Goal: Task Accomplishment & Management: Use online tool/utility

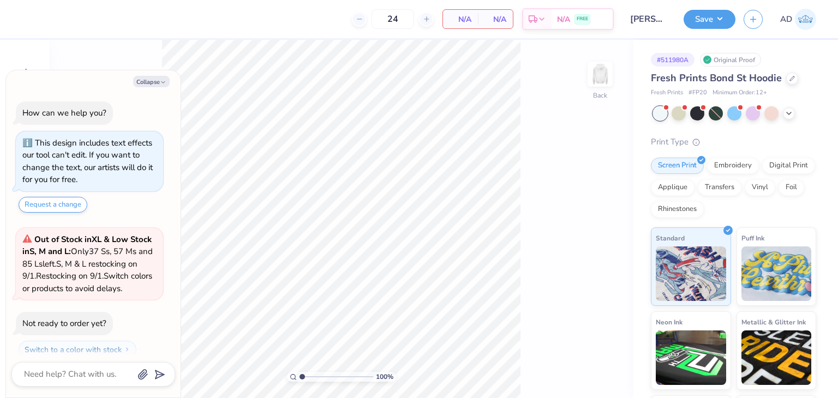
scroll to position [30, 0]
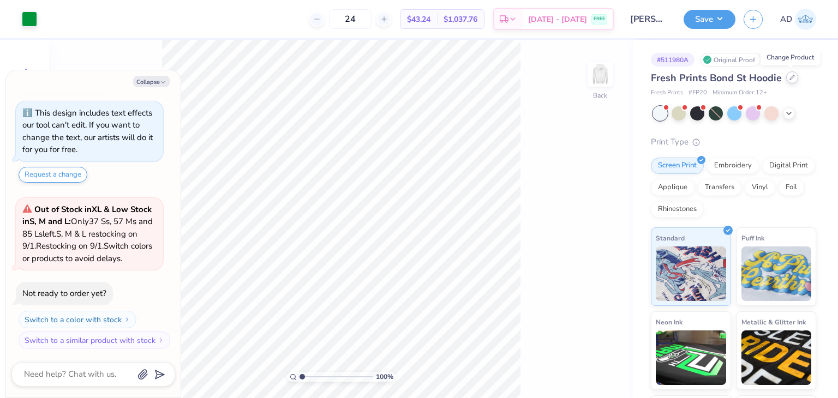
click at [790, 77] on icon at bounding box center [792, 77] width 5 height 5
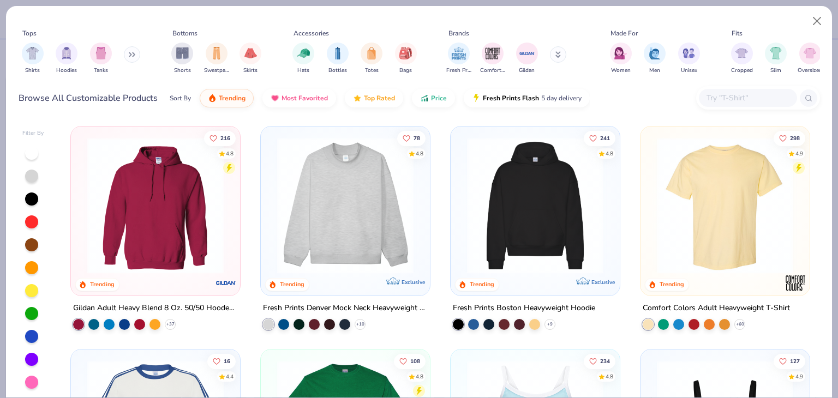
click at [716, 259] on img at bounding box center [725, 206] width 147 height 136
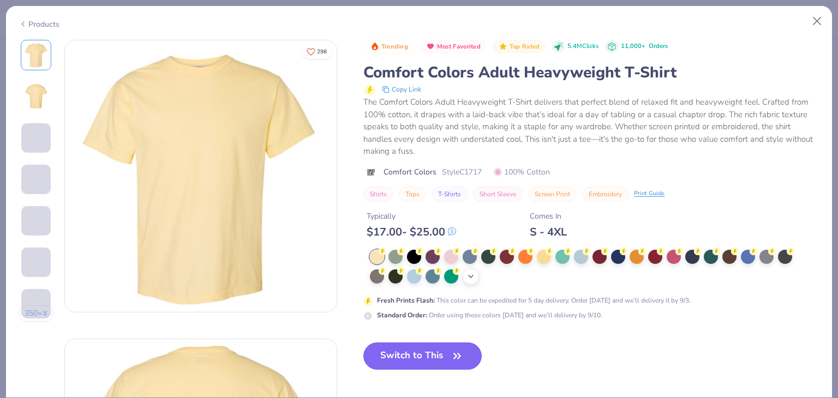
click at [474, 277] on icon at bounding box center [471, 276] width 9 height 9
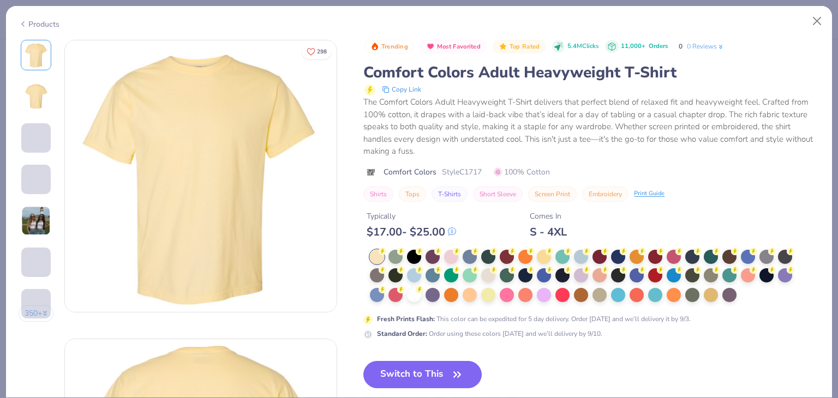
click at [467, 272] on div at bounding box center [470, 276] width 14 height 14
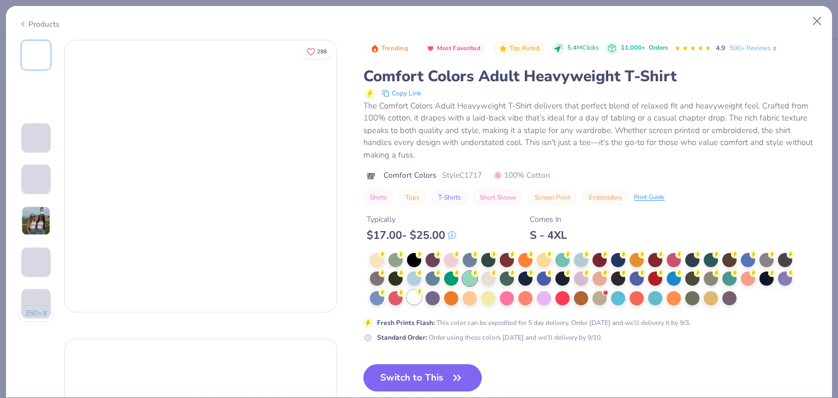
click at [386, 259] on circle at bounding box center [383, 255] width 8 height 8
click at [448, 374] on button "Switch to This" at bounding box center [422, 378] width 118 height 27
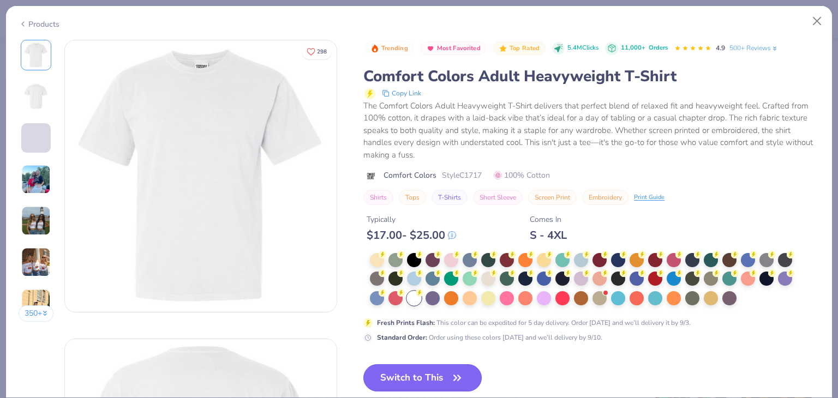
click at [422, 369] on button "Switch to This" at bounding box center [422, 378] width 118 height 27
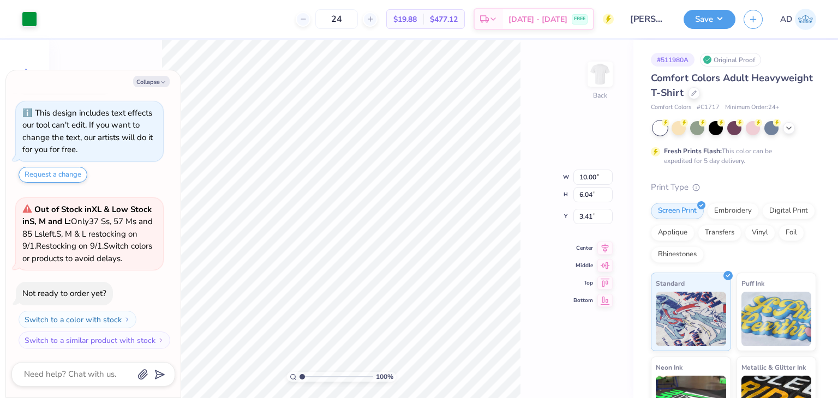
type textarea "x"
type input "4.48"
click at [720, 11] on button "Save" at bounding box center [710, 17] width 52 height 19
type textarea "x"
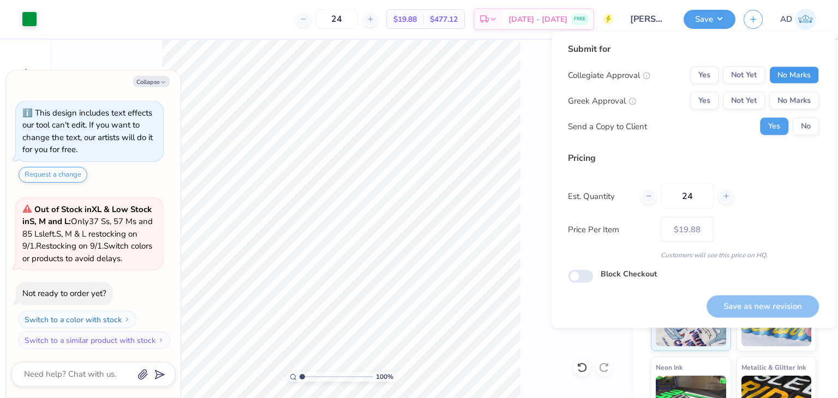
click at [789, 68] on button "No Marks" at bounding box center [795, 75] width 50 height 17
click at [813, 94] on button "No Marks" at bounding box center [795, 100] width 50 height 17
click at [760, 310] on button "Save as new revision" at bounding box center [763, 306] width 112 height 22
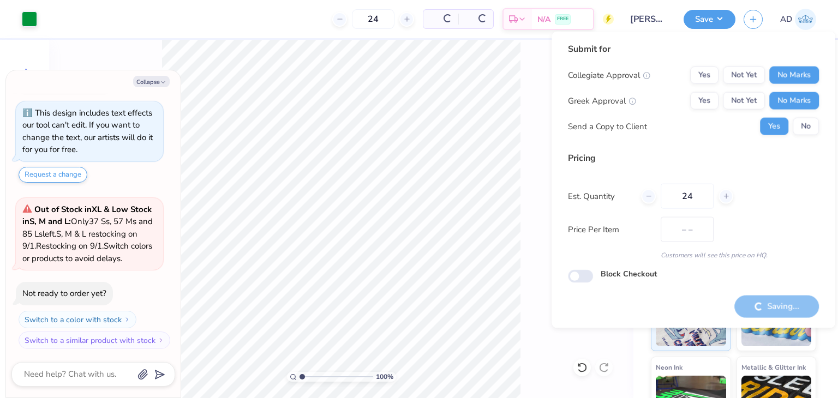
type input "$19.88"
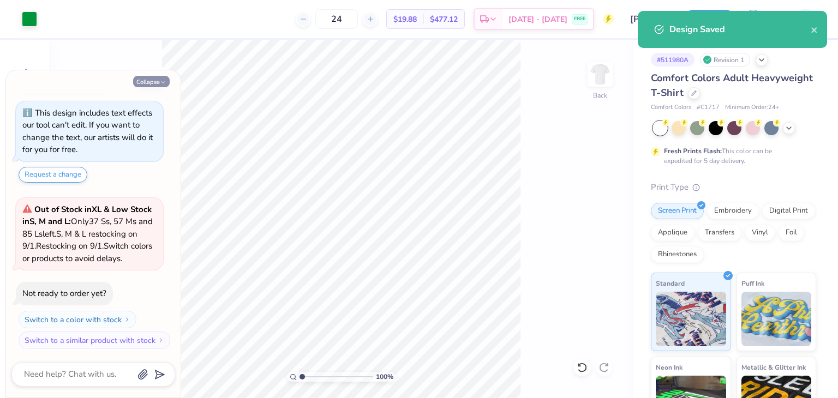
click at [145, 82] on button "Collapse" at bounding box center [151, 81] width 37 height 11
type textarea "x"
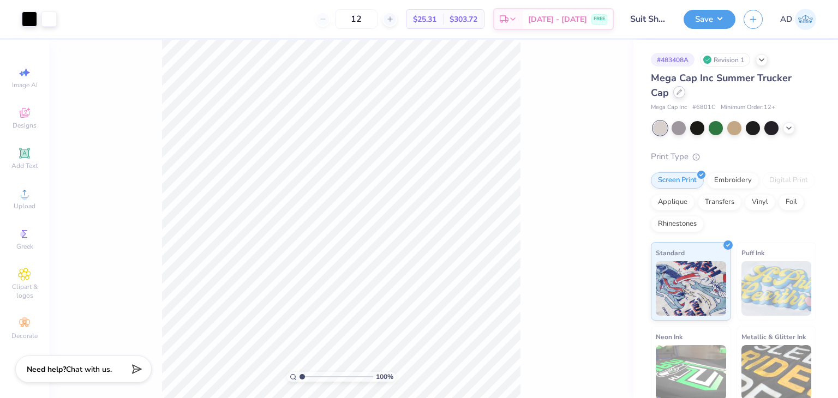
click at [678, 93] on icon at bounding box center [679, 92] width 5 height 5
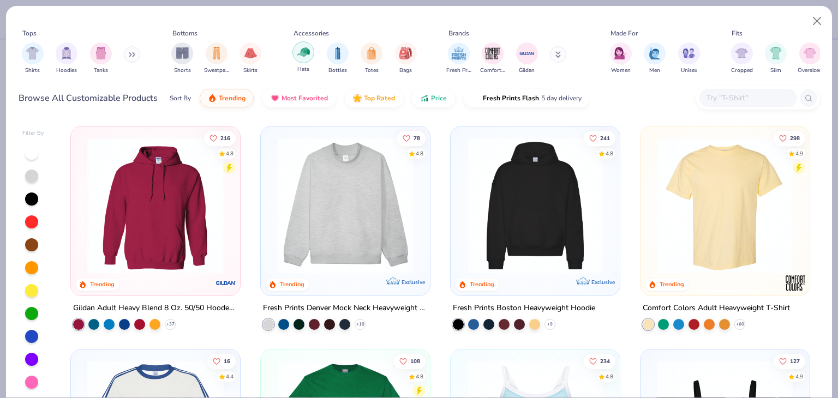
click at [306, 55] on img "filter for Hats" at bounding box center [303, 52] width 13 height 13
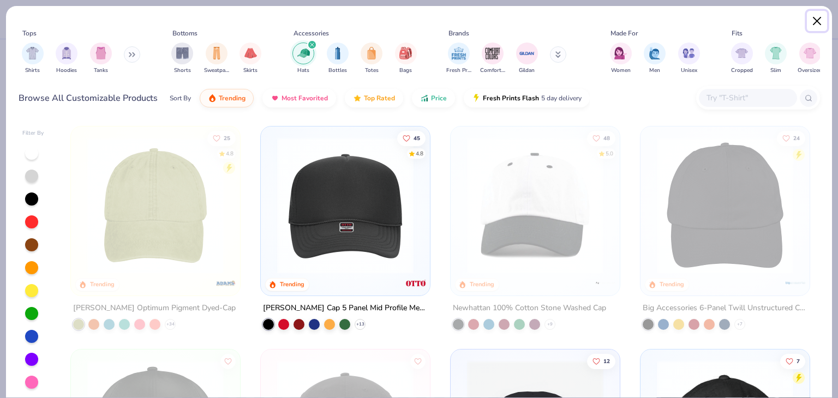
click at [814, 22] on button "Close" at bounding box center [817, 21] width 21 height 21
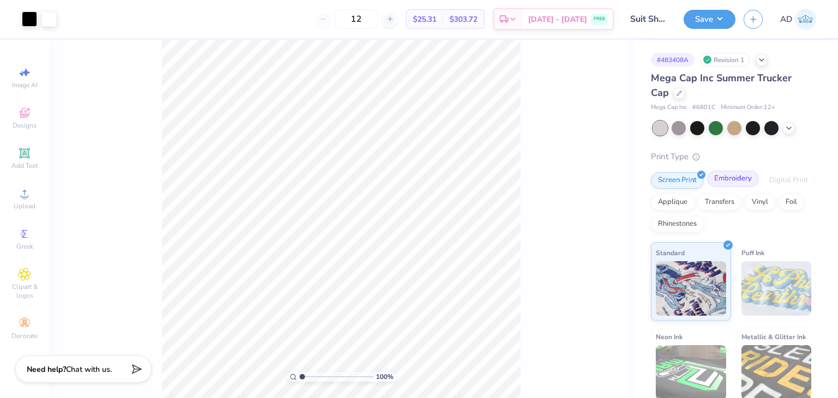
click at [740, 177] on div "Embroidery" at bounding box center [733, 179] width 52 height 16
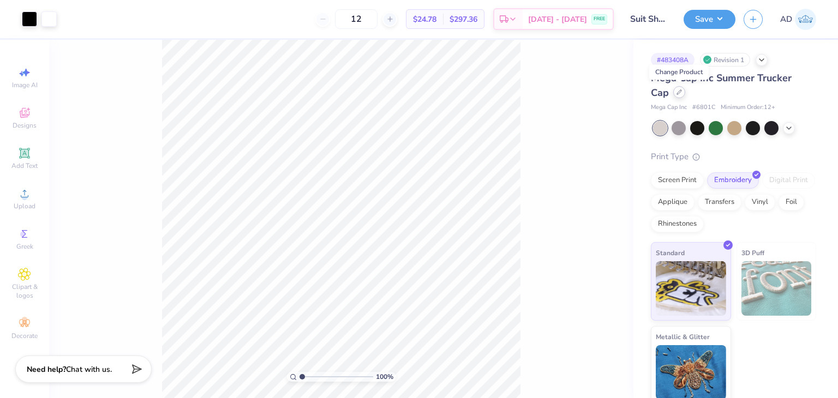
click at [677, 90] on icon at bounding box center [679, 92] width 5 height 5
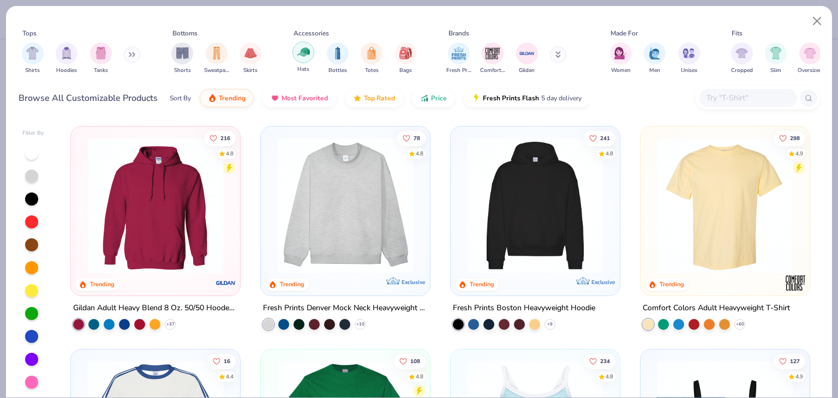
click at [303, 52] on img "filter for Hats" at bounding box center [303, 52] width 13 height 13
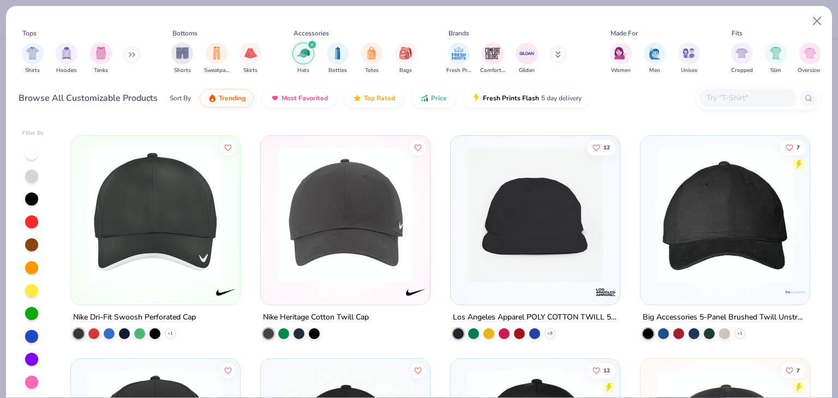
scroll to position [218, 0]
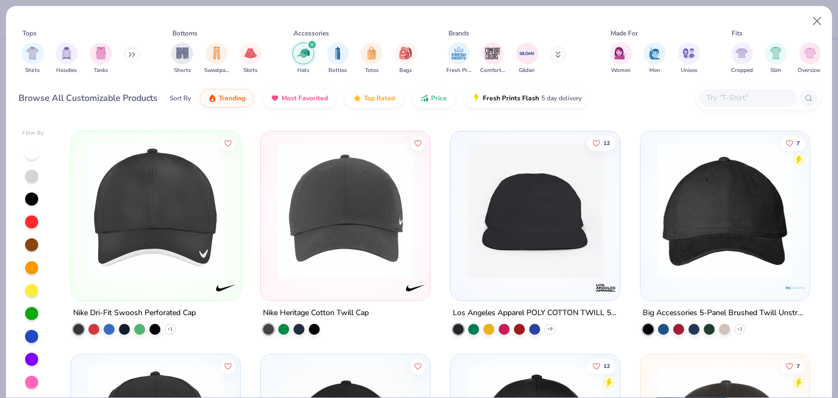
click at [171, 248] on img at bounding box center [155, 210] width 147 height 136
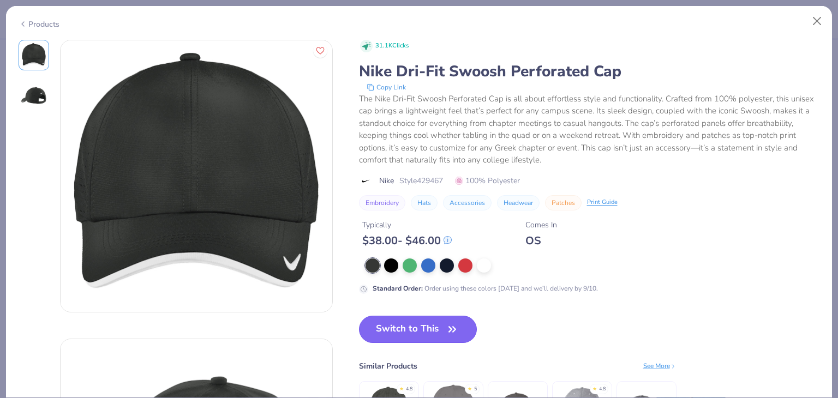
click at [419, 326] on button "Switch to This" at bounding box center [418, 329] width 118 height 27
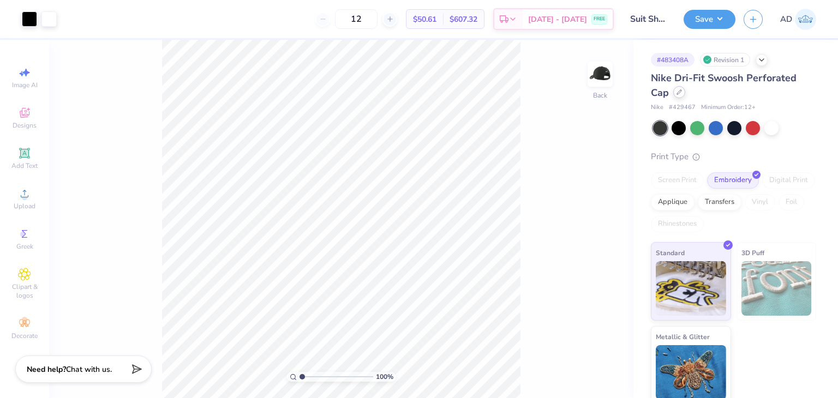
click at [681, 95] on div at bounding box center [679, 92] width 12 height 12
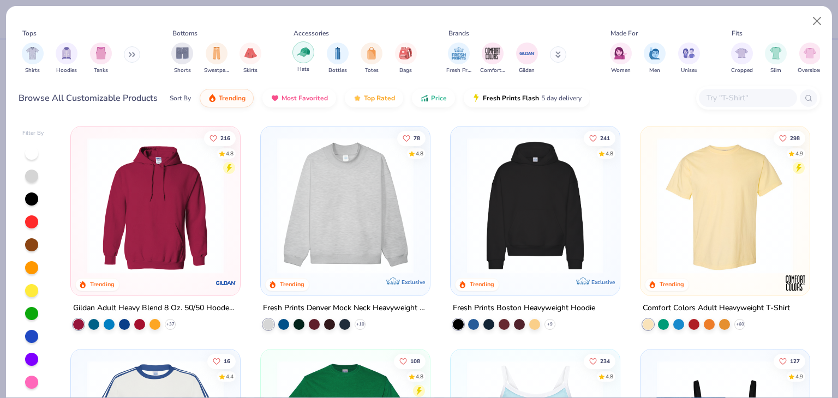
click at [305, 55] on img "filter for Hats" at bounding box center [303, 52] width 13 height 13
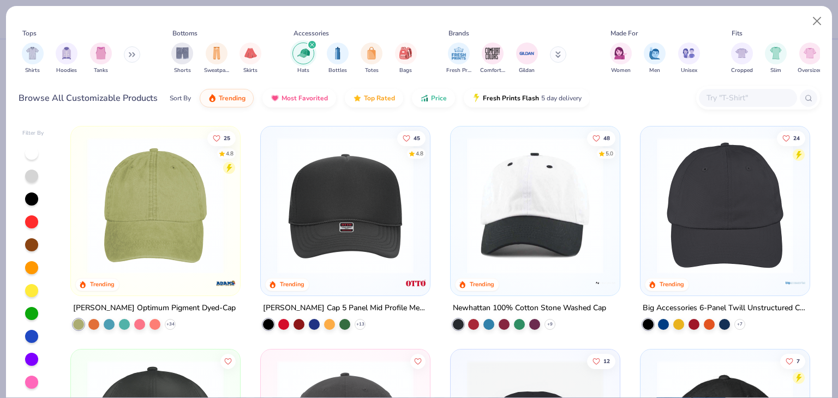
click at [205, 226] on img at bounding box center [155, 206] width 147 height 136
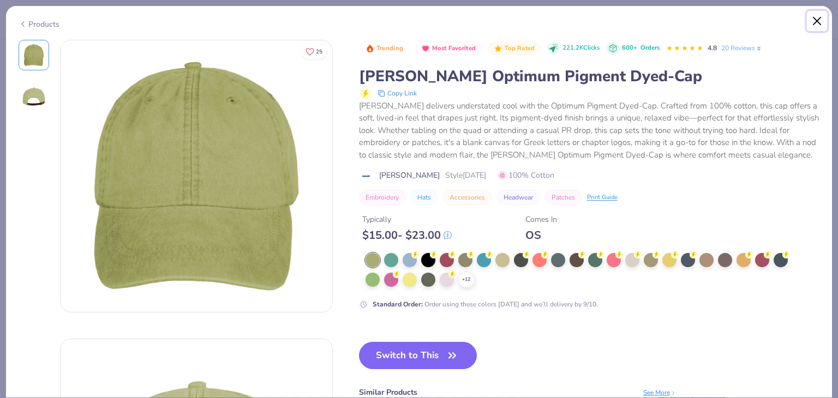
click at [820, 16] on button "Close" at bounding box center [817, 21] width 21 height 21
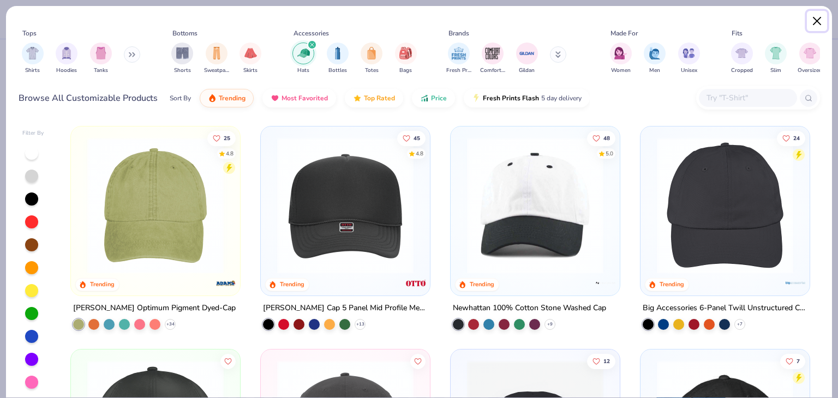
click at [817, 21] on button "Close" at bounding box center [817, 21] width 21 height 21
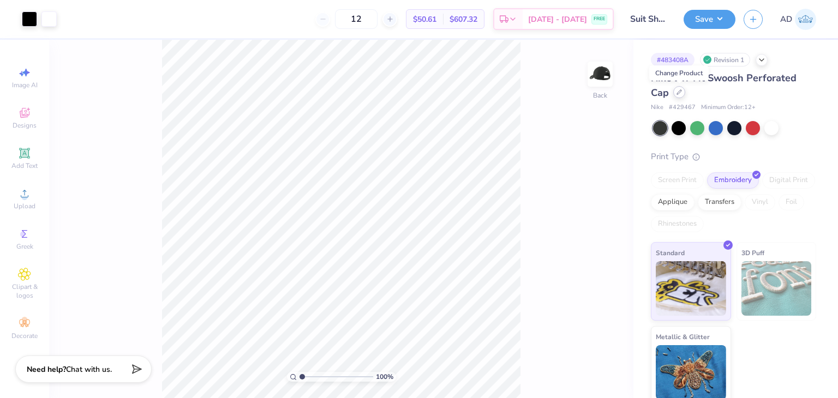
click at [680, 95] on div at bounding box center [679, 92] width 12 height 12
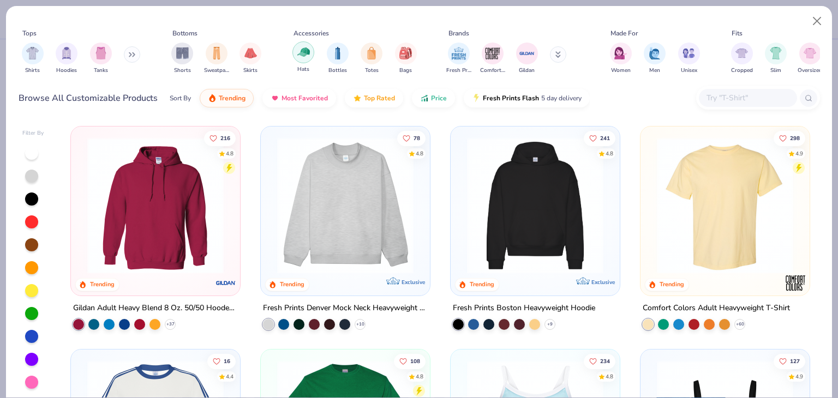
click at [302, 56] on img "filter for Hats" at bounding box center [303, 52] width 13 height 13
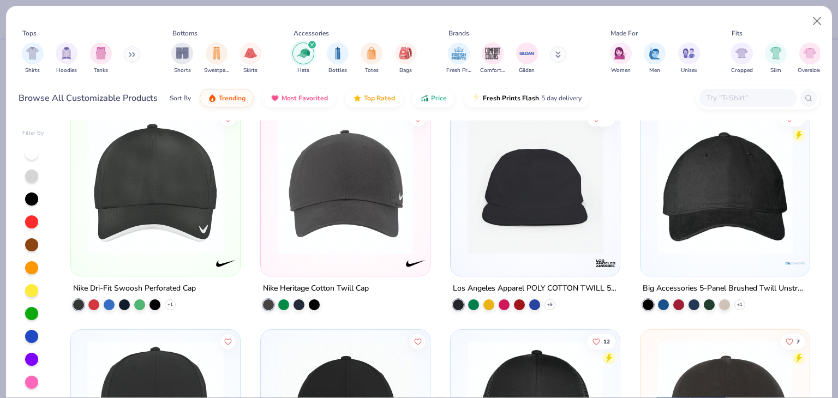
scroll to position [218, 0]
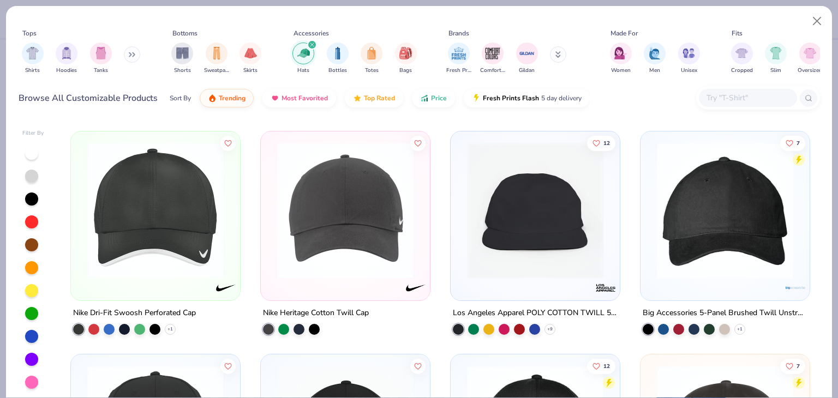
click at [476, 319] on div "Los Angeles Apparel POLY COTTON TWILL 5 PANEL HAT + 9" at bounding box center [535, 320] width 170 height 28
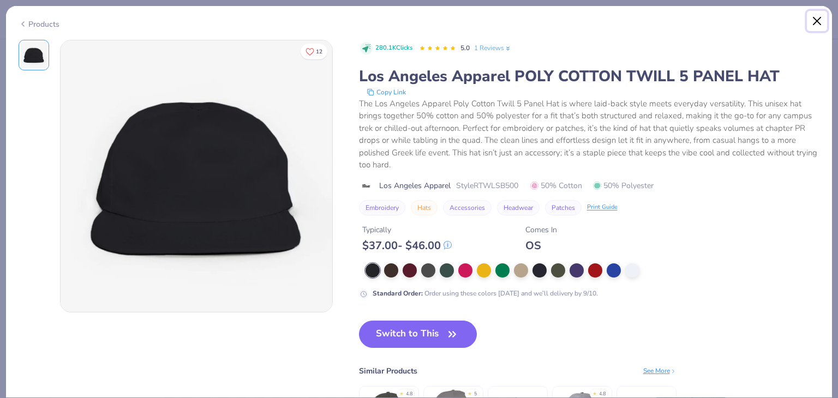
click at [820, 16] on button "Close" at bounding box center [817, 21] width 21 height 21
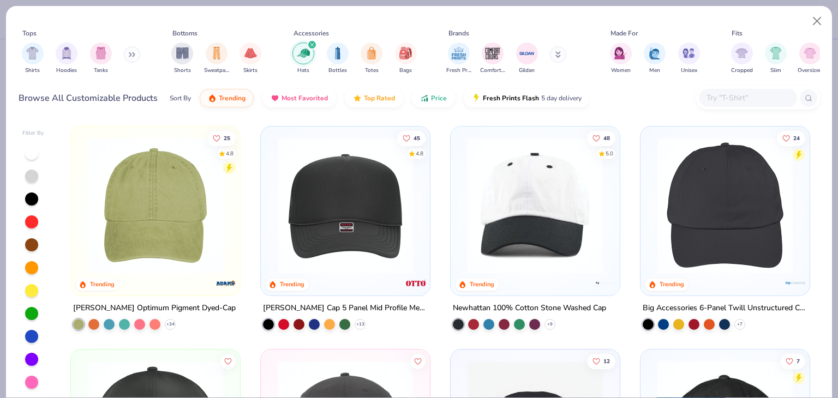
click at [98, 304] on div "[PERSON_NAME] Optimum Pigment Dyed-Cap" at bounding box center [154, 309] width 163 height 14
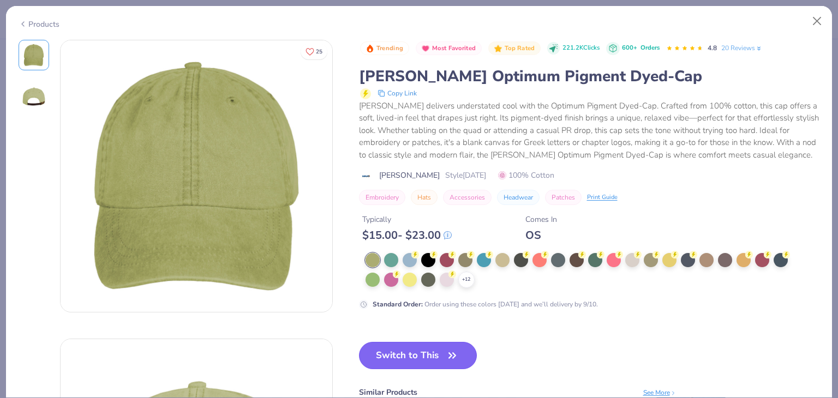
click at [448, 349] on icon "button" at bounding box center [452, 355] width 15 height 15
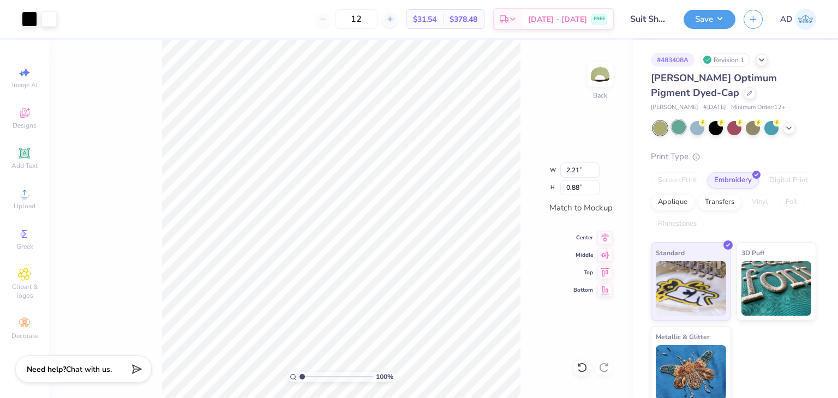
click at [678, 125] on div at bounding box center [679, 127] width 14 height 14
click at [695, 128] on div at bounding box center [697, 127] width 14 height 14
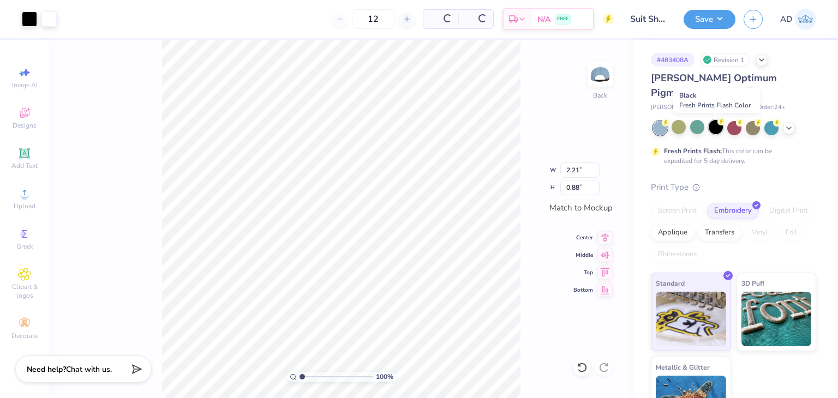
click at [715, 127] on div at bounding box center [716, 127] width 14 height 14
click at [696, 124] on div at bounding box center [697, 127] width 14 height 14
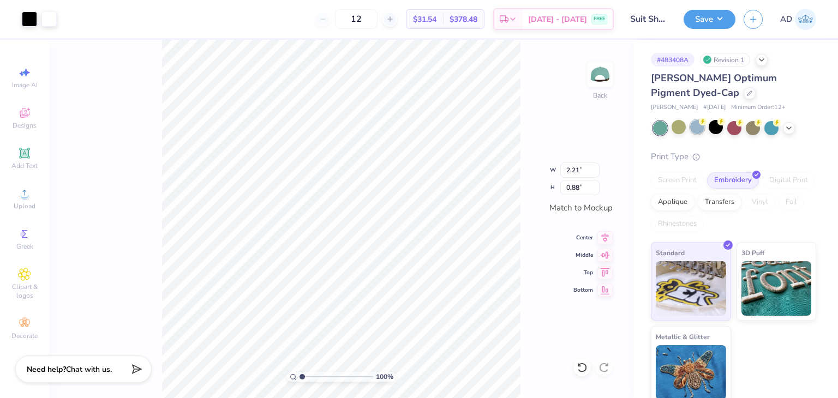
click at [691, 128] on div at bounding box center [697, 127] width 14 height 14
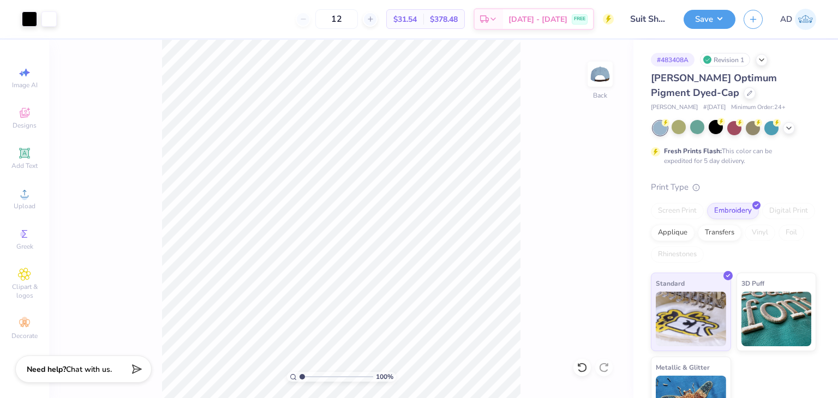
click at [783, 125] on div at bounding box center [734, 128] width 163 height 14
click at [792, 132] on div at bounding box center [734, 128] width 163 height 14
click at [791, 130] on icon at bounding box center [789, 127] width 9 height 9
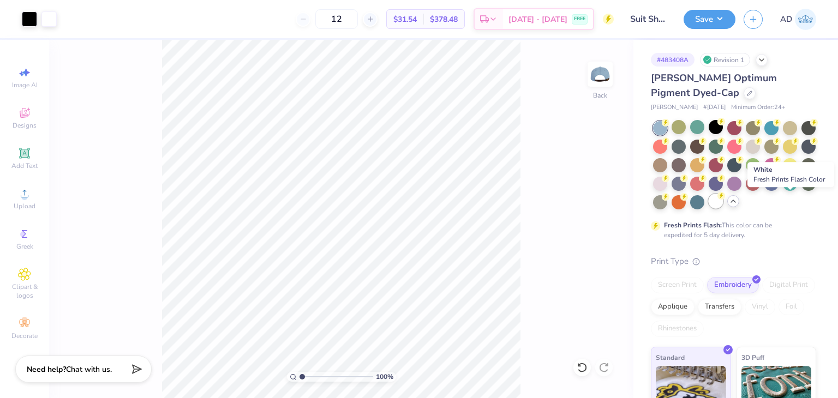
click at [723, 201] on div at bounding box center [716, 201] width 14 height 14
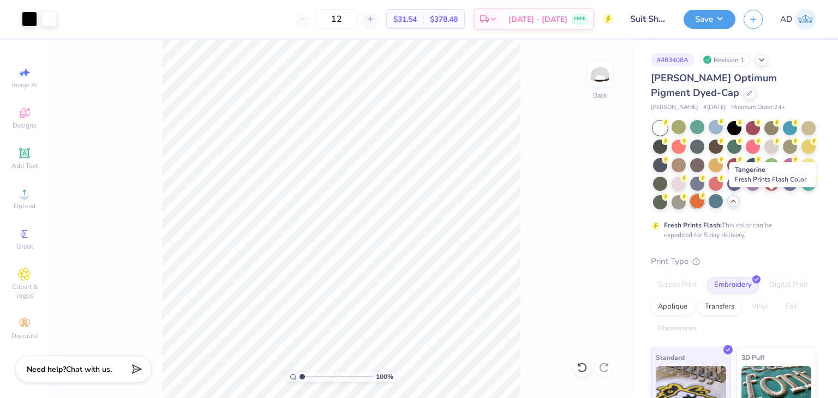
click at [705, 202] on div at bounding box center [697, 201] width 14 height 14
click at [686, 199] on div at bounding box center [679, 201] width 14 height 14
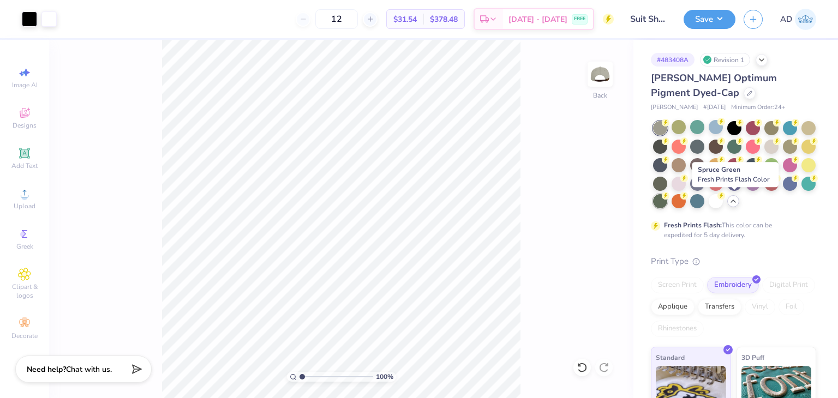
click at [667, 201] on div at bounding box center [660, 201] width 14 height 14
click at [680, 131] on div at bounding box center [679, 127] width 14 height 14
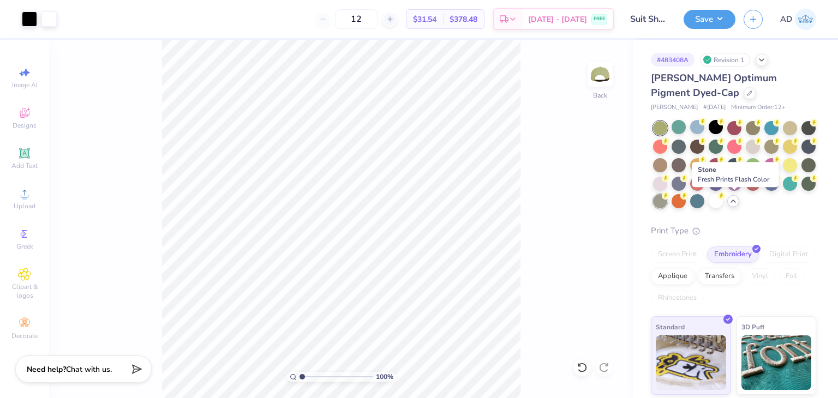
click at [667, 202] on div at bounding box center [660, 201] width 14 height 14
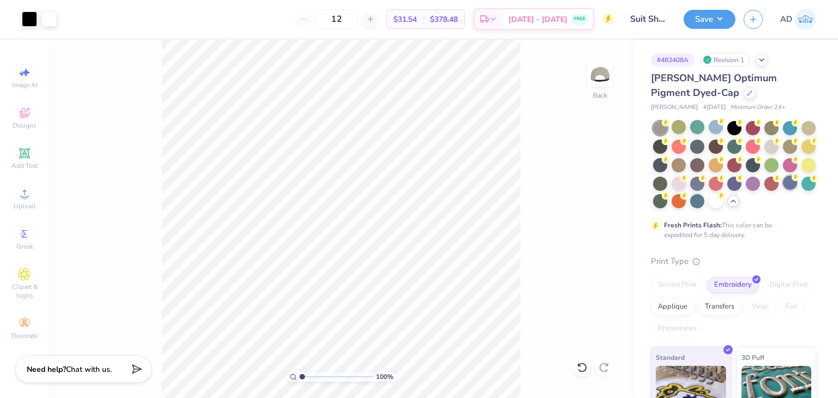
click at [783, 190] on div at bounding box center [790, 183] width 14 height 14
click at [779, 147] on div at bounding box center [772, 146] width 14 height 14
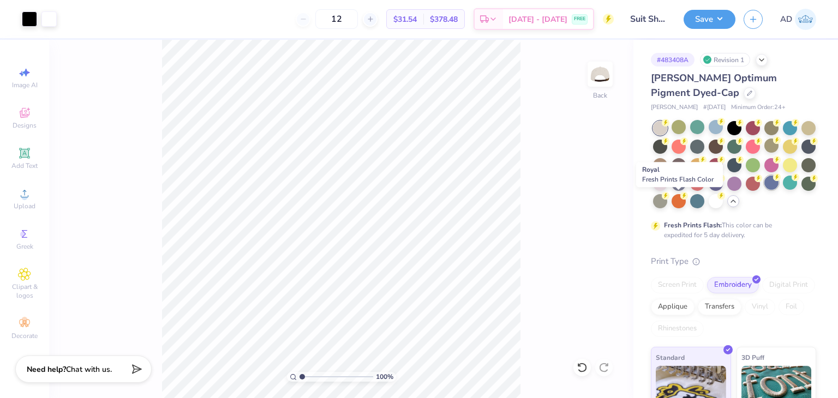
click at [765, 190] on div at bounding box center [772, 183] width 14 height 14
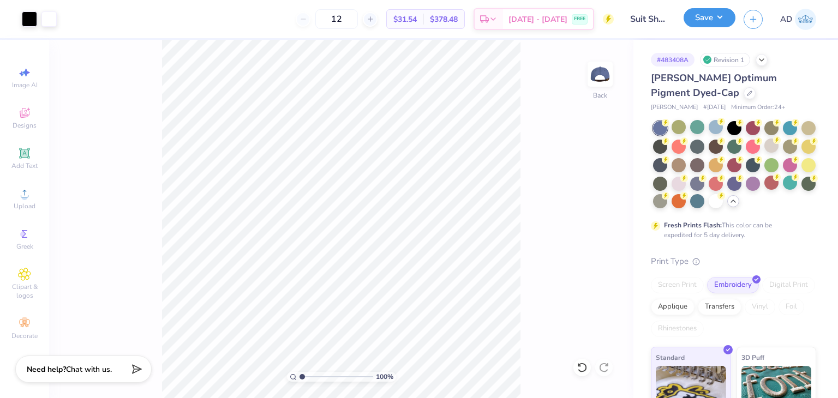
click at [705, 14] on button "Save" at bounding box center [710, 17] width 52 height 19
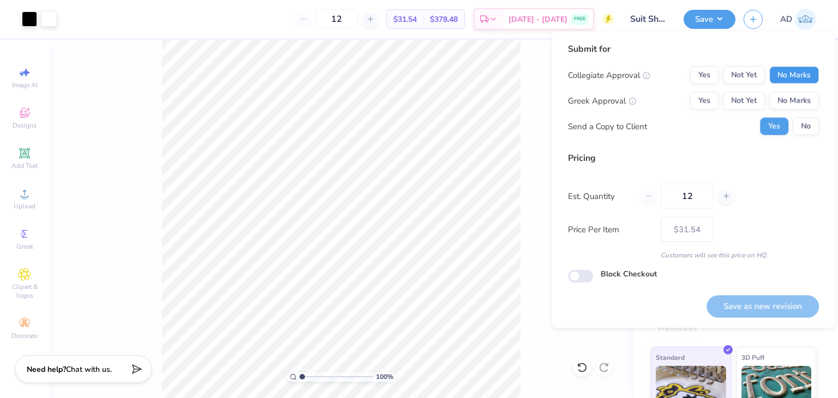
click at [788, 73] on button "No Marks" at bounding box center [795, 75] width 50 height 17
click at [790, 97] on button "No Marks" at bounding box center [795, 100] width 50 height 17
click at [766, 302] on button "Save as new revision" at bounding box center [763, 306] width 112 height 22
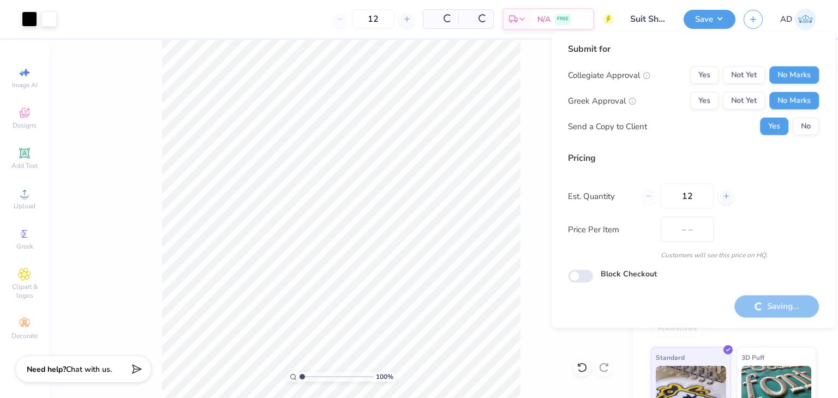
type input "$31.54"
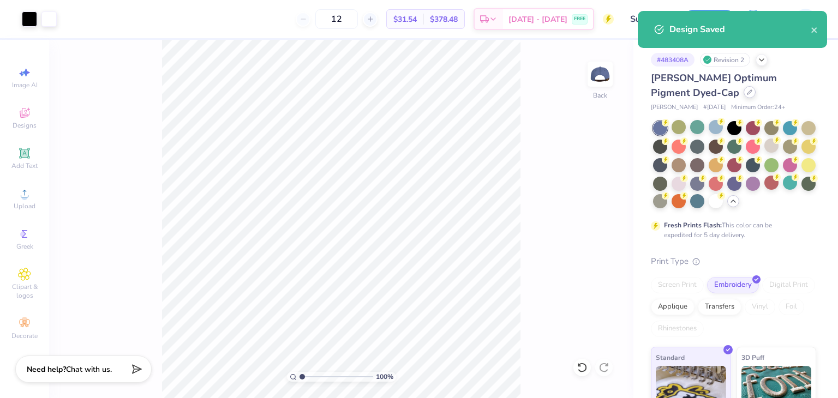
click at [747, 94] on icon at bounding box center [749, 92] width 5 height 5
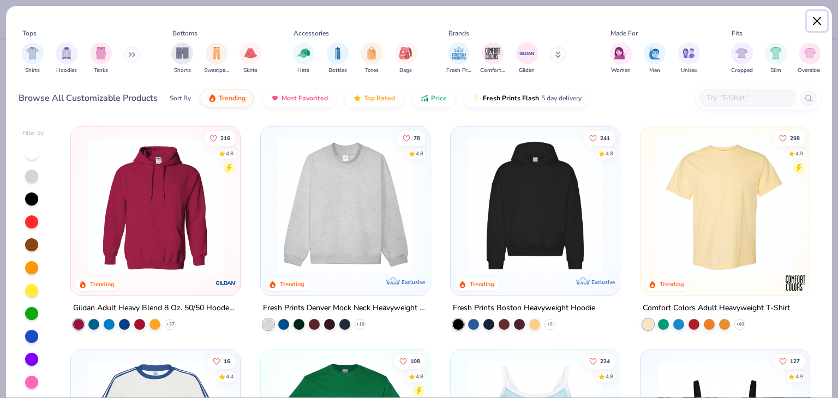
click at [820, 21] on button "Close" at bounding box center [817, 21] width 21 height 21
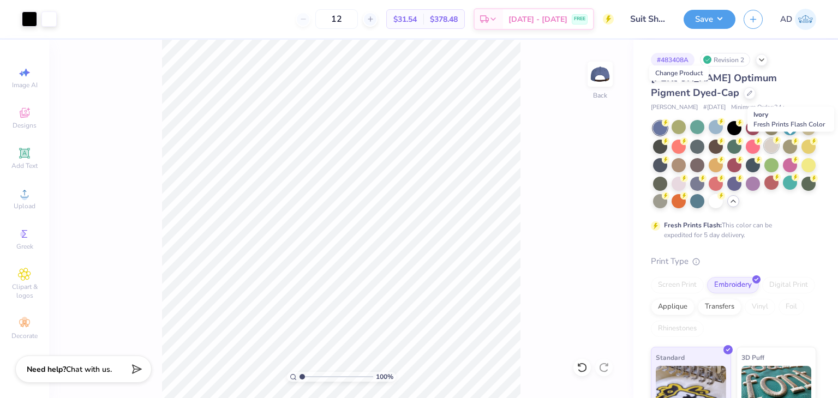
click at [779, 142] on div at bounding box center [772, 146] width 14 height 14
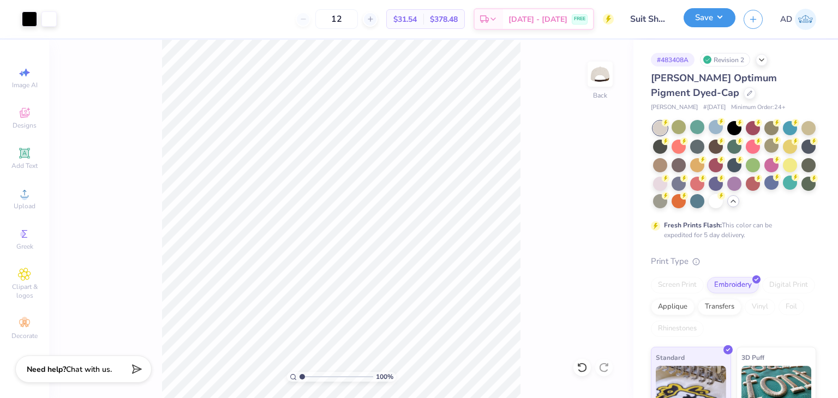
click at [710, 21] on button "Save" at bounding box center [710, 17] width 52 height 19
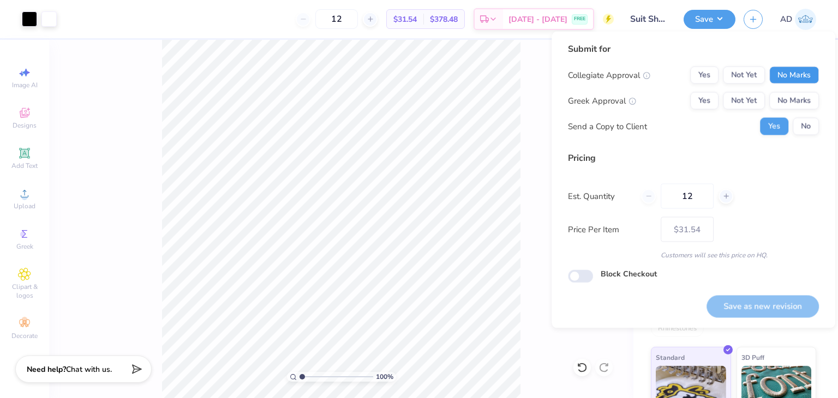
click at [802, 76] on button "No Marks" at bounding box center [795, 75] width 50 height 17
click at [806, 104] on button "No Marks" at bounding box center [795, 100] width 50 height 17
click at [747, 305] on button "Save as new revision" at bounding box center [763, 306] width 112 height 22
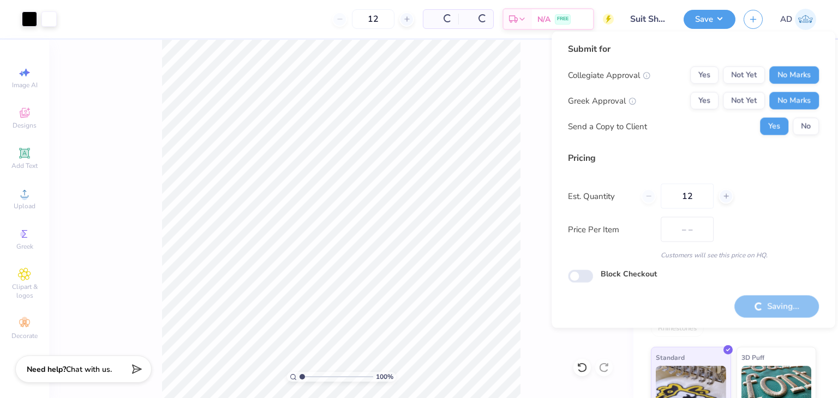
type input "$31.54"
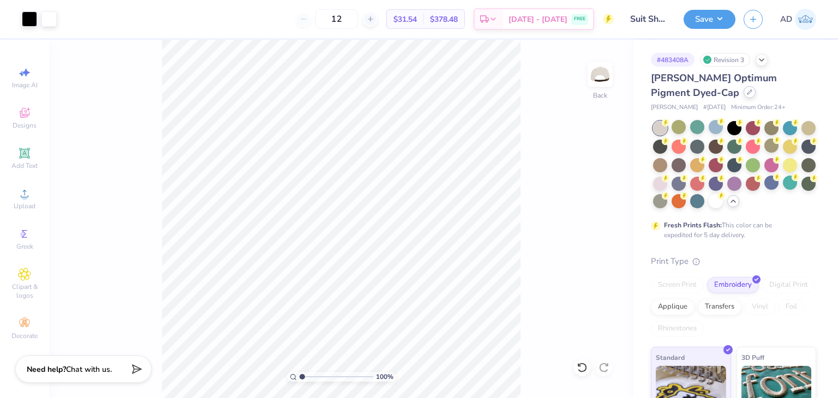
click at [747, 92] on icon at bounding box center [749, 92] width 5 height 5
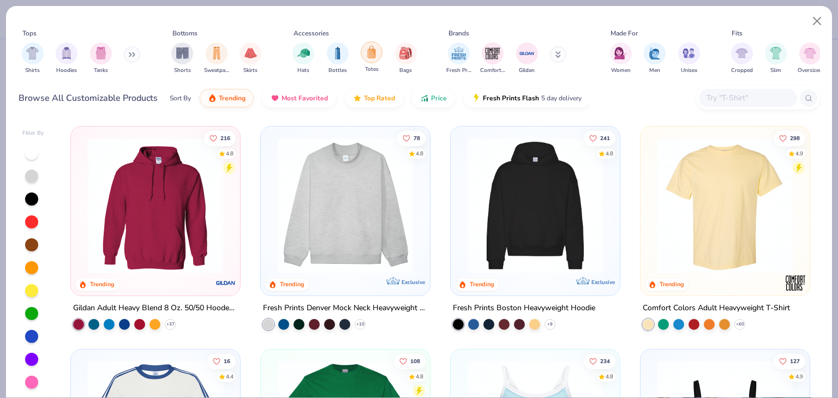
click at [380, 57] on div "filter for Totes" at bounding box center [372, 52] width 22 height 22
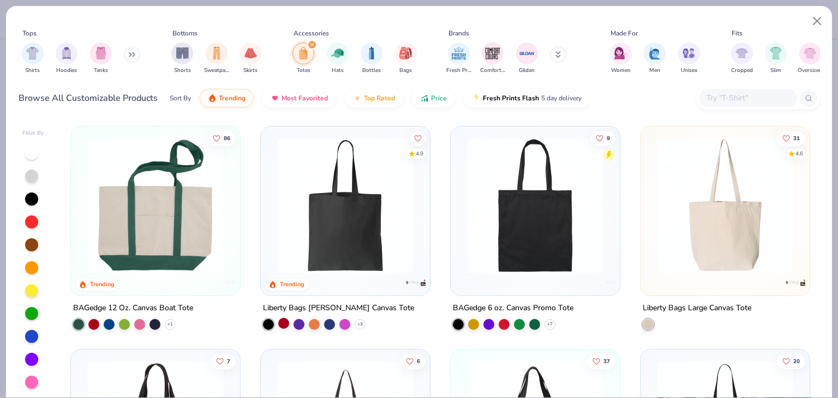
click at [278, 321] on div at bounding box center [283, 323] width 11 height 11
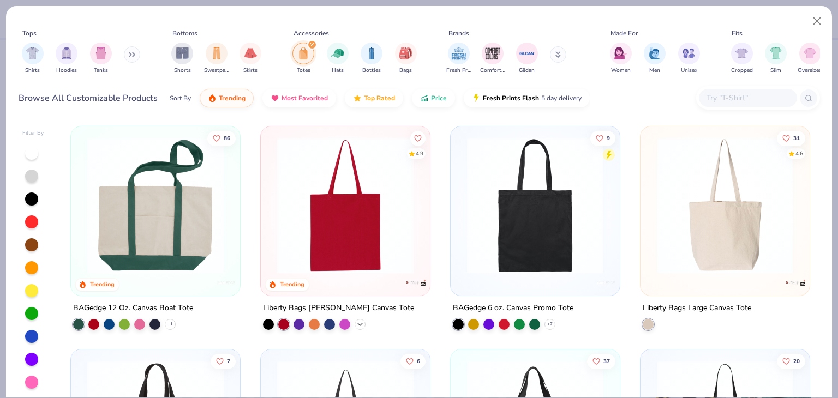
click at [356, 320] on icon at bounding box center [360, 324] width 9 height 9
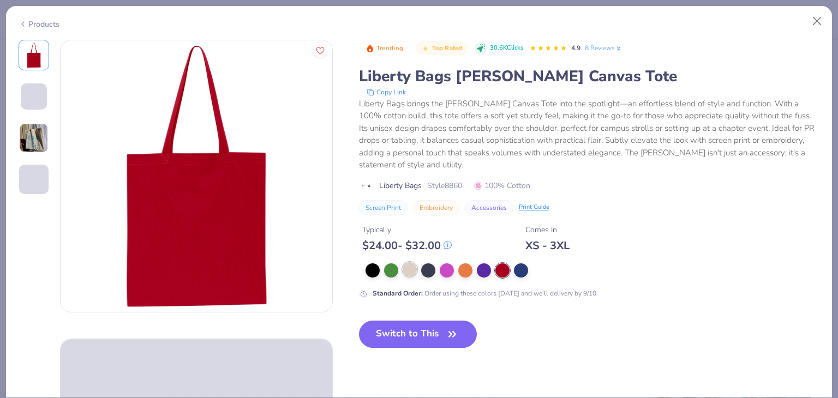
click at [403, 265] on div at bounding box center [410, 270] width 14 height 14
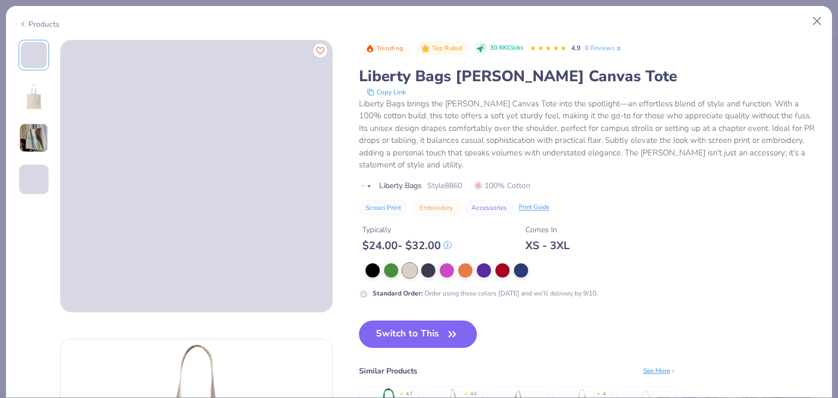
click at [421, 335] on button "Switch to This" at bounding box center [418, 334] width 118 height 27
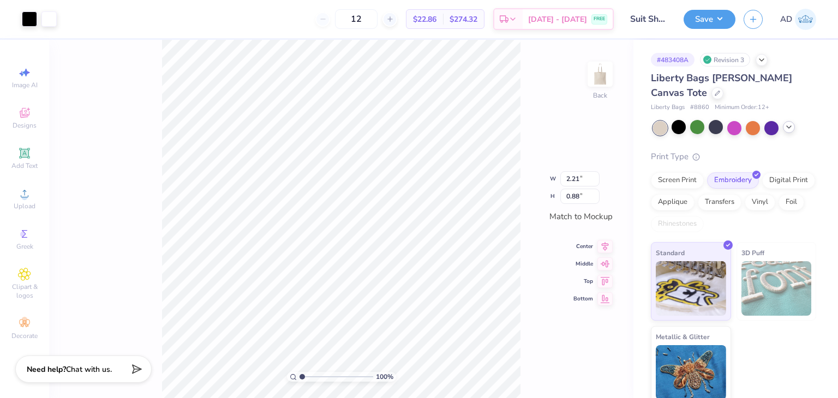
type input "6.53"
type input "2.62"
type input "8.58"
type input "3.43"
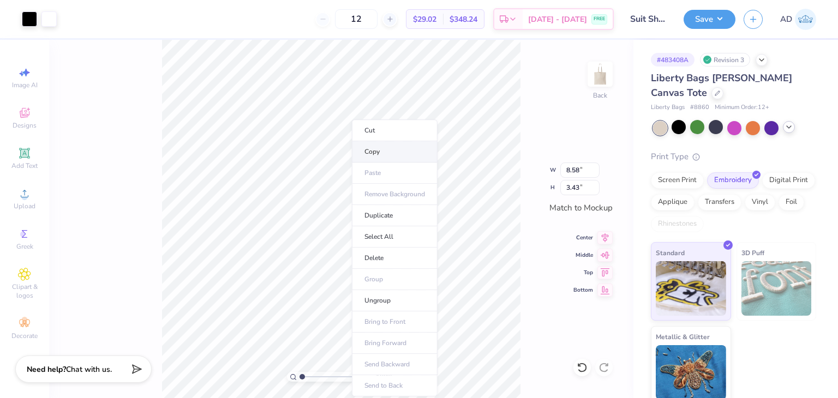
click at [389, 153] on li "Copy" at bounding box center [395, 151] width 86 height 21
click at [605, 81] on img at bounding box center [601, 74] width 44 height 44
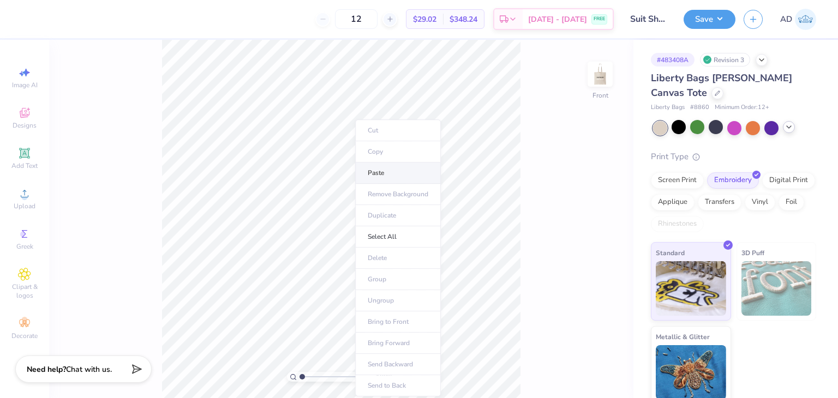
click at [406, 169] on li "Paste" at bounding box center [398, 173] width 86 height 21
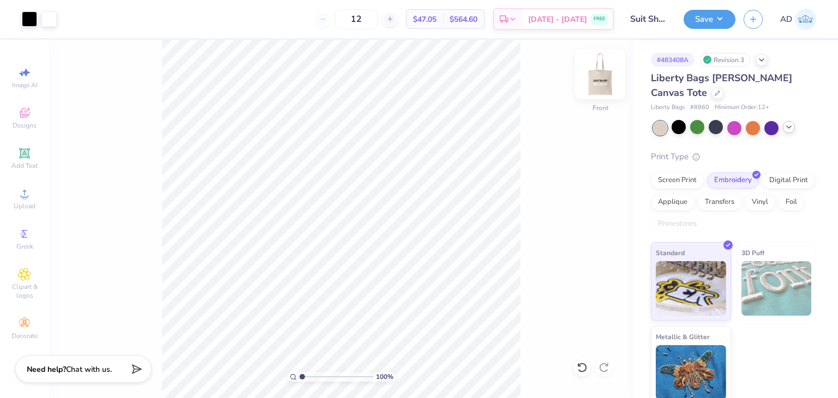
click at [610, 79] on img at bounding box center [601, 74] width 44 height 44
click at [605, 77] on img at bounding box center [601, 74] width 44 height 44
click at [599, 80] on img at bounding box center [601, 74] width 44 height 44
click at [601, 79] on img at bounding box center [601, 74] width 44 height 44
click at [718, 15] on button "Save" at bounding box center [710, 17] width 52 height 19
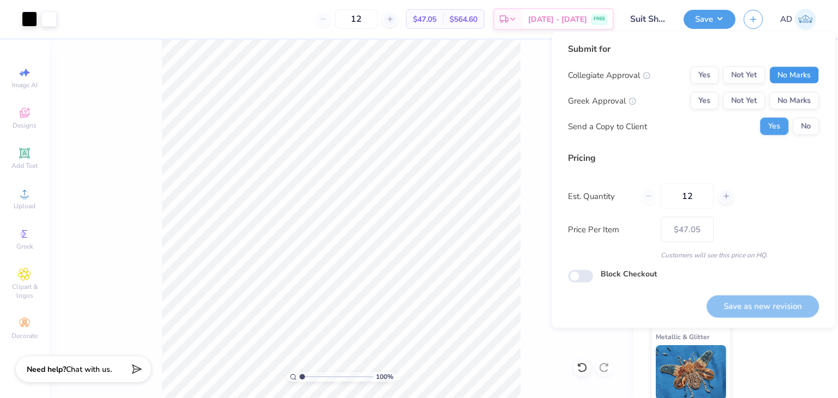
click at [790, 72] on button "No Marks" at bounding box center [795, 75] width 50 height 17
click at [782, 110] on div "Collegiate Approval Yes Not Yet No Marks Greek Approval Yes Not Yet No Marks Se…" at bounding box center [693, 101] width 251 height 69
click at [795, 92] on button "No Marks" at bounding box center [795, 100] width 50 height 17
click at [751, 297] on button "Save as new revision" at bounding box center [763, 306] width 112 height 22
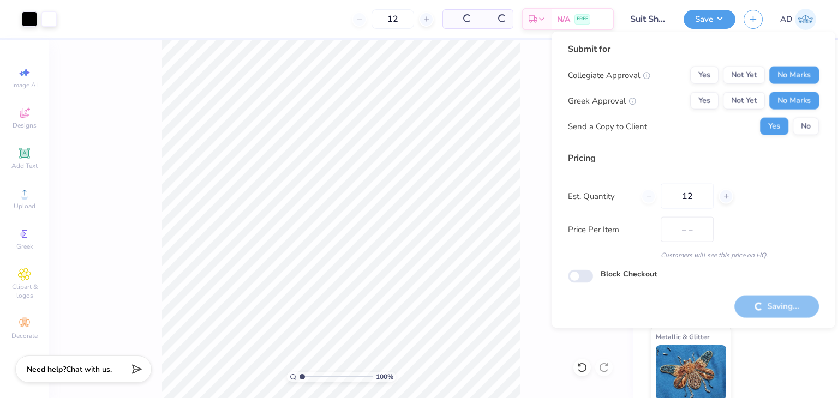
type input "$47.05"
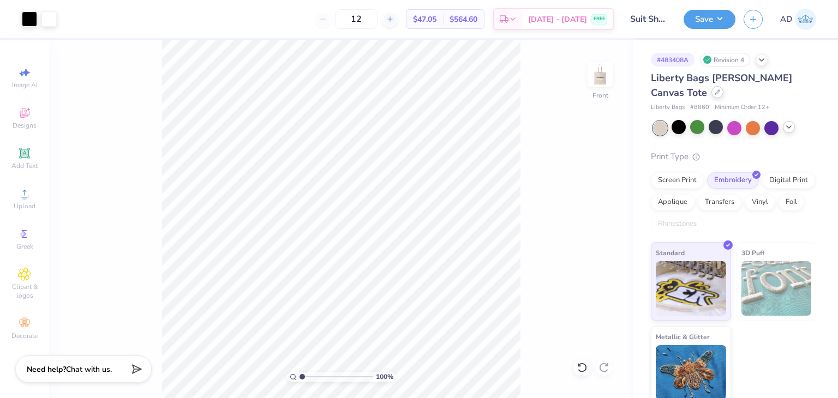
click at [708, 86] on div "Liberty Bags Nicole Cotton Canvas Tote" at bounding box center [733, 85] width 165 height 29
click at [712, 88] on div "Liberty Bags Nicole Cotton Canvas Tote" at bounding box center [733, 85] width 165 height 29
click at [717, 92] on icon at bounding box center [717, 92] width 5 height 5
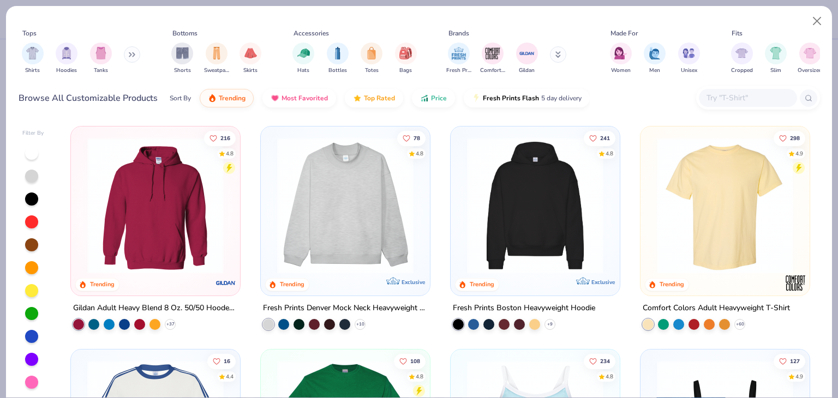
click at [339, 219] on img at bounding box center [345, 206] width 147 height 136
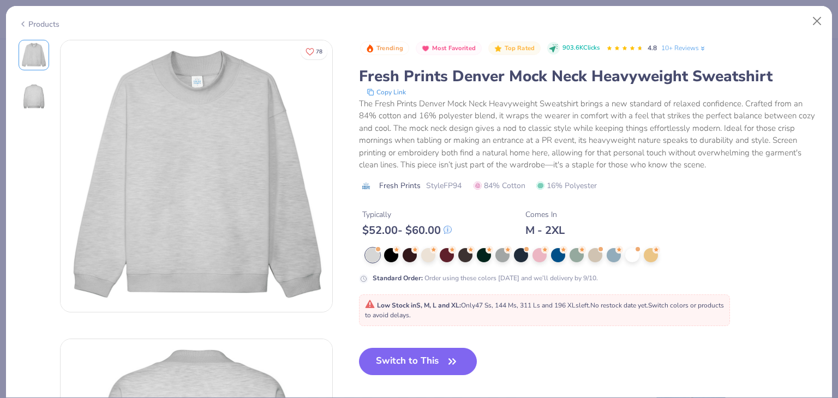
click at [427, 311] on span "Low Stock in S, M, L and XL : Only 47 Ss, 144 Ms, 311 Ls and 196 XLs left. No r…" at bounding box center [544, 310] width 359 height 19
click at [433, 352] on button "Switch to This" at bounding box center [418, 361] width 118 height 27
type input "50"
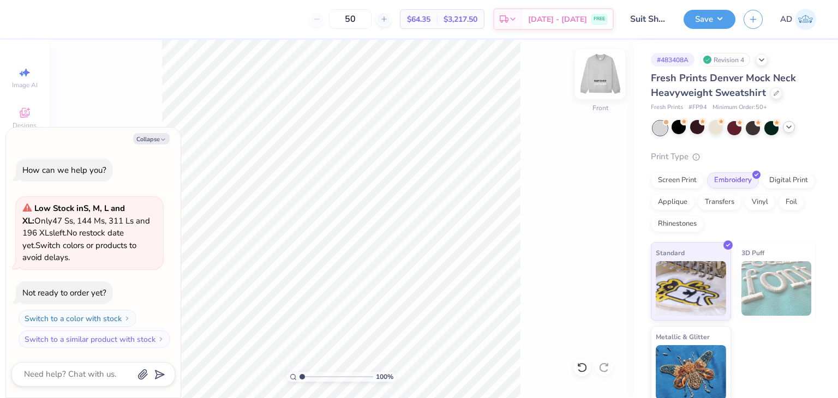
click at [608, 79] on img at bounding box center [601, 74] width 44 height 44
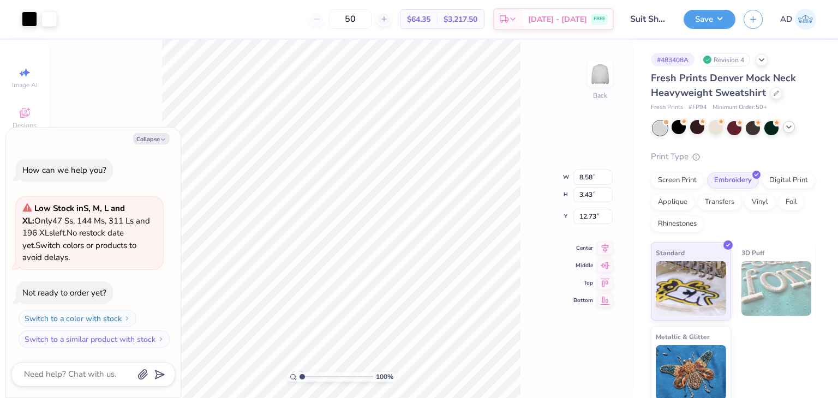
type textarea "x"
type input "0.98"
type textarea "x"
type input "7.22"
type input "2.89"
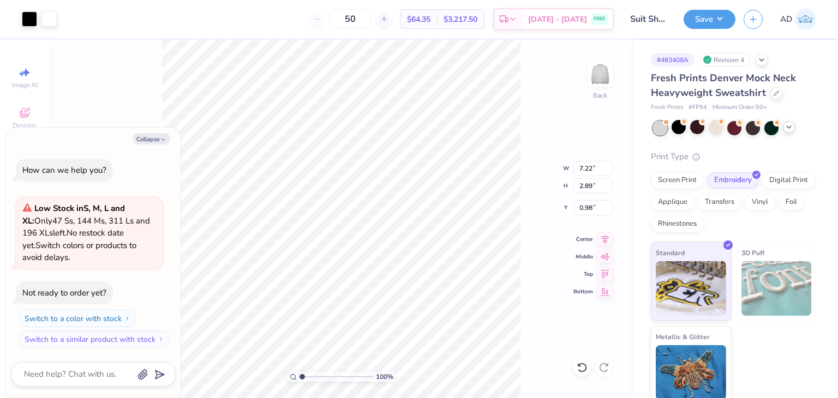
type textarea "x"
type input "0.50"
type textarea "x"
type input "4.41"
type textarea "x"
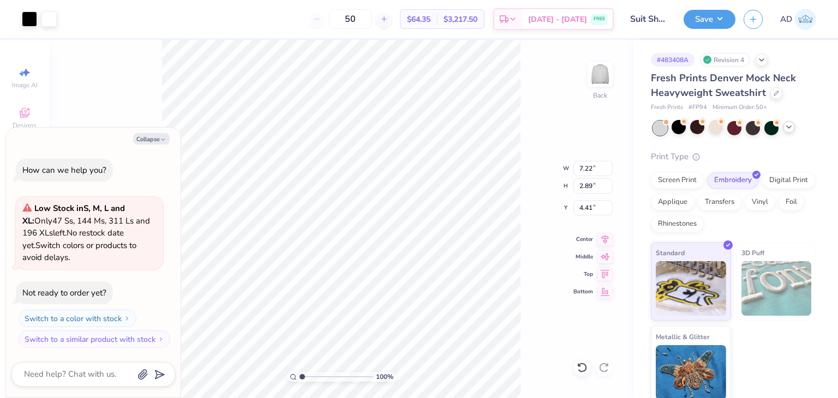
type input "9.67"
type input "3.87"
type textarea "x"
type input "3.59"
click at [556, 77] on div "100 % Back W 9.67 9.67 " H 3.87 3.87 " Y 3.59 3.59 " Center Middle Top Bottom" at bounding box center [341, 219] width 585 height 359
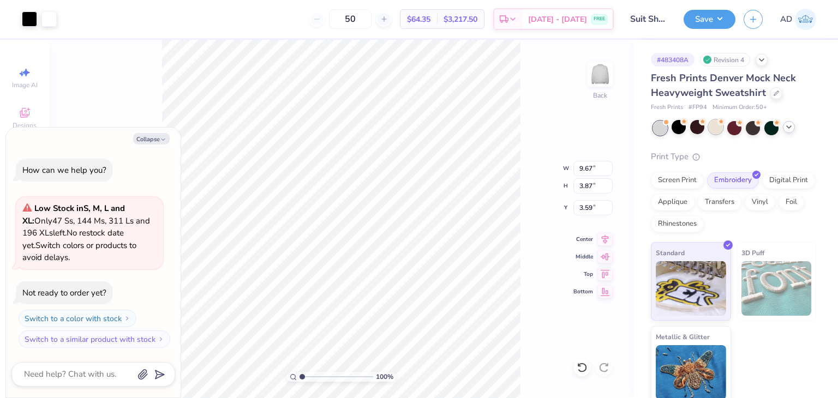
click at [714, 130] on div at bounding box center [716, 127] width 14 height 14
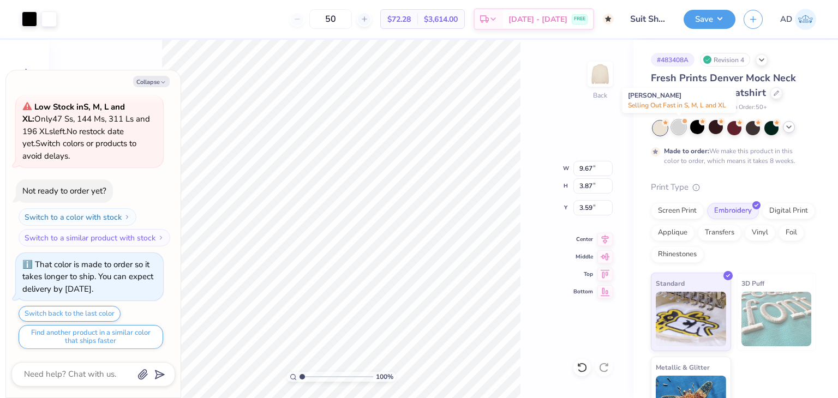
click at [676, 131] on div at bounding box center [679, 127] width 14 height 14
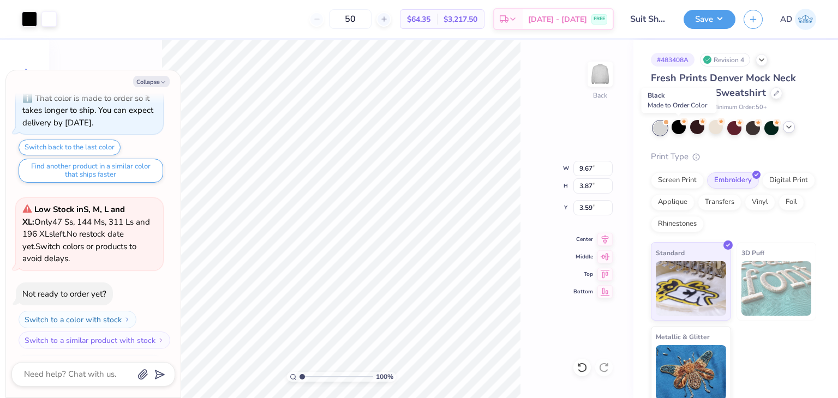
scroll to position [278, 0]
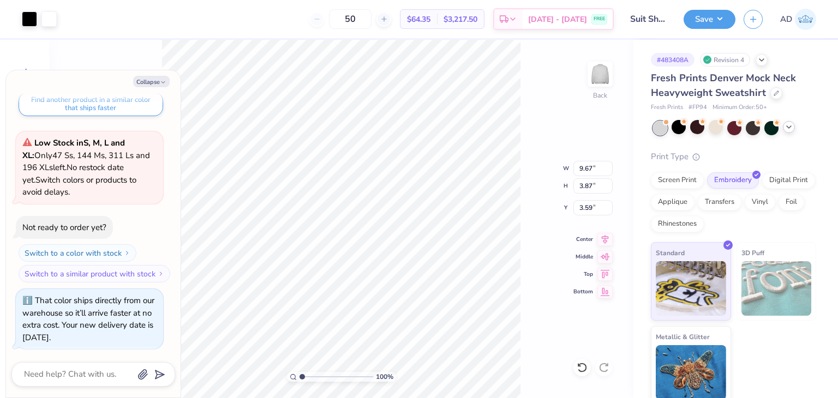
click at [785, 129] on icon at bounding box center [789, 127] width 9 height 9
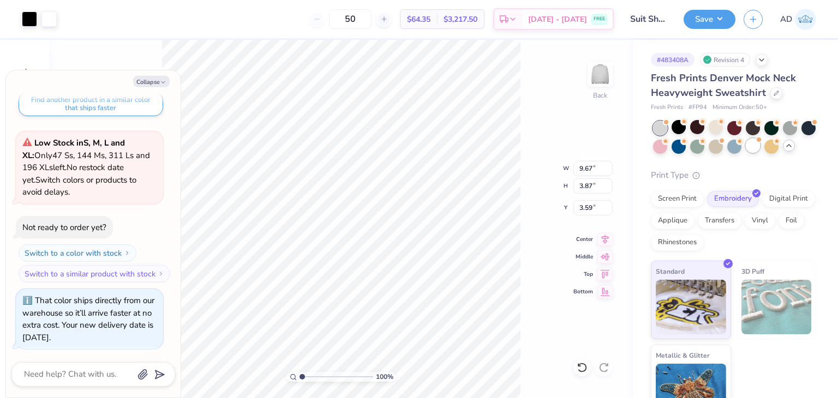
click at [760, 146] on div at bounding box center [753, 146] width 14 height 14
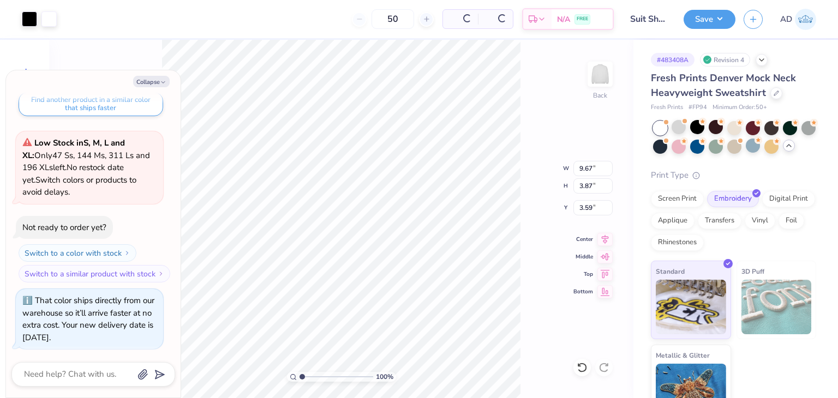
scroll to position [444, 0]
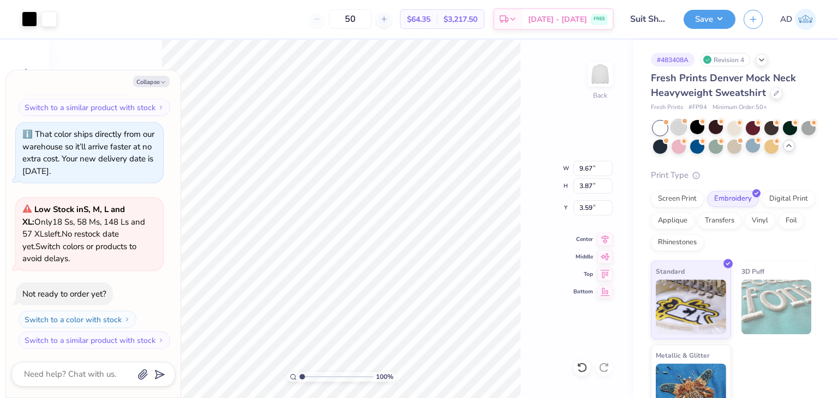
click at [685, 130] on div at bounding box center [679, 127] width 14 height 14
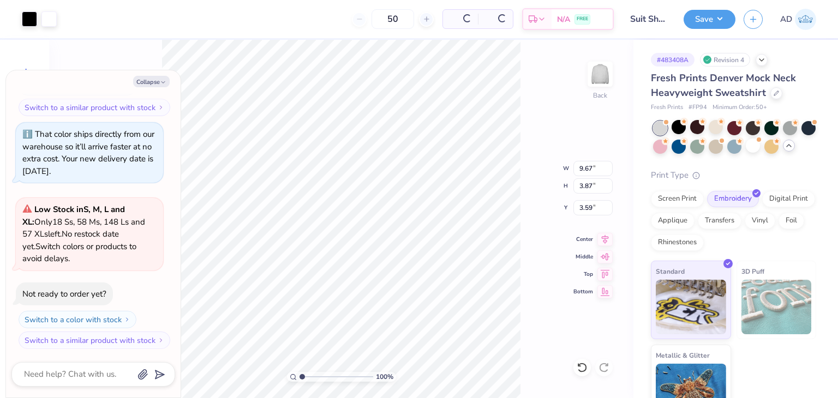
scroll to position [611, 0]
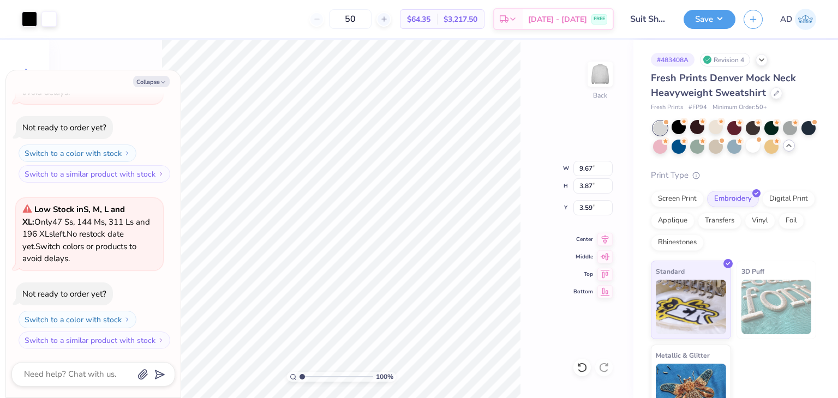
type textarea "x"
type input "8.52"
type input "3.41"
type textarea "x"
type input "1.29"
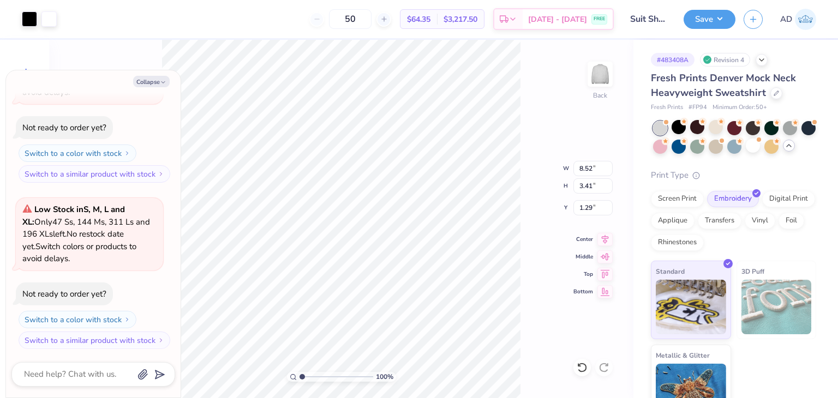
type textarea "x"
type input "3.00"
click at [472, 29] on div "50 $64.35 Per Item $3,217.50 Total Est. Delivery Sep 8 - 11 FREE" at bounding box center [339, 19] width 549 height 38
click at [712, 20] on button "Save" at bounding box center [710, 17] width 52 height 19
type textarea "x"
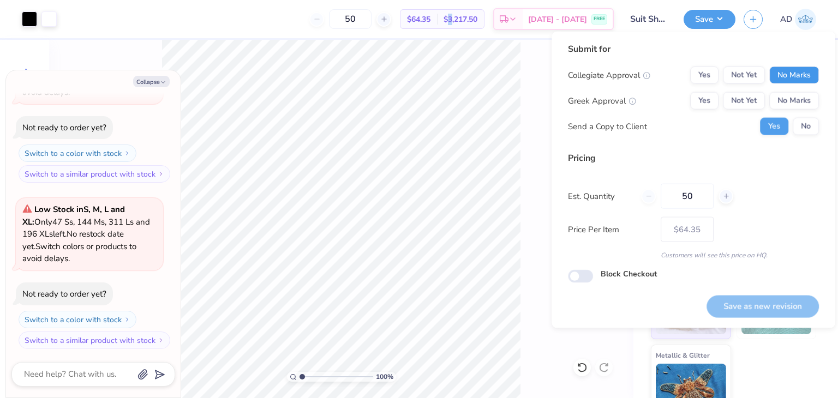
click at [804, 75] on button "No Marks" at bounding box center [795, 75] width 50 height 17
click at [796, 97] on button "No Marks" at bounding box center [795, 100] width 50 height 17
click at [771, 303] on button "Save as new revision" at bounding box center [763, 306] width 112 height 22
type input "$64.35"
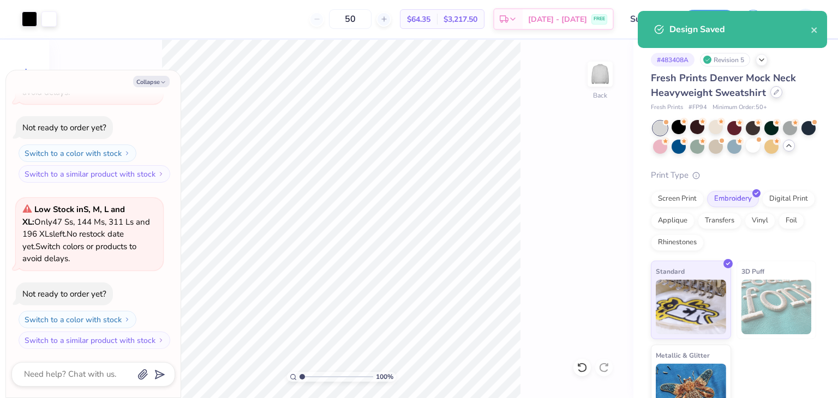
click at [779, 94] on div at bounding box center [777, 92] width 12 height 12
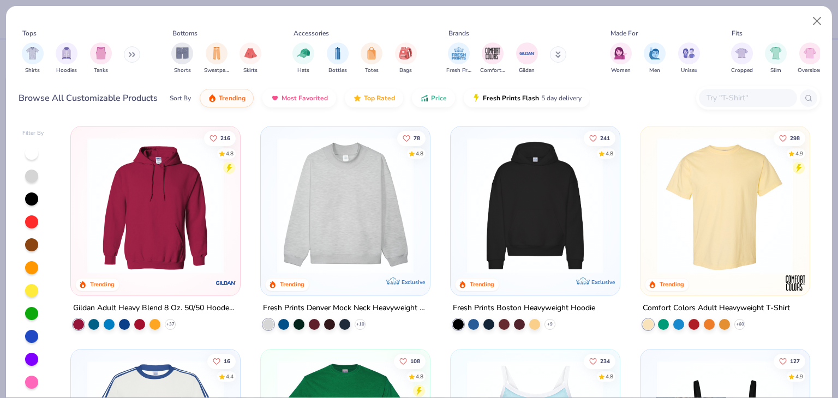
click at [537, 228] on img at bounding box center [535, 206] width 147 height 136
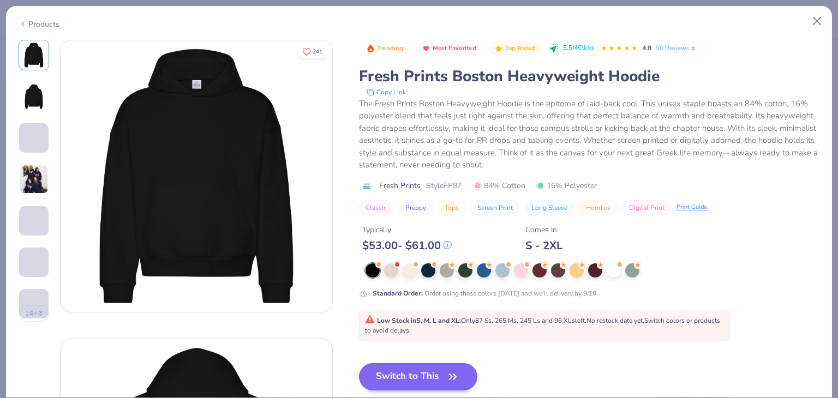
click at [419, 335] on div "Low Stock in S, M, L and XL : Only 87 Ss, 265 Ms, 245 Ls and 96 XLs left. No re…" at bounding box center [544, 326] width 371 height 32
click at [426, 376] on button "Switch to This" at bounding box center [418, 376] width 118 height 27
click at [433, 372] on button "Switch to This" at bounding box center [418, 376] width 118 height 27
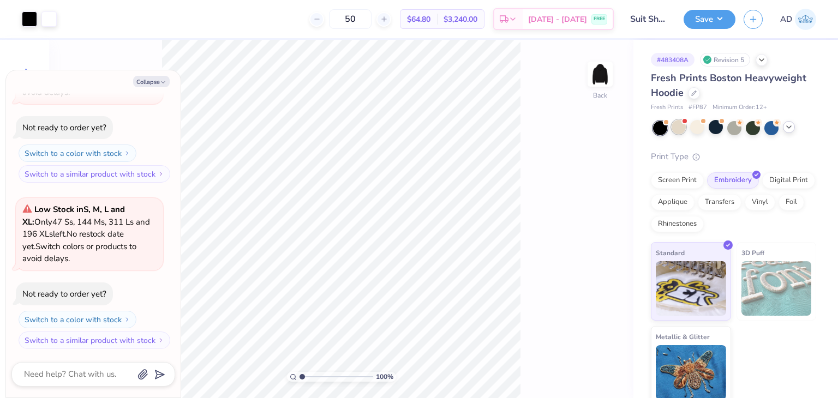
click at [676, 125] on div at bounding box center [679, 127] width 14 height 14
click at [695, 123] on div at bounding box center [697, 127] width 14 height 14
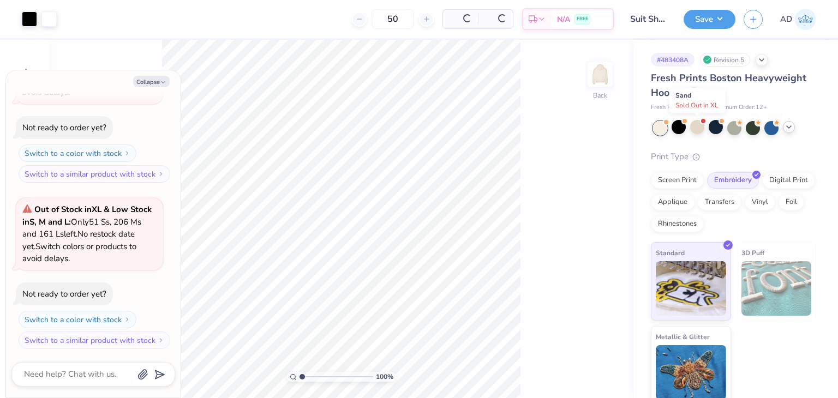
scroll to position [944, 0]
click at [786, 129] on icon at bounding box center [789, 127] width 9 height 9
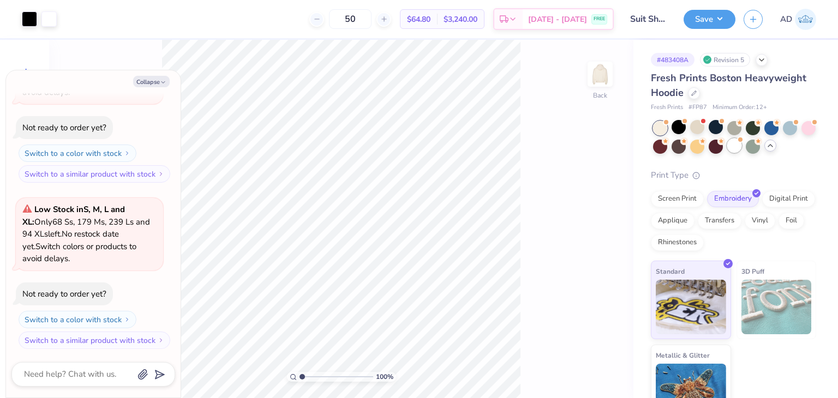
click at [742, 147] on div at bounding box center [735, 146] width 14 height 14
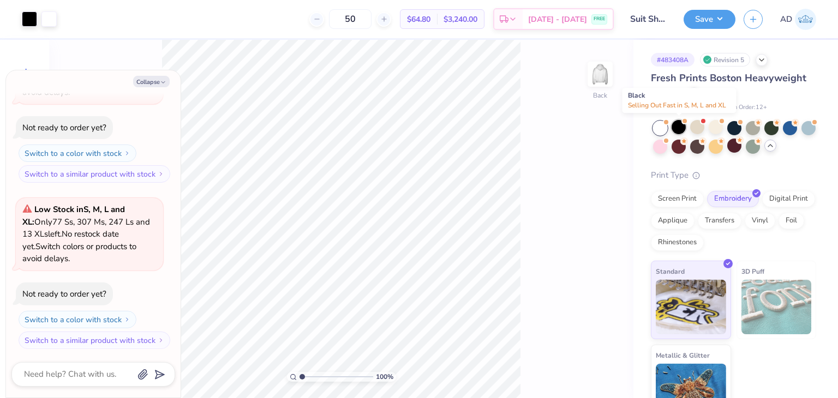
click at [674, 125] on div at bounding box center [679, 127] width 14 height 14
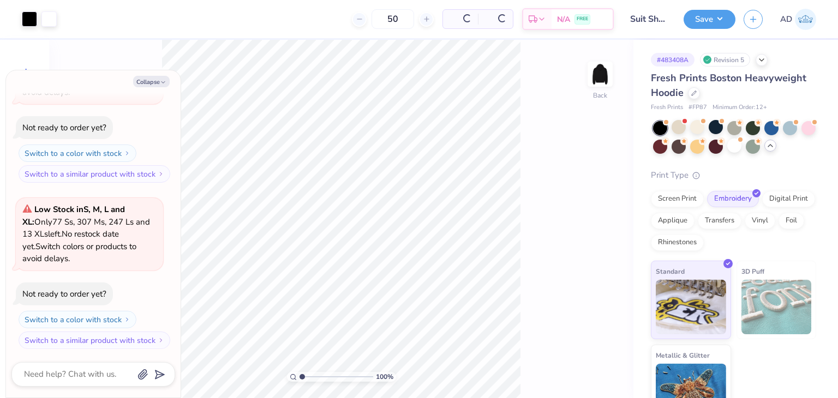
scroll to position [1277, 0]
click at [693, 128] on div at bounding box center [697, 127] width 14 height 14
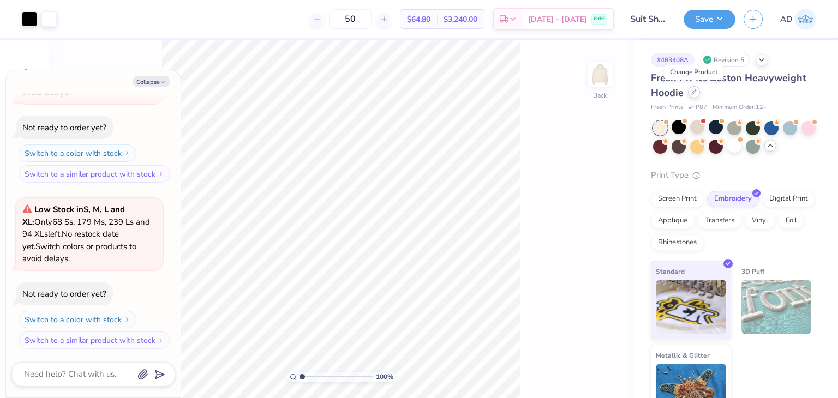
click at [695, 94] on icon at bounding box center [693, 92] width 5 height 5
type textarea "x"
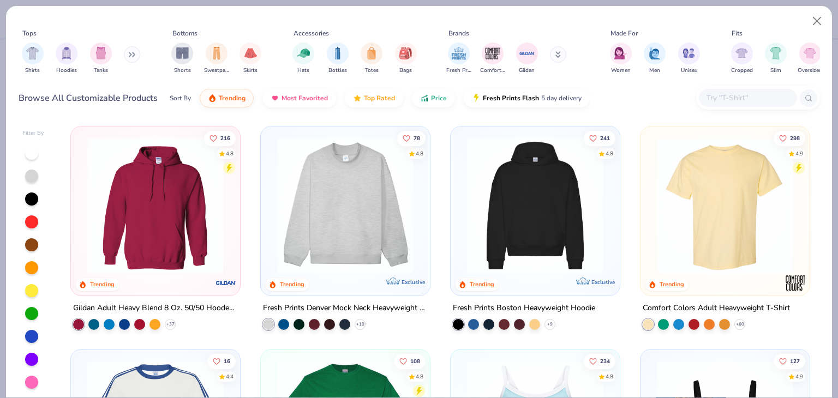
click at [724, 97] on input "text" at bounding box center [748, 98] width 84 height 13
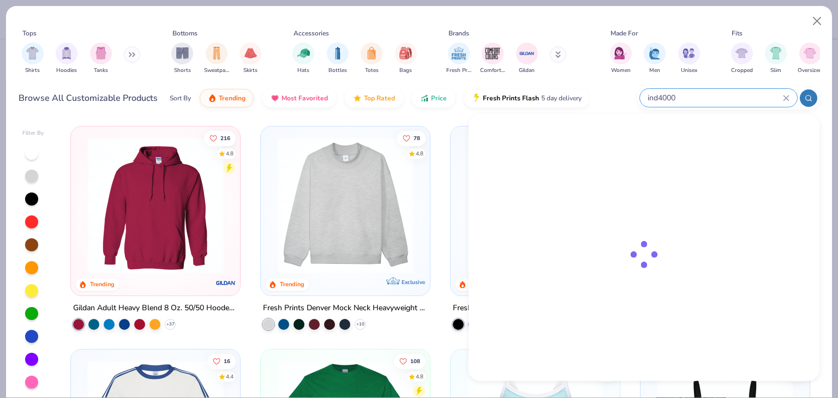
type input "ind4000"
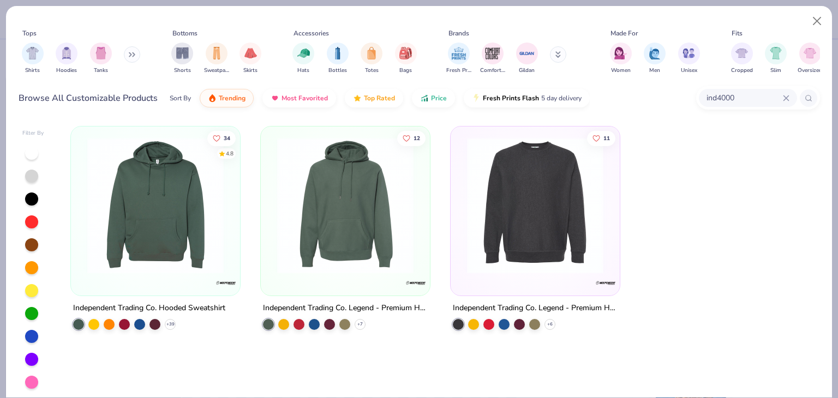
click at [153, 280] on div at bounding box center [155, 208] width 158 height 153
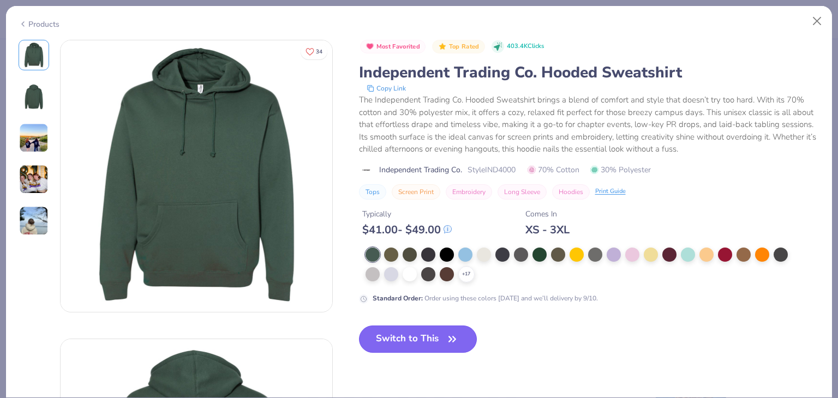
click at [408, 348] on button "Switch to This" at bounding box center [418, 339] width 118 height 27
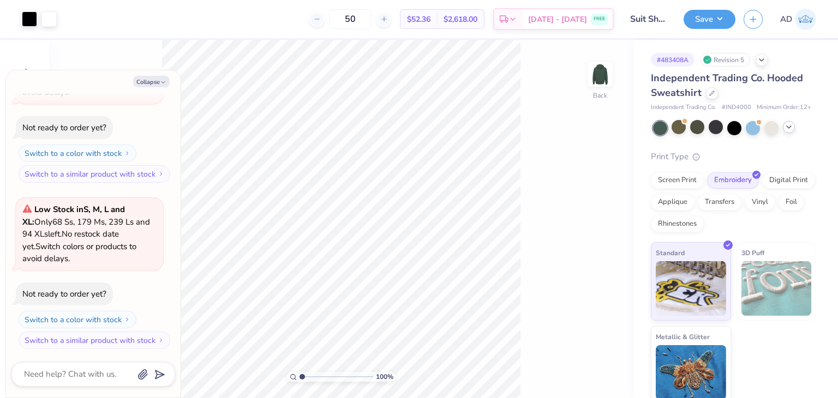
click at [787, 128] on polyline at bounding box center [789, 127] width 4 height 2
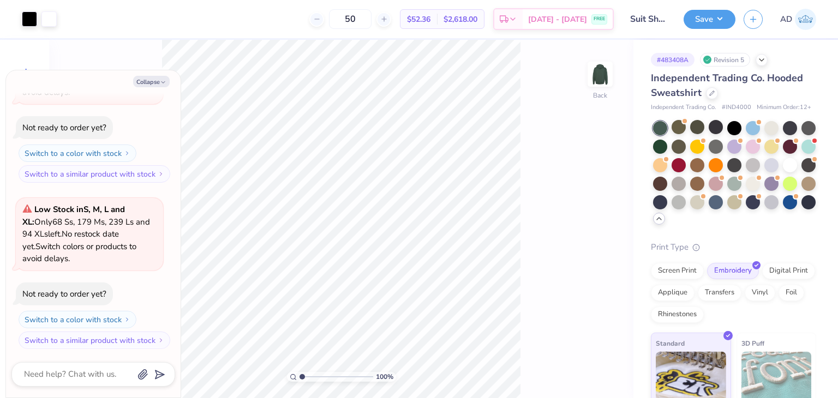
click at [773, 146] on div at bounding box center [734, 173] width 163 height 105
click at [760, 152] on div at bounding box center [753, 147] width 14 height 14
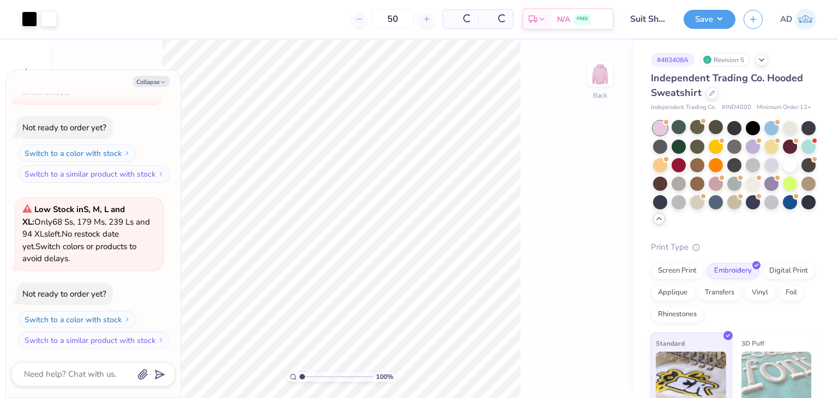
scroll to position [1585, 0]
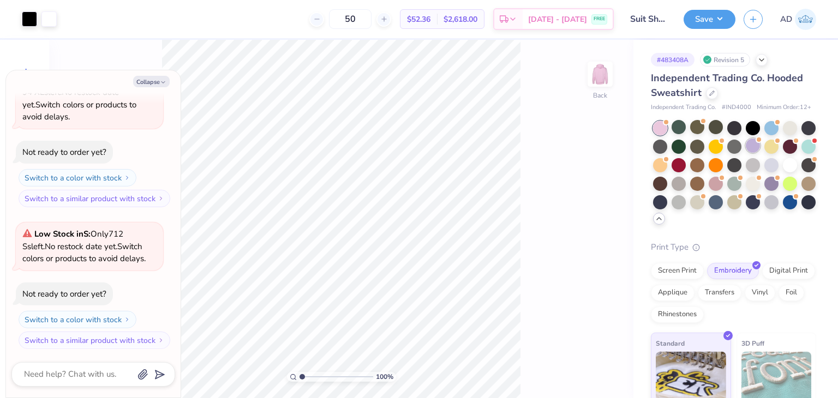
click at [760, 153] on div at bounding box center [753, 146] width 14 height 14
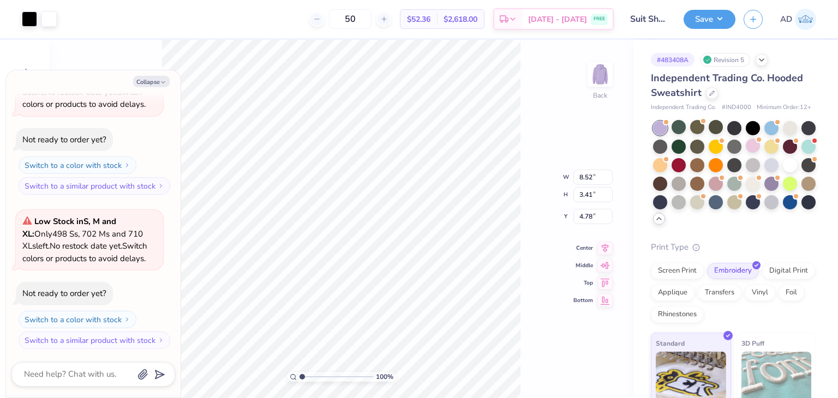
type textarea "x"
type input "3.00"
type textarea "x"
type input "5.31"
type input "2.12"
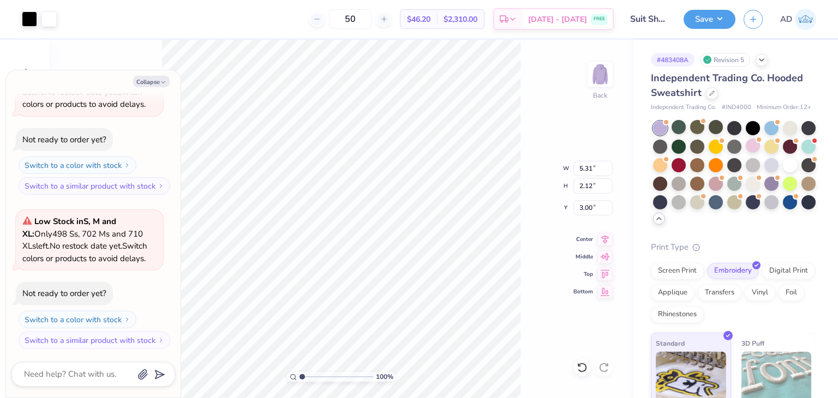
type textarea "x"
type input "3.79"
type input "1.52"
click at [714, 15] on button "Save" at bounding box center [710, 17] width 52 height 19
type textarea "x"
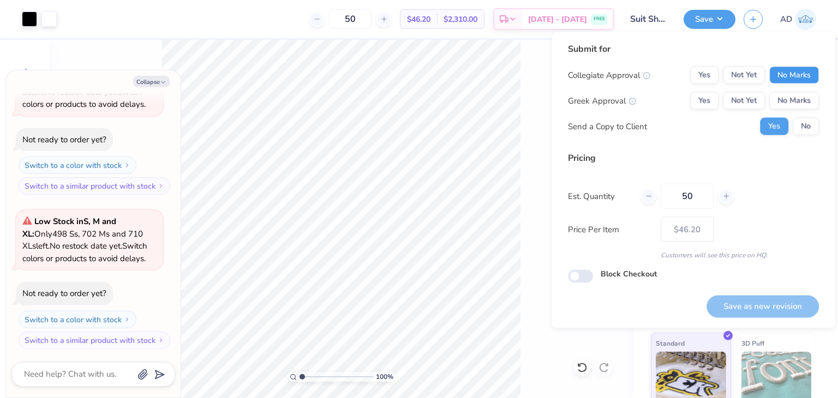
click at [793, 76] on button "No Marks" at bounding box center [795, 75] width 50 height 17
click at [796, 99] on button "No Marks" at bounding box center [795, 100] width 50 height 17
click at [780, 303] on button "Save as new revision" at bounding box center [763, 306] width 112 height 22
type input "$46.20"
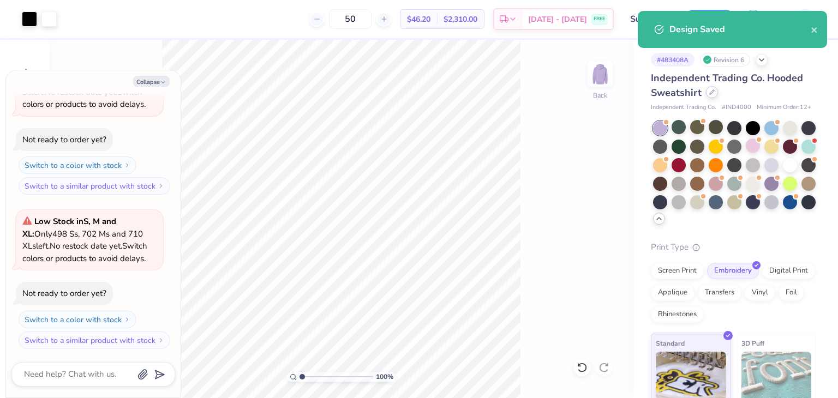
click at [713, 90] on icon at bounding box center [712, 92] width 4 height 4
type textarea "x"
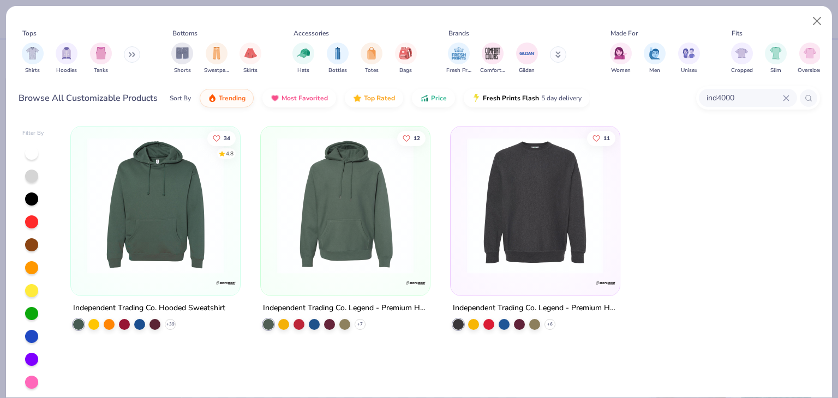
click at [787, 96] on icon at bounding box center [786, 98] width 7 height 7
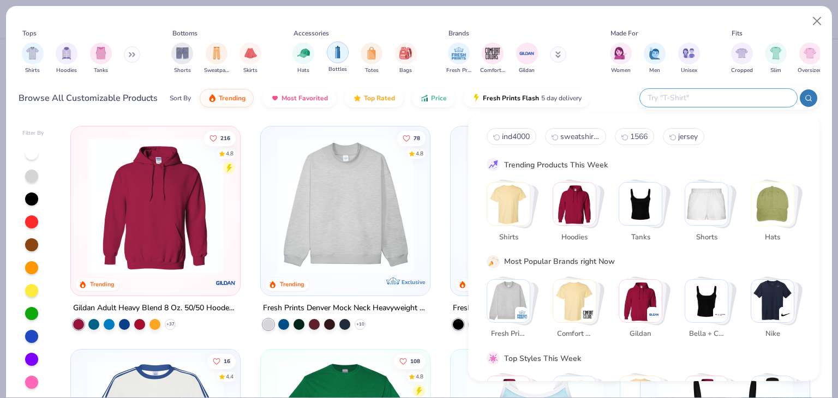
click at [333, 49] on img "filter for Bottles" at bounding box center [338, 52] width 12 height 13
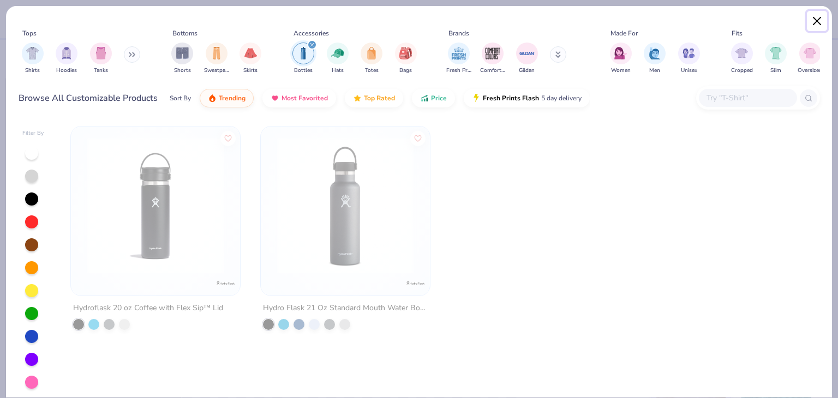
click at [818, 23] on button "Close" at bounding box center [817, 21] width 21 height 21
type textarea "x"
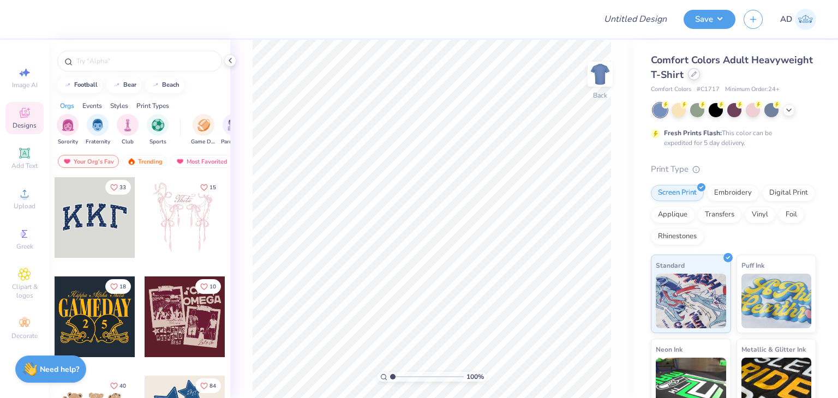
click at [700, 73] on div at bounding box center [694, 74] width 12 height 12
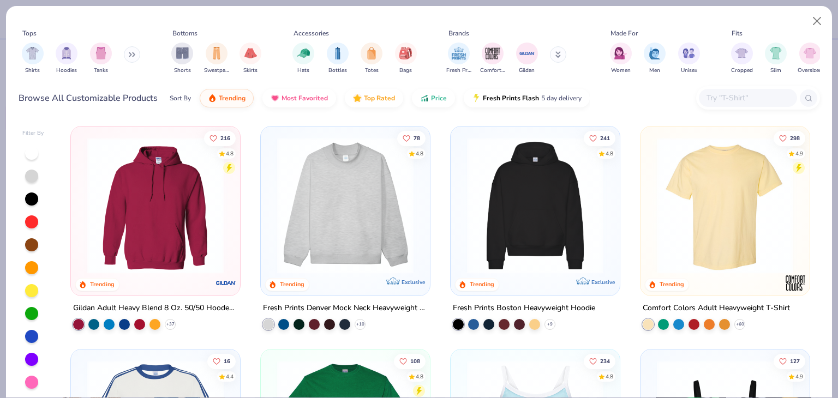
click at [735, 101] on input "text" at bounding box center [748, 98] width 84 height 13
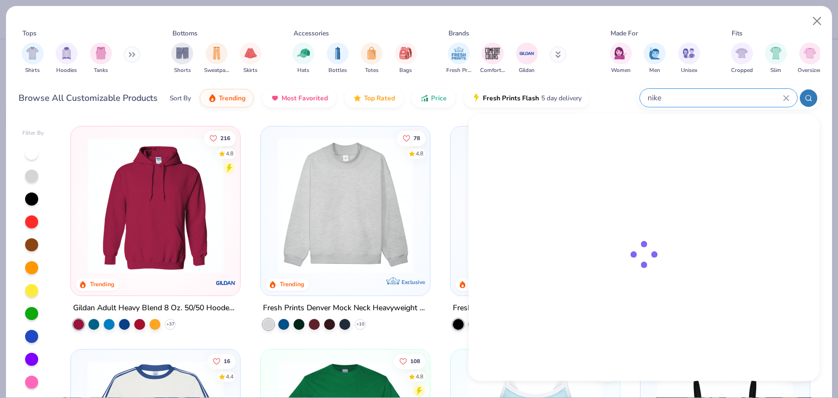
type input "nike"
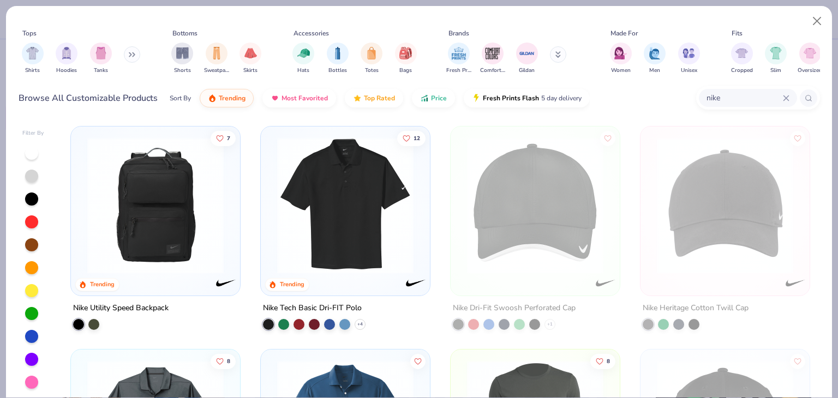
click at [338, 308] on div "Nike Tech Basic Dri-FIT Polo" at bounding box center [312, 309] width 99 height 14
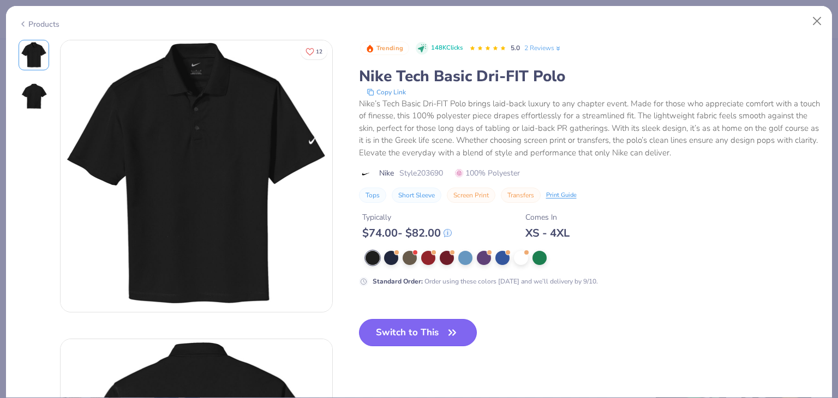
click at [434, 329] on button "Switch to This" at bounding box center [418, 332] width 118 height 27
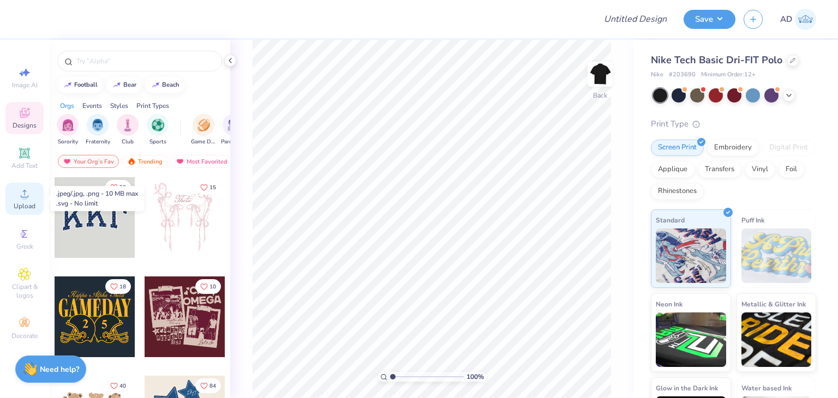
click at [29, 190] on icon at bounding box center [24, 193] width 13 height 13
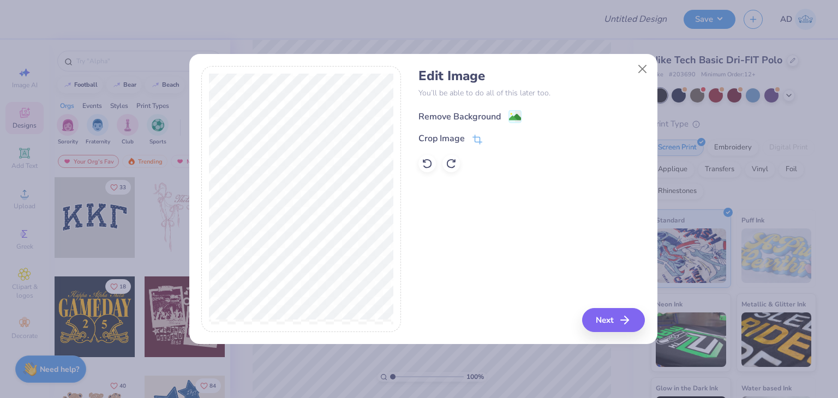
click at [454, 116] on div "Remove Background" at bounding box center [460, 116] width 82 height 13
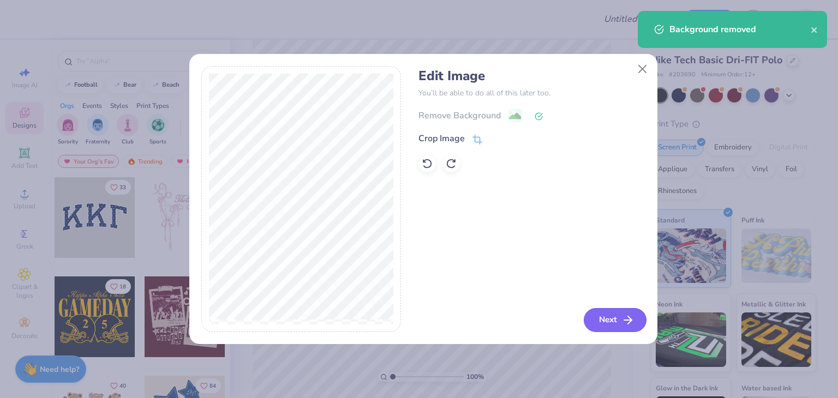
click at [594, 320] on button "Next" at bounding box center [615, 320] width 63 height 24
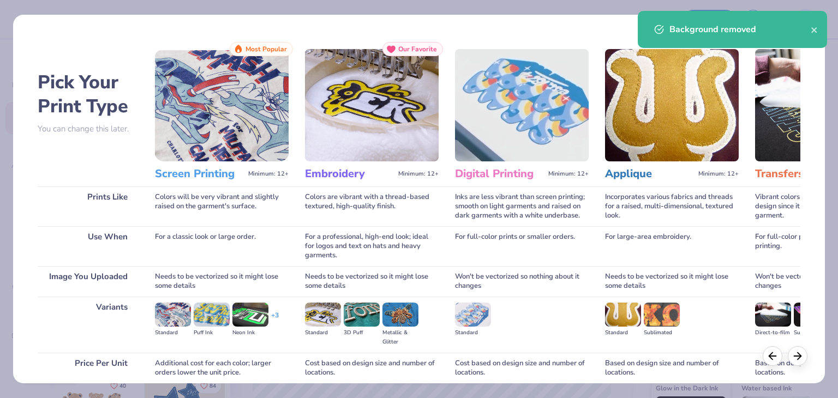
scroll to position [91, 0]
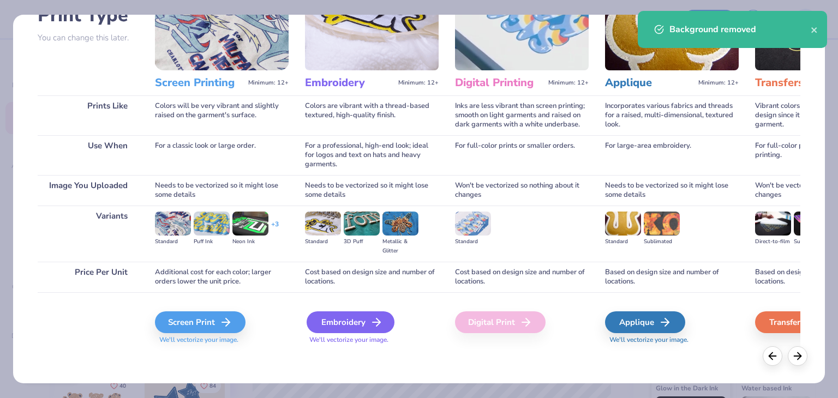
click at [327, 326] on div "Embroidery" at bounding box center [351, 323] width 88 height 22
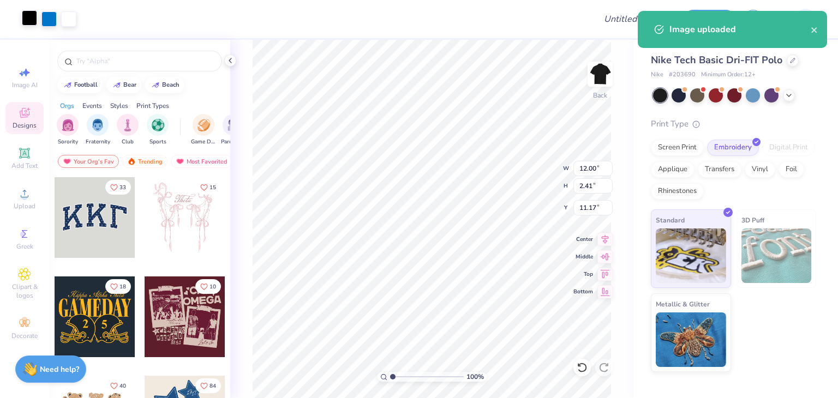
click at [25, 20] on div at bounding box center [29, 17] width 15 height 15
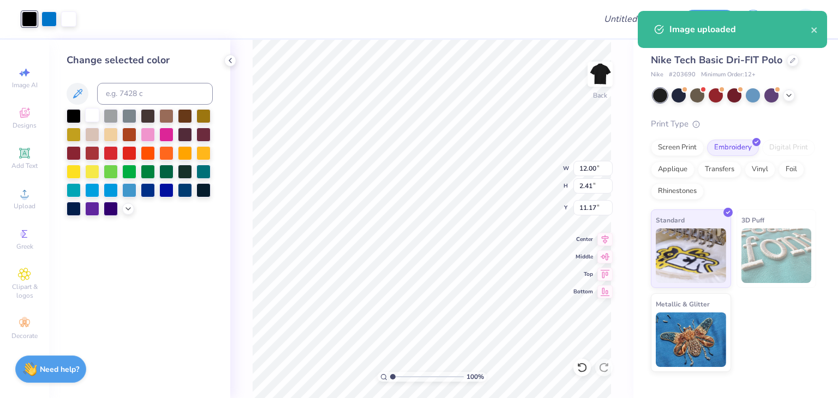
click at [90, 115] on div at bounding box center [92, 115] width 14 height 14
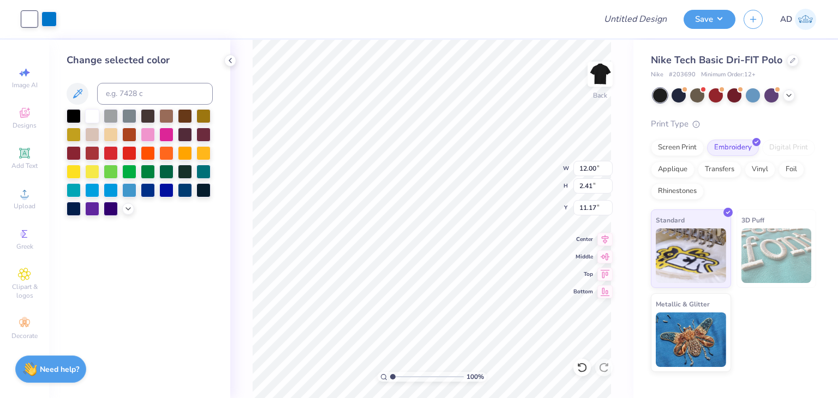
type input "5.35"
type input "1.08"
type input "4.81"
type input "0.97"
type input "3.00"
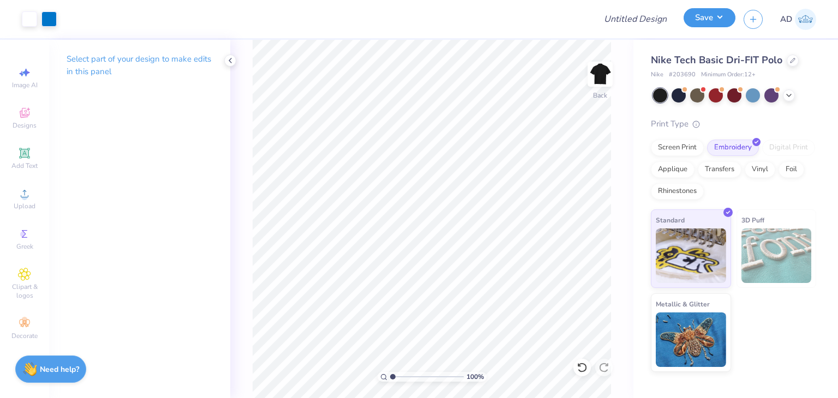
click at [711, 9] on button "Save" at bounding box center [710, 17] width 52 height 19
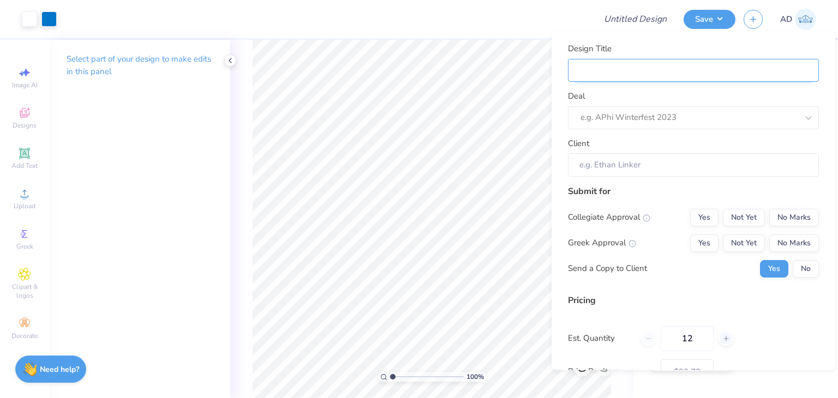
click at [620, 65] on input "Design Title" at bounding box center [693, 69] width 251 height 23
type input "M"
type input "Me"
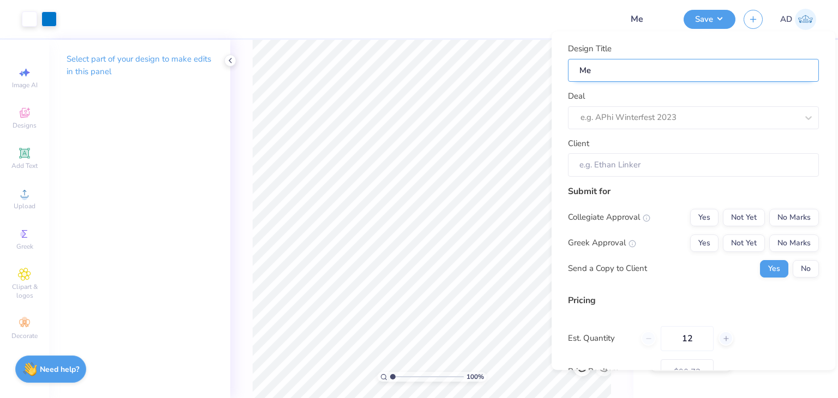
type input "Mer"
type input "Merc"
type input "Merch"
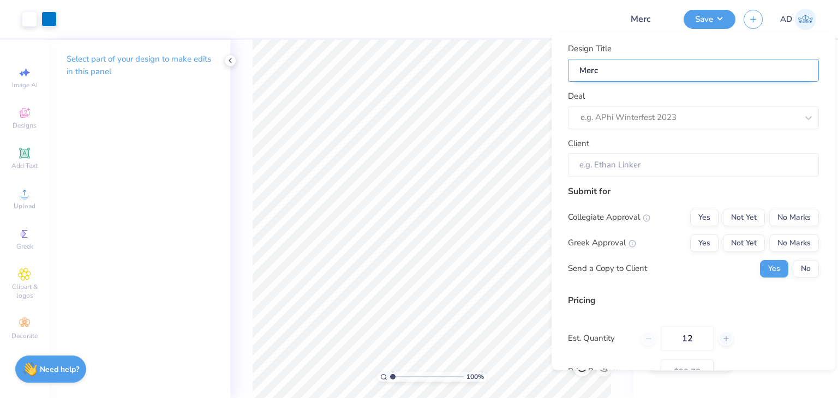
type input "Merch"
type input "Merch o"
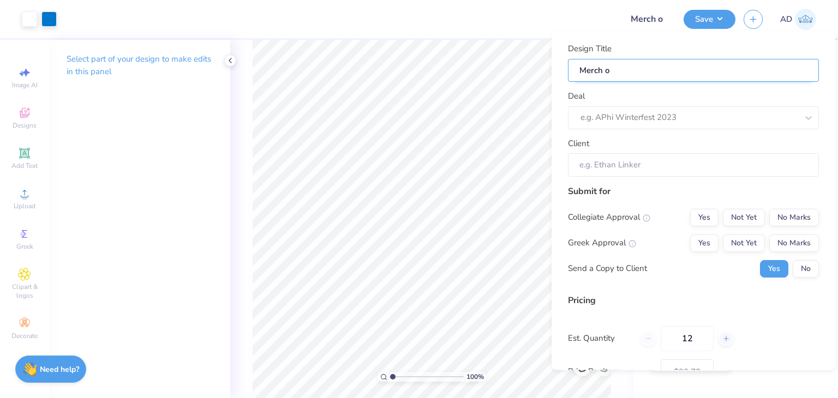
type input "Merch op"
type input "Merch opt"
type input "Merch opti"
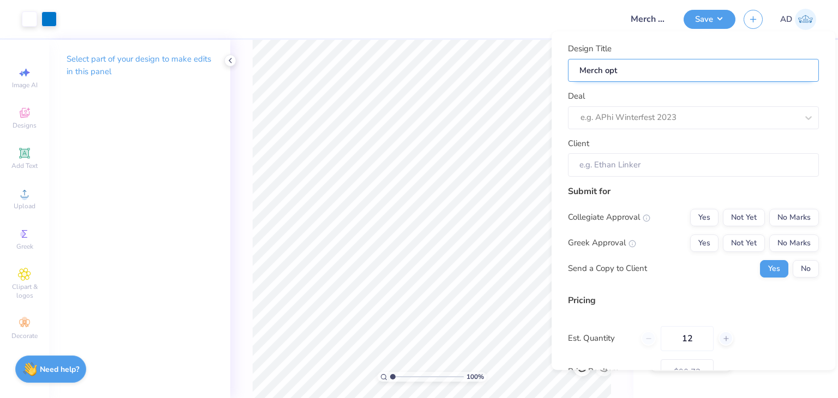
type input "Merch opti"
type input "Merch optio"
type input "Merch option"
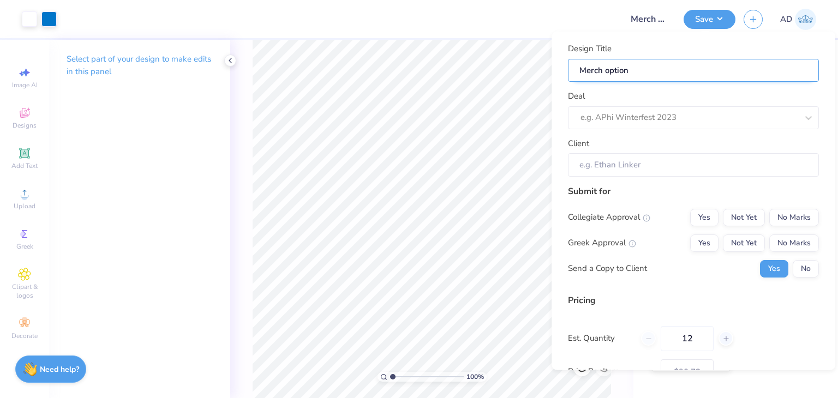
type input "Merch options"
type input "Merch options f"
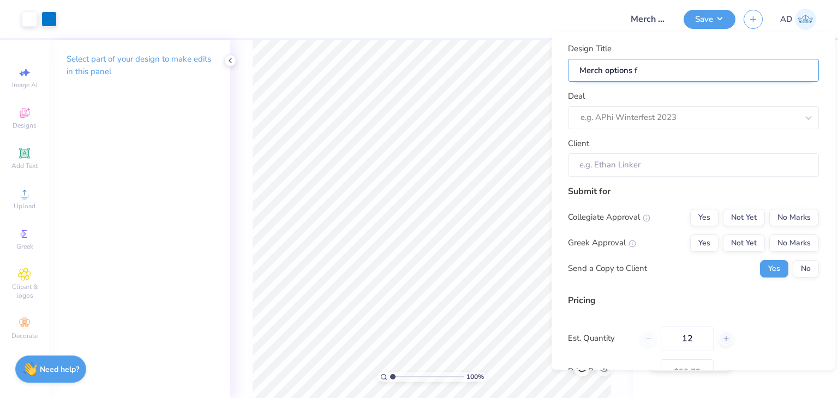
type input "Merch options fo"
type input "Merch options for"
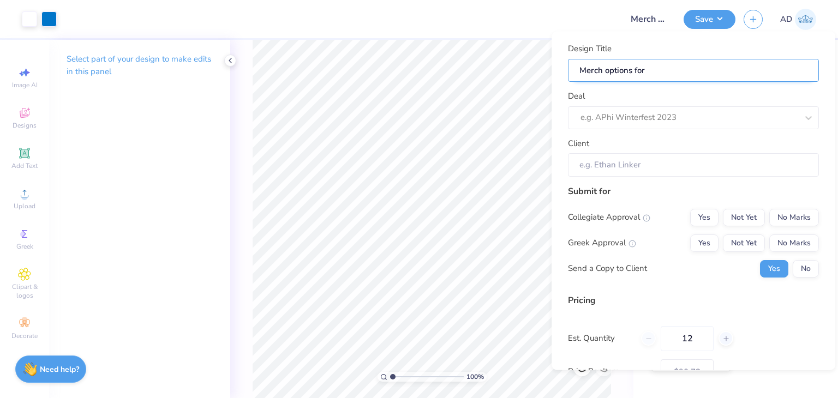
type input "Merch options for N"
type input "Merch options for Ni"
type input "Merch options for Nic"
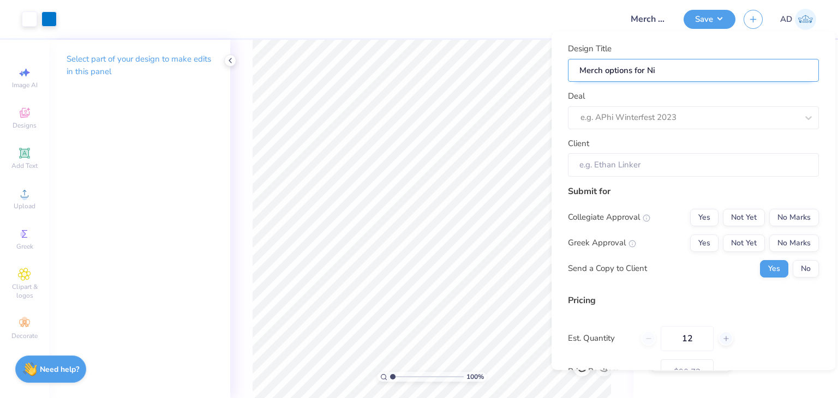
type input "Merch options for Nic"
type input "Merch options for Nicr"
type input "Merch options for Nicro"
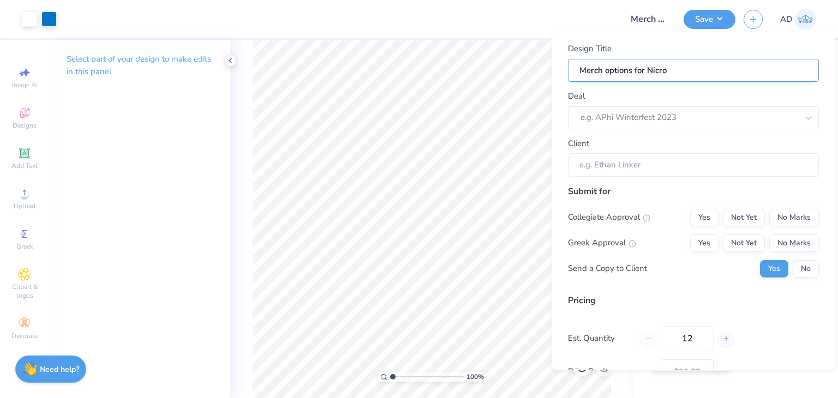
type input "Merch options for Nicro"
type input "Merch options for Nicr"
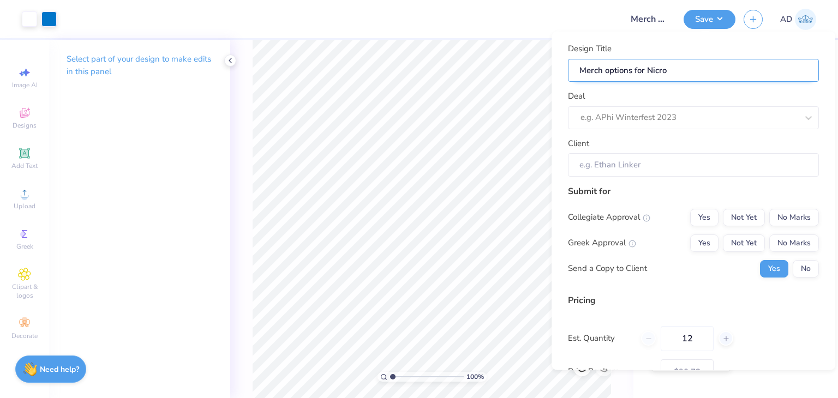
type input "Merch options for Nicr"
type input "Merch options for Nic"
type input "Merch options for Nico"
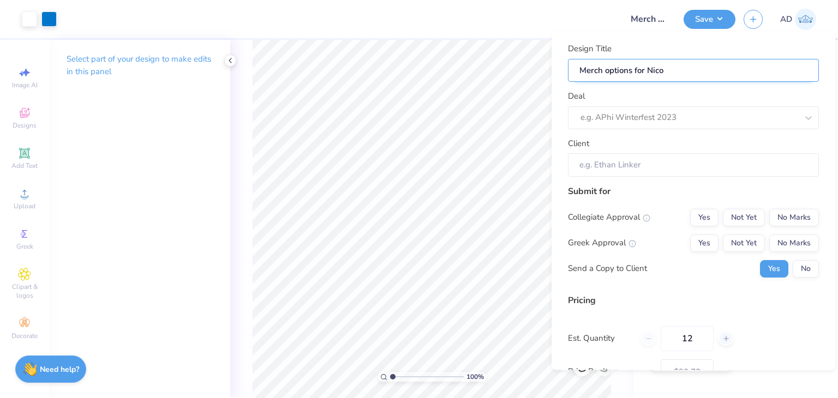
type input "Merch options for Nicor"
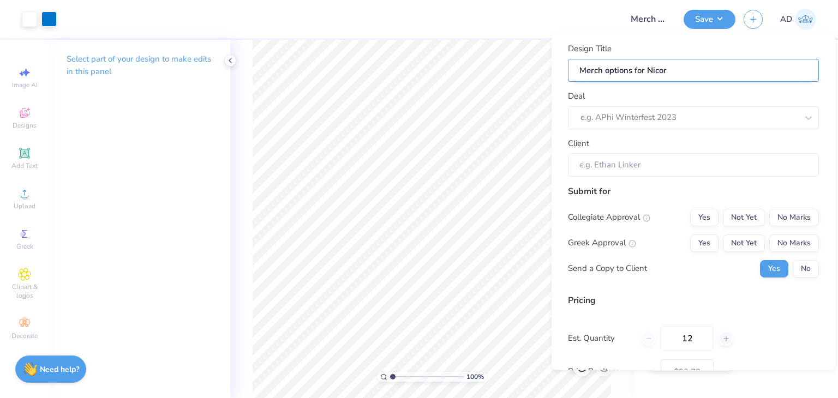
type input "Merch options for Nicor"
type input "Merch options for Nicor L"
type input "Merch options for Nicor Li"
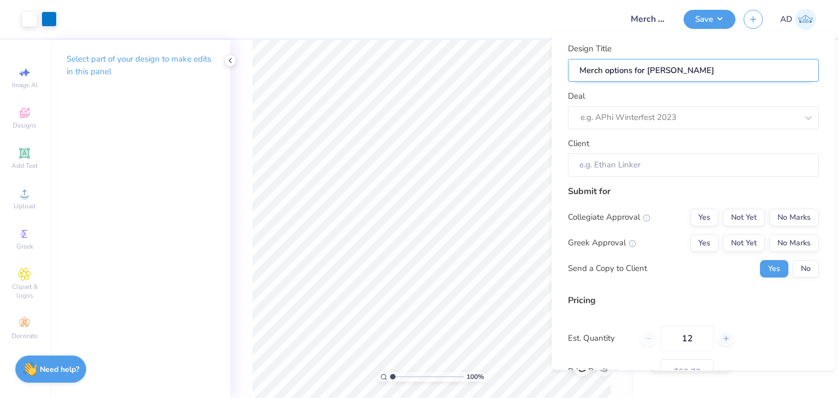
type input "Merch options for Nicor Lig"
type input "Merch options for Nicor Ligh"
type input "Merch options for Nicor Light"
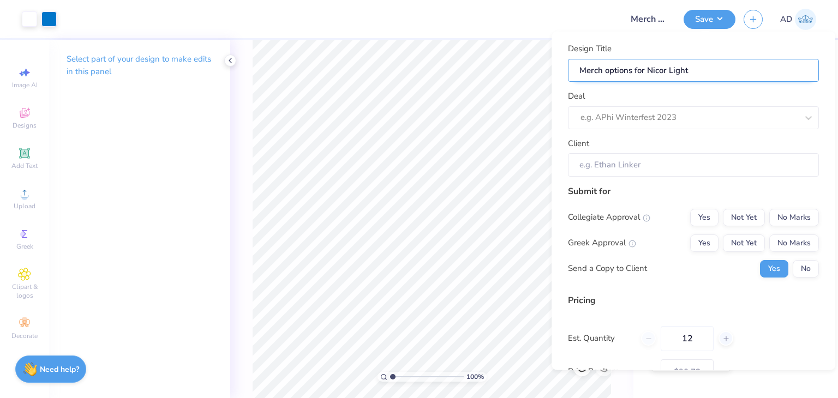
type input "Merch options for Nicor Lighti"
type input "Merch options for Nicor Lightin"
type input "Merch options for Nicor Lighting"
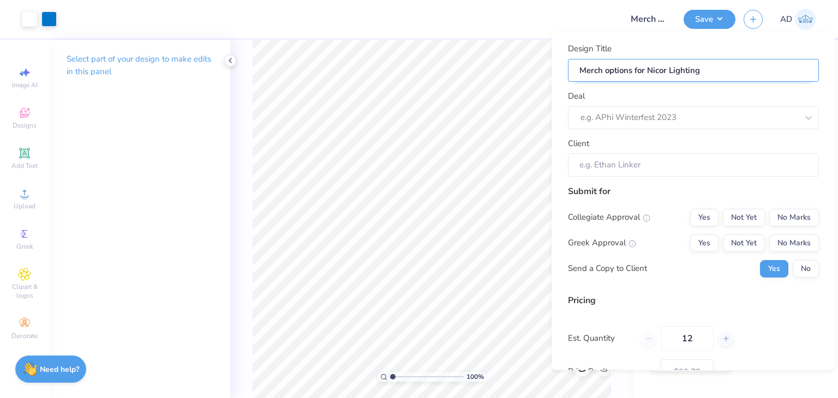
type input "Merch options for Nicor Lighting!"
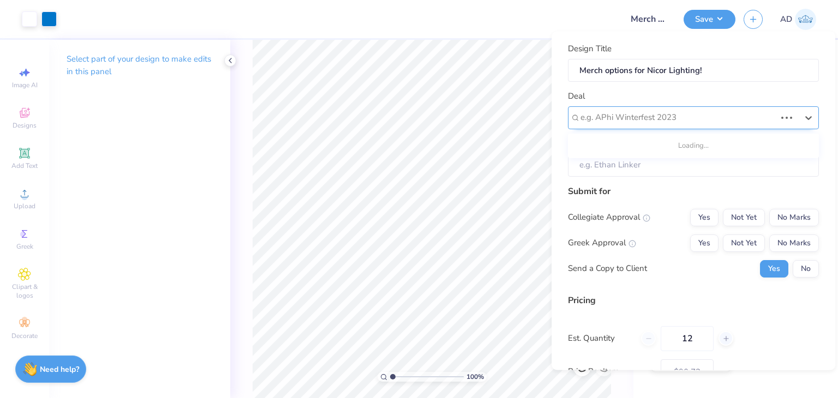
click at [622, 121] on div at bounding box center [678, 117] width 195 height 15
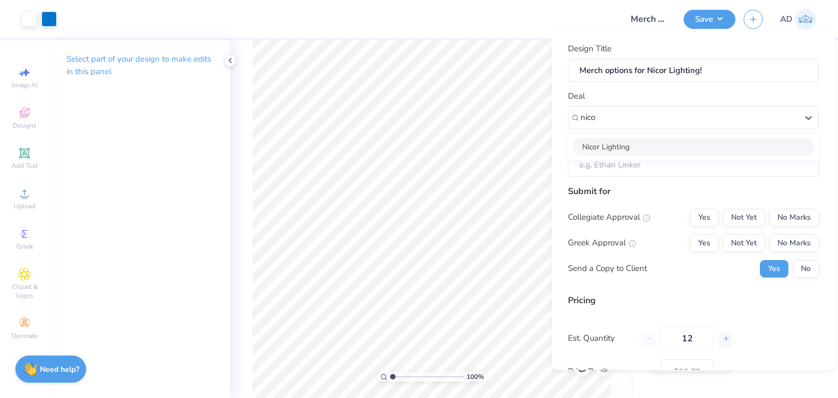
click at [646, 149] on div "Nicor Lighting" at bounding box center [694, 147] width 242 height 18
type input "nico"
type input "Terra London"
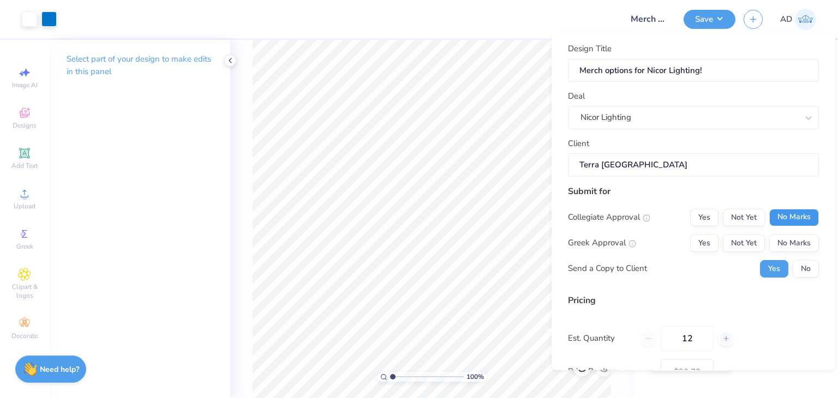
click at [791, 222] on button "No Marks" at bounding box center [795, 216] width 50 height 17
click at [798, 244] on button "No Marks" at bounding box center [795, 242] width 50 height 17
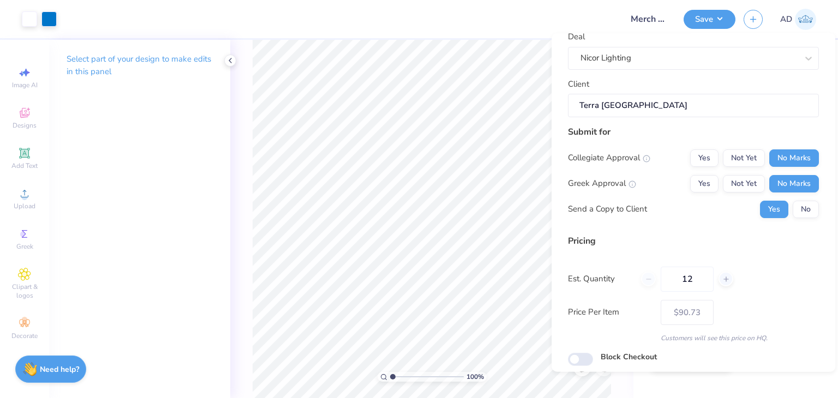
scroll to position [100, 0]
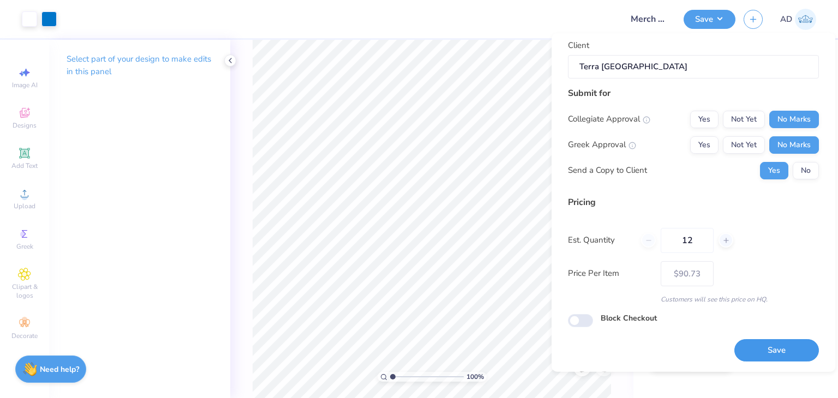
click at [771, 348] on button "Save" at bounding box center [777, 350] width 85 height 22
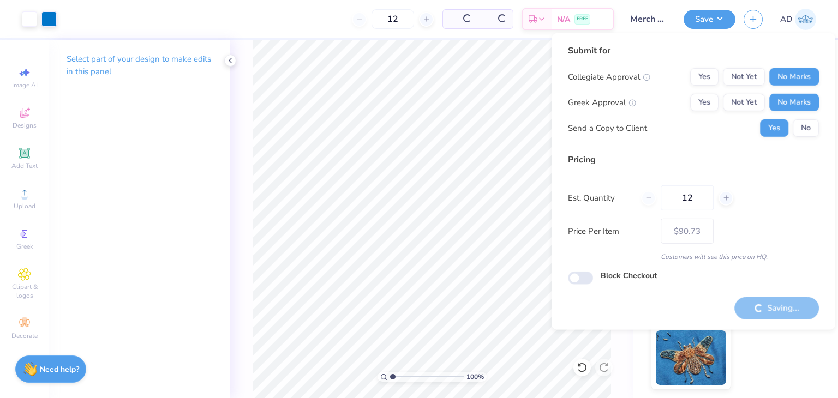
type input "– –"
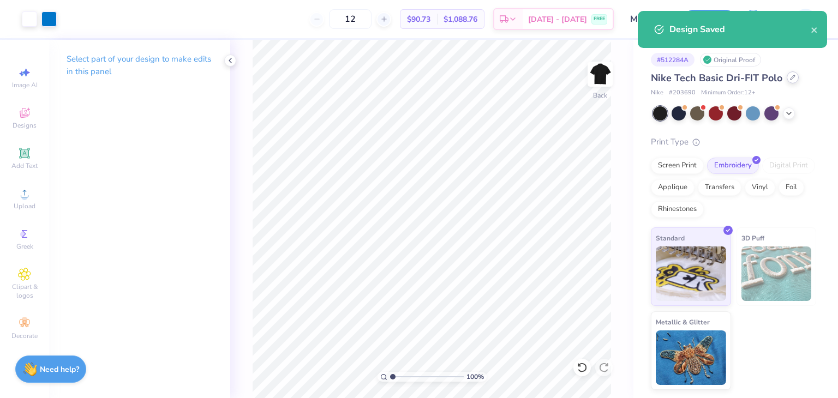
click at [794, 77] on div at bounding box center [793, 77] width 12 height 12
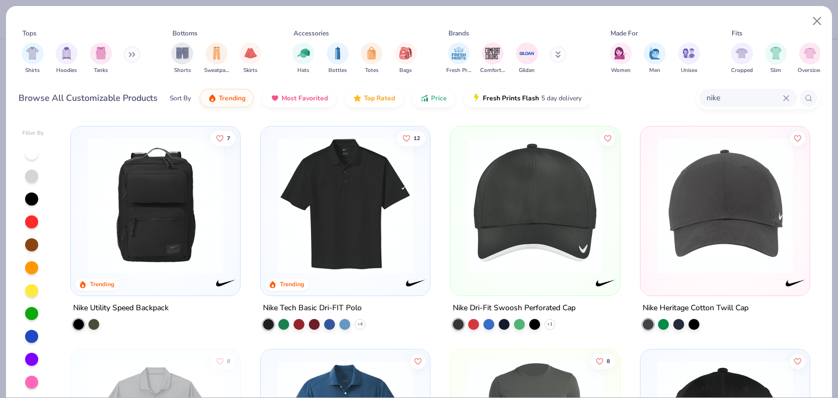
click at [129, 55] on button at bounding box center [132, 54] width 16 height 16
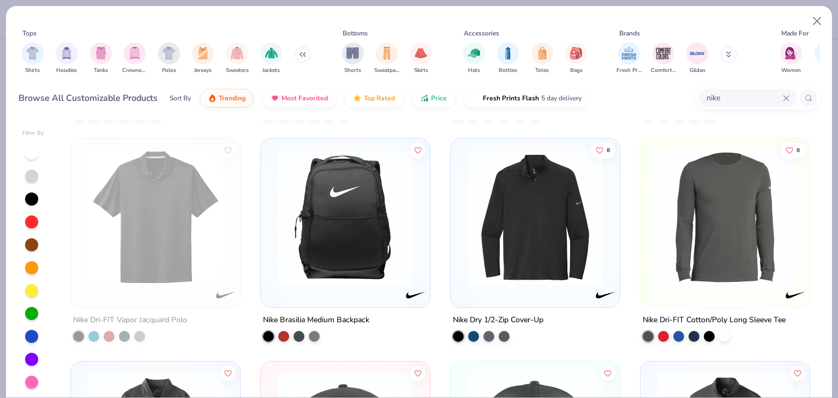
scroll to position [655, 0]
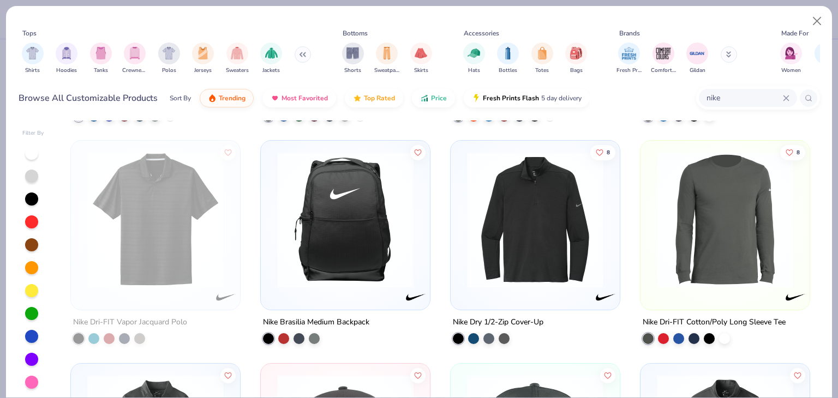
click at [786, 99] on icon at bounding box center [786, 98] width 5 height 5
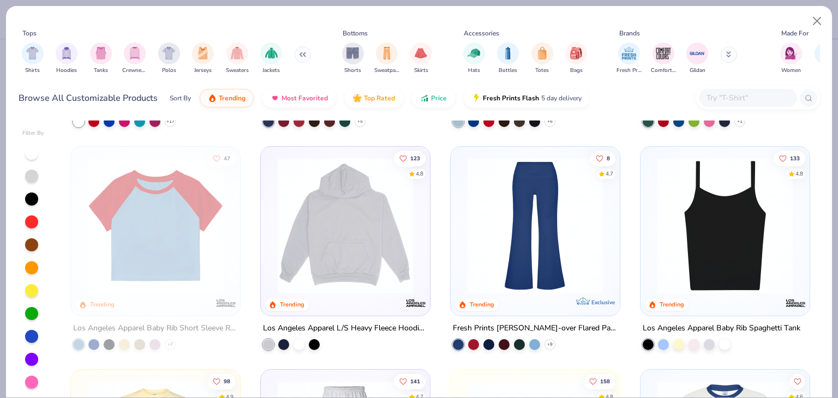
scroll to position [1092, 0]
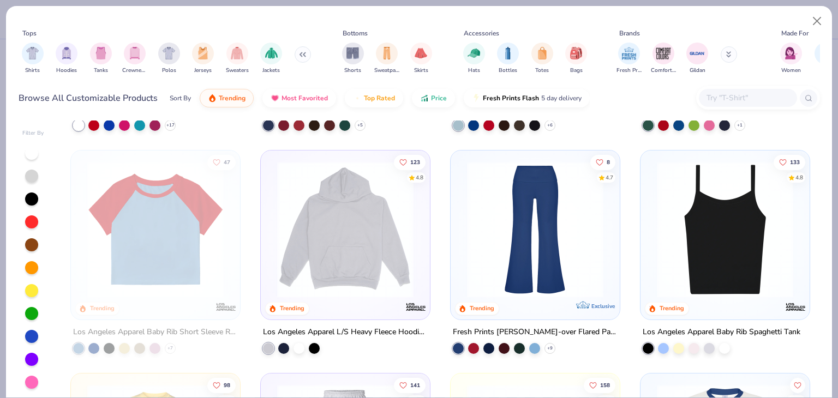
click at [549, 335] on div "Fresh Prints [PERSON_NAME]-over Flared Pants" at bounding box center [535, 332] width 165 height 14
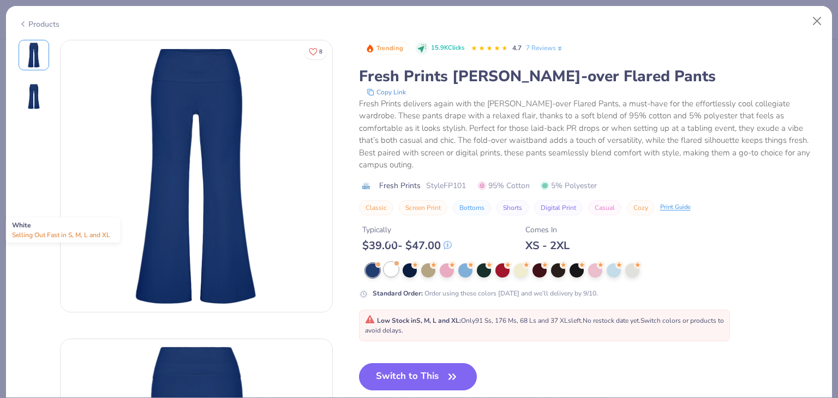
click at [389, 263] on div at bounding box center [391, 270] width 14 height 14
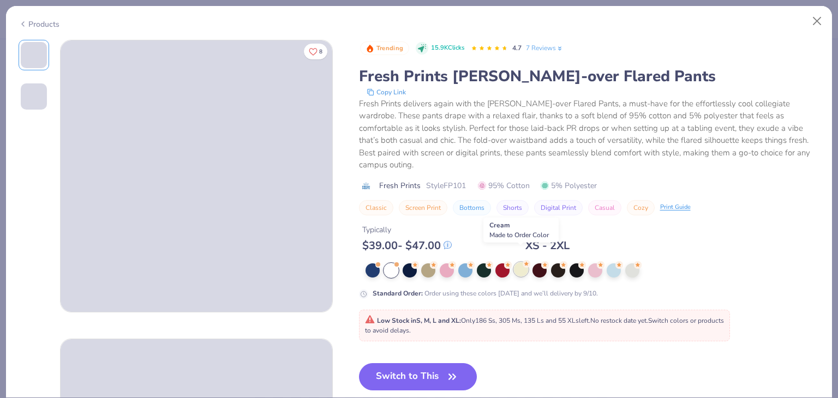
click at [525, 263] on div at bounding box center [521, 270] width 14 height 14
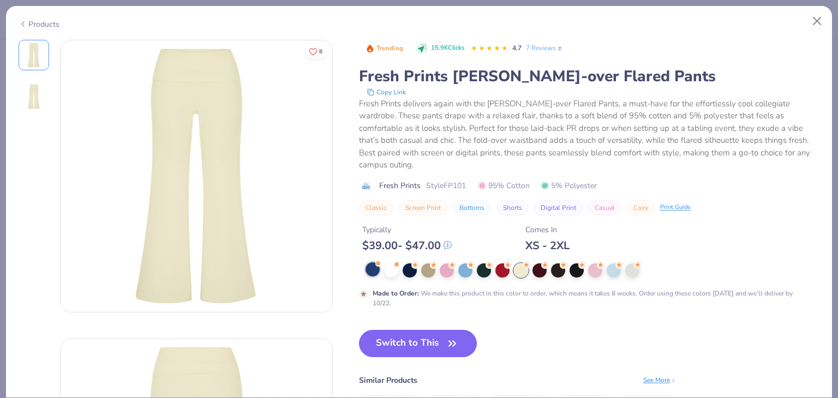
click at [374, 263] on div at bounding box center [373, 270] width 14 height 14
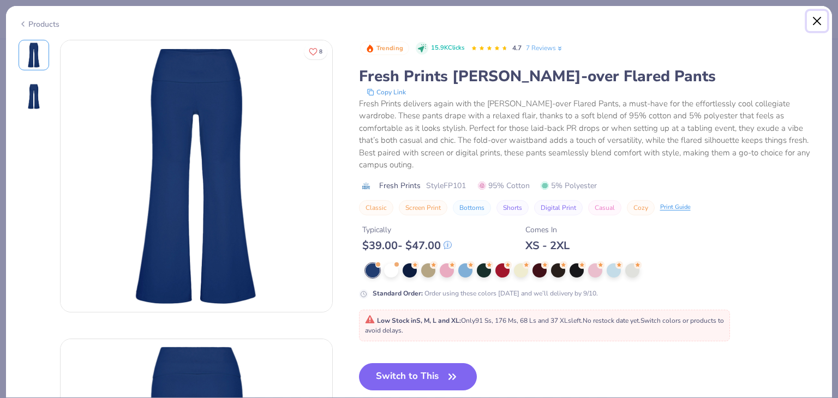
click at [820, 21] on button "Close" at bounding box center [817, 21] width 21 height 21
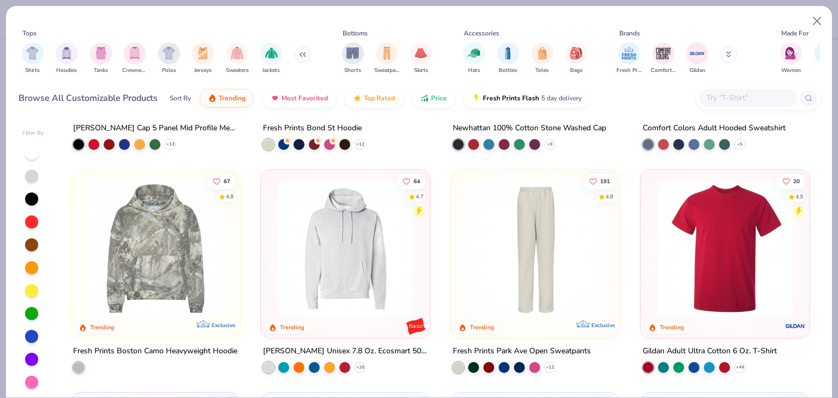
scroll to position [2019, 0]
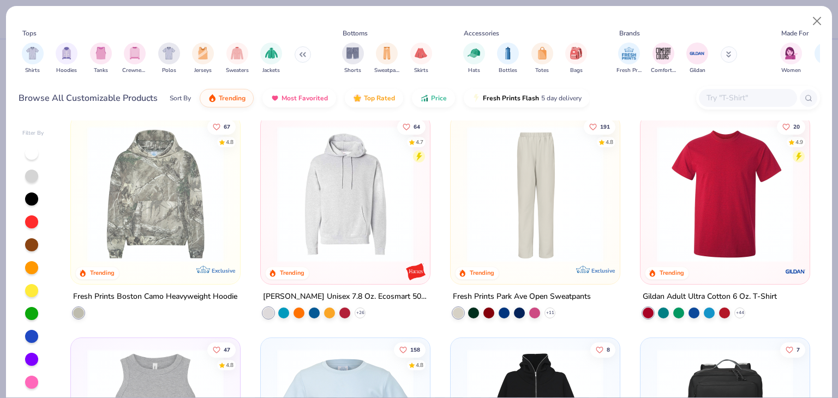
click at [570, 300] on div "Fresh Prints Park Ave Open Sweatpants" at bounding box center [522, 297] width 138 height 14
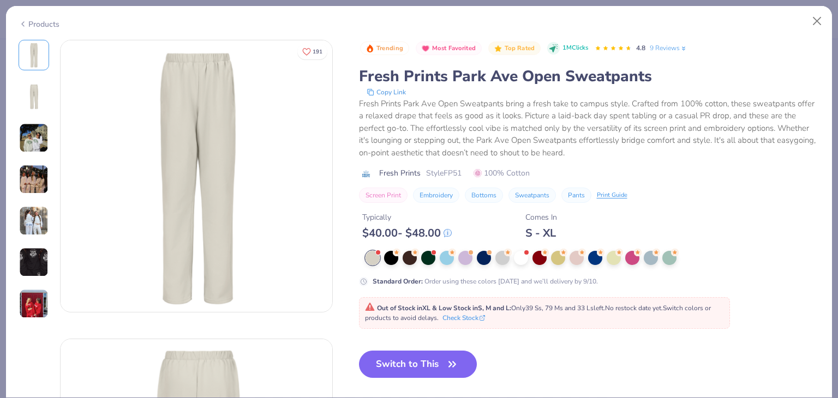
click at [375, 255] on div at bounding box center [373, 258] width 14 height 14
click at [814, 18] on button "Close" at bounding box center [817, 21] width 21 height 21
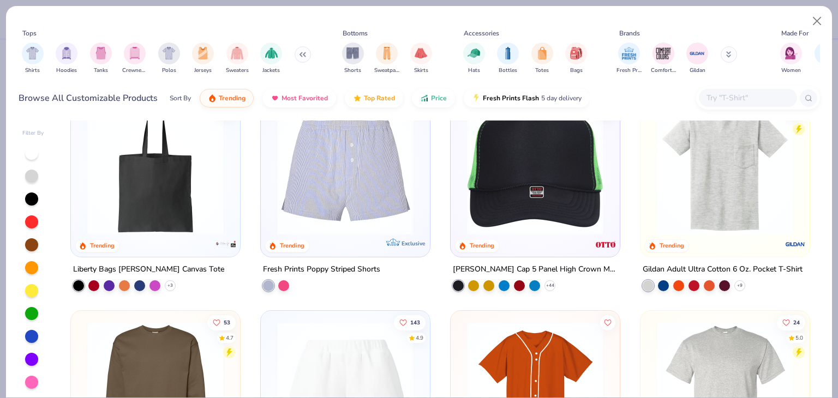
scroll to position [2620, 0]
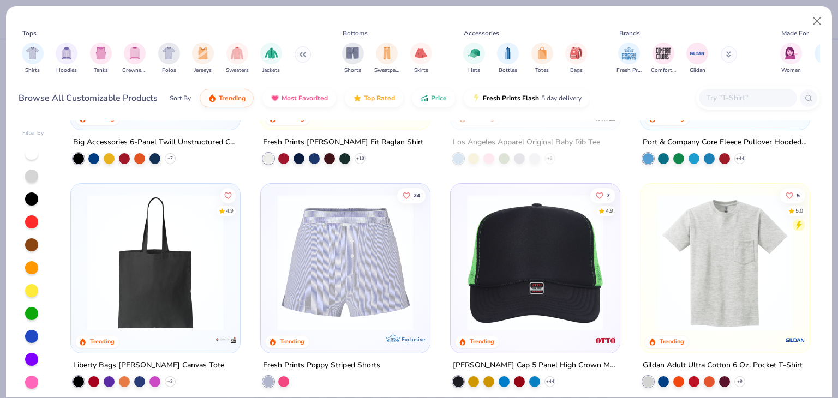
click at [749, 97] on input "text" at bounding box center [748, 98] width 84 height 13
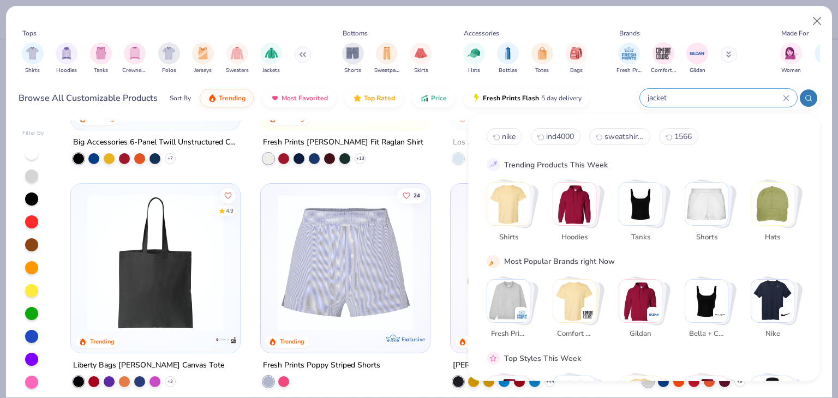
type input "jacket"
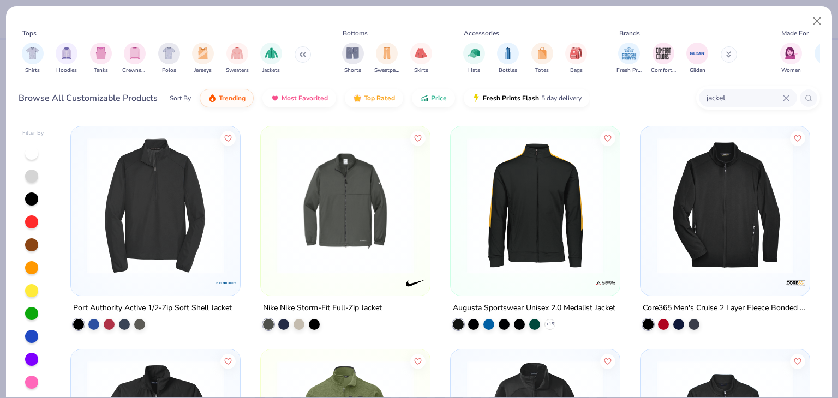
scroll to position [218, 0]
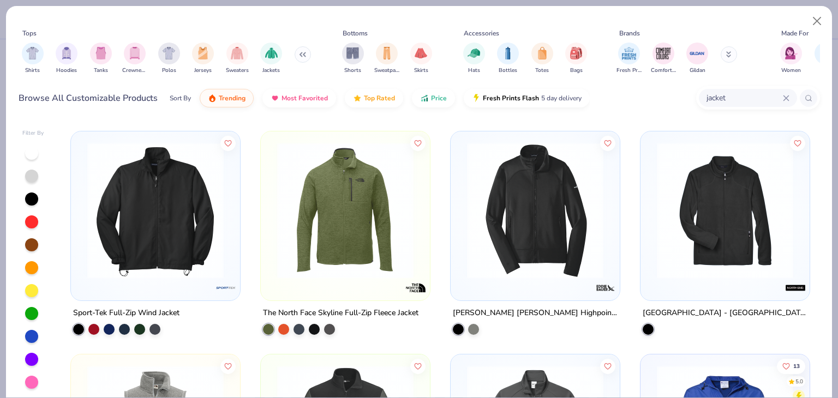
click at [551, 312] on div "Eddie Bauer Highpoint Fleece Jacket" at bounding box center [535, 313] width 165 height 14
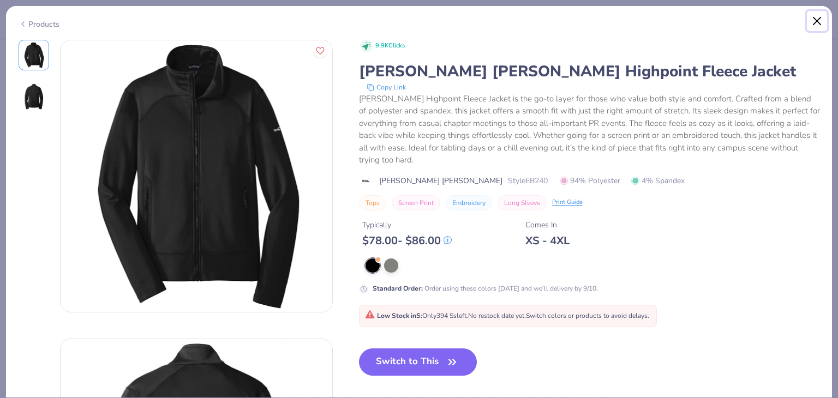
click at [820, 20] on button "Close" at bounding box center [817, 21] width 21 height 21
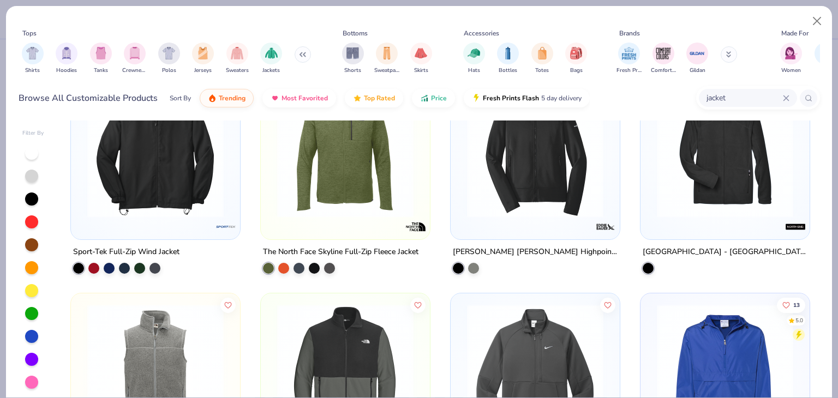
scroll to position [164, 0]
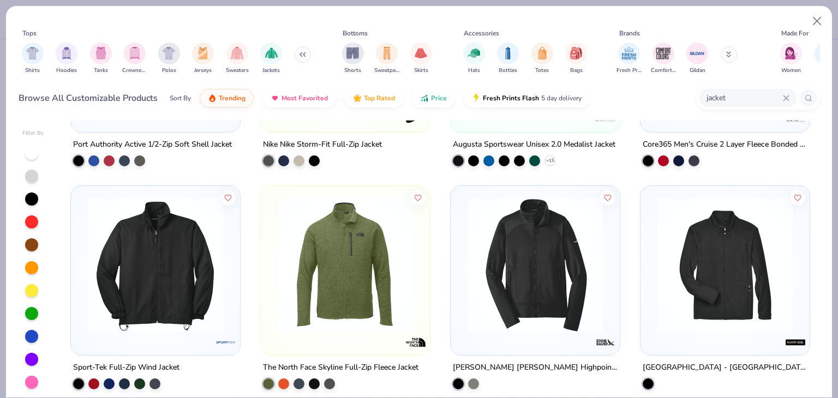
click at [513, 366] on div "Eddie Bauer Highpoint Fleece Jacket" at bounding box center [535, 368] width 165 height 14
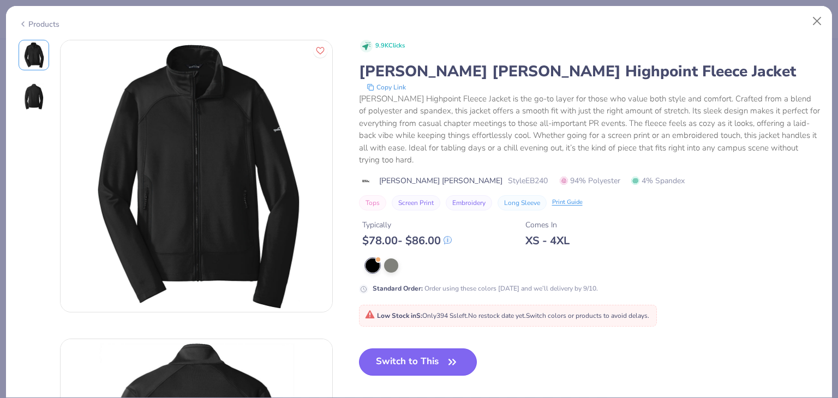
click at [433, 360] on button "Switch to This" at bounding box center [418, 362] width 118 height 27
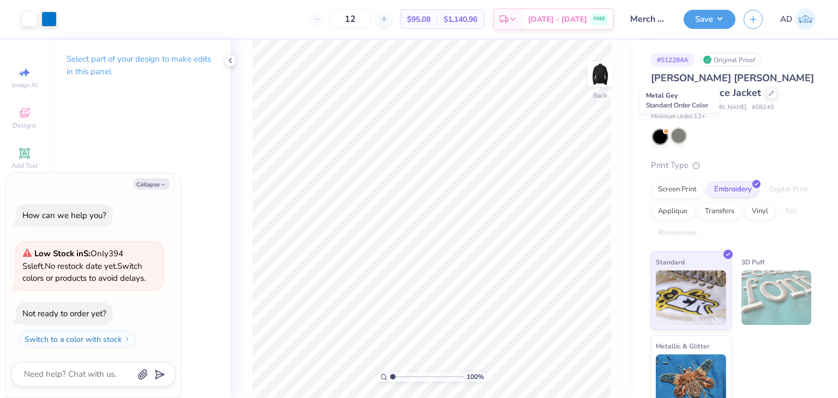
click at [683, 129] on div at bounding box center [679, 136] width 14 height 14
type textarea "x"
type input "4.38"
type input "0.88"
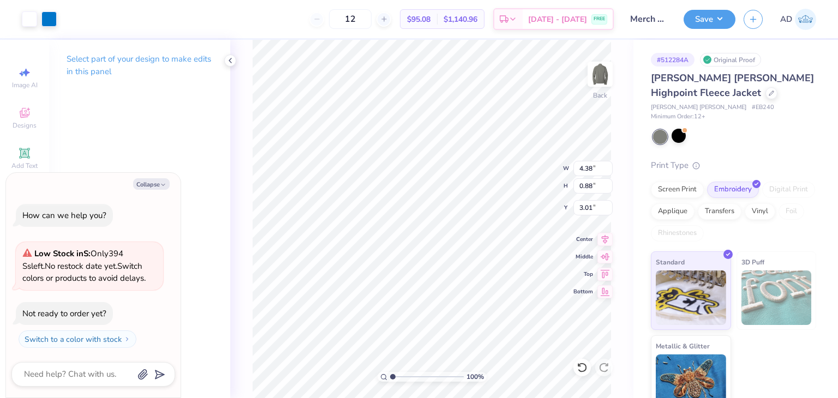
type textarea "x"
type input "4.27"
type input "0.86"
click at [703, 21] on button "Save" at bounding box center [710, 17] width 52 height 19
type textarea "x"
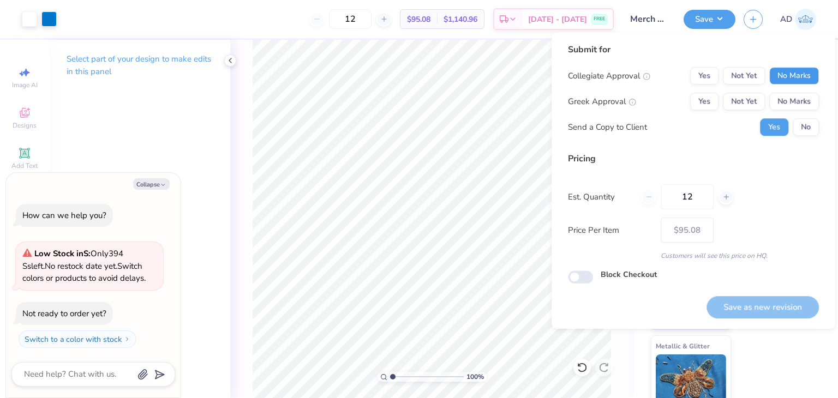
click at [797, 76] on button "No Marks" at bounding box center [795, 75] width 50 height 17
click at [790, 94] on button "No Marks" at bounding box center [795, 101] width 50 height 17
click at [735, 302] on button "Save as new revision" at bounding box center [763, 307] width 112 height 22
type input "$95.08"
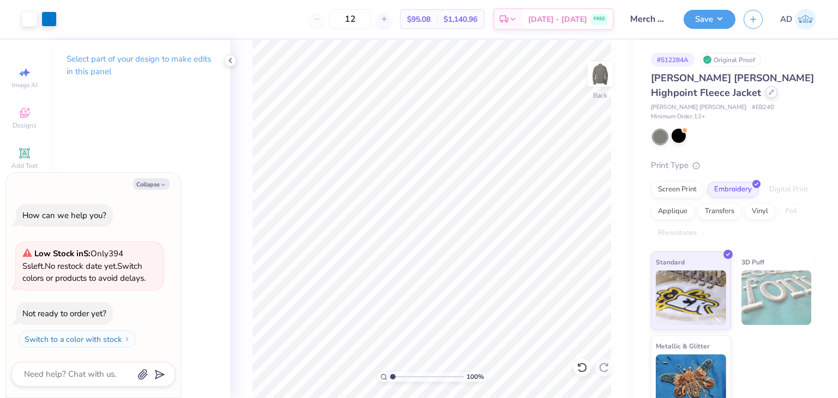
click at [766, 95] on div at bounding box center [772, 92] width 12 height 12
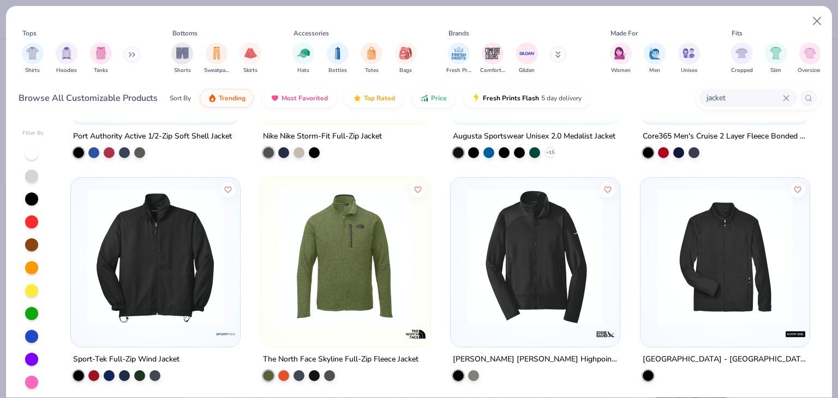
type textarea "x"
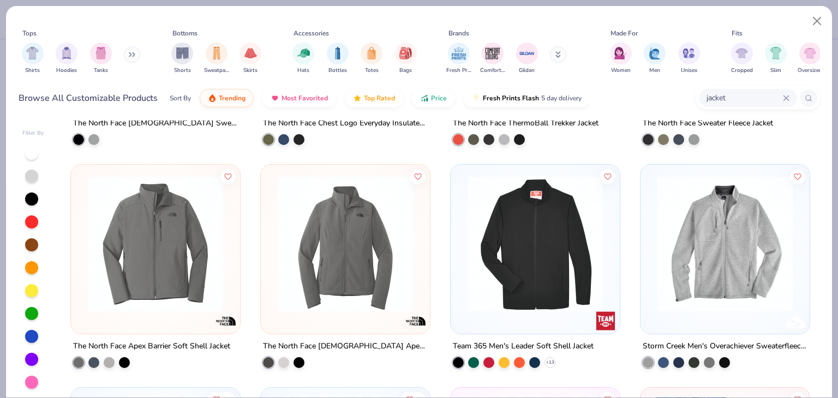
scroll to position [1965, 0]
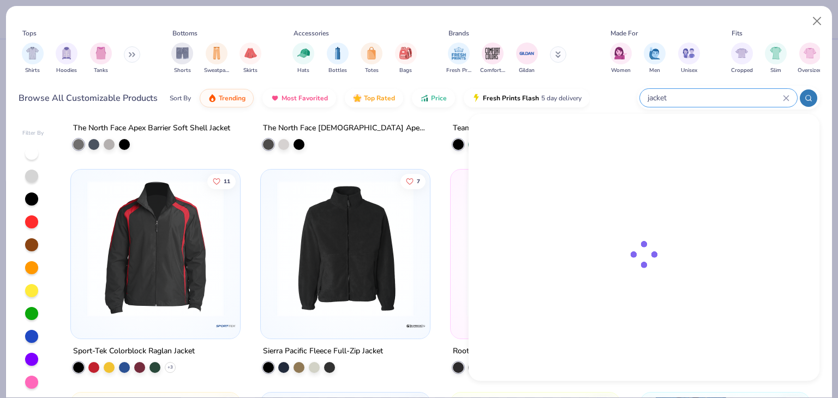
drag, startPoint x: 737, startPoint y: 100, endPoint x: 648, endPoint y: 100, distance: 88.4
click at [648, 100] on div "jacket" at bounding box center [728, 97] width 183 height 23
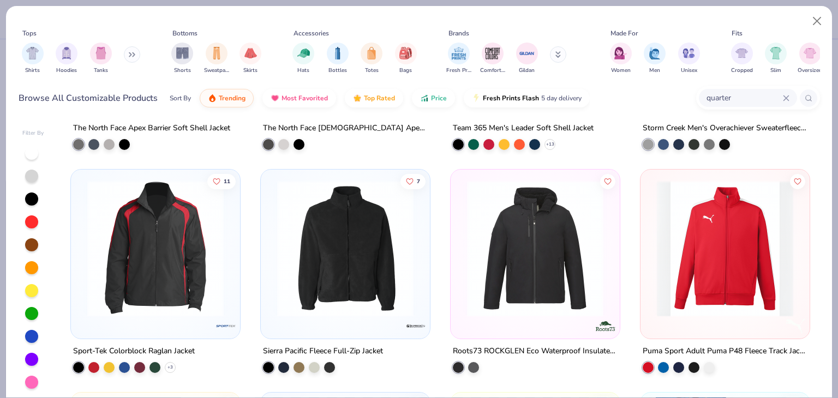
type input "quarter"
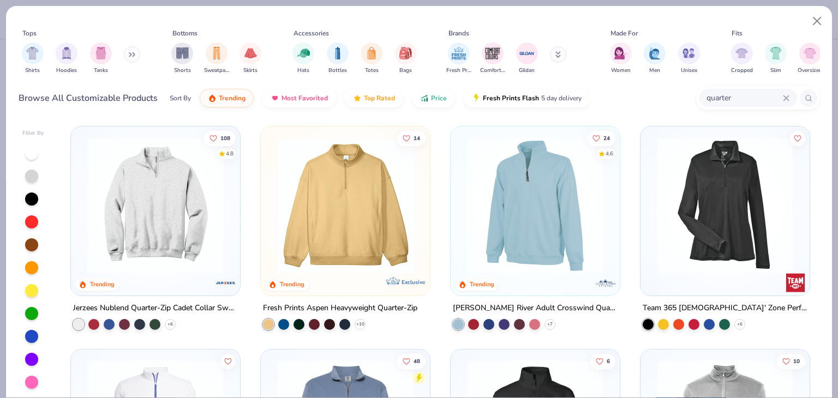
click at [574, 306] on div "[PERSON_NAME] River Adult Crosswind Quarter Zip Sweatshirt" at bounding box center [535, 309] width 165 height 14
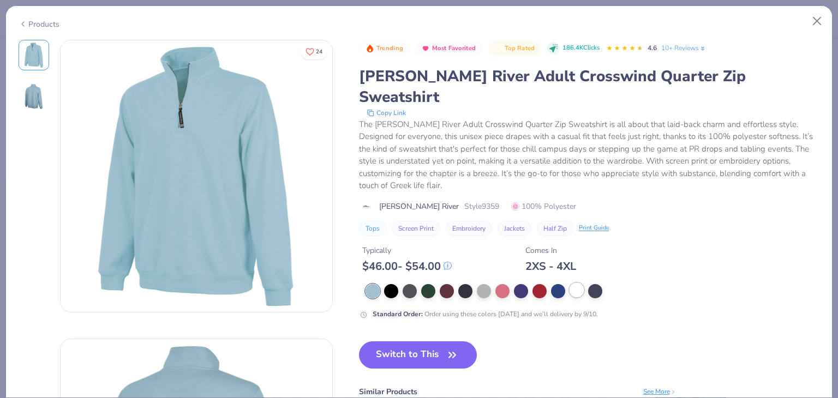
click at [573, 283] on div at bounding box center [577, 290] width 14 height 14
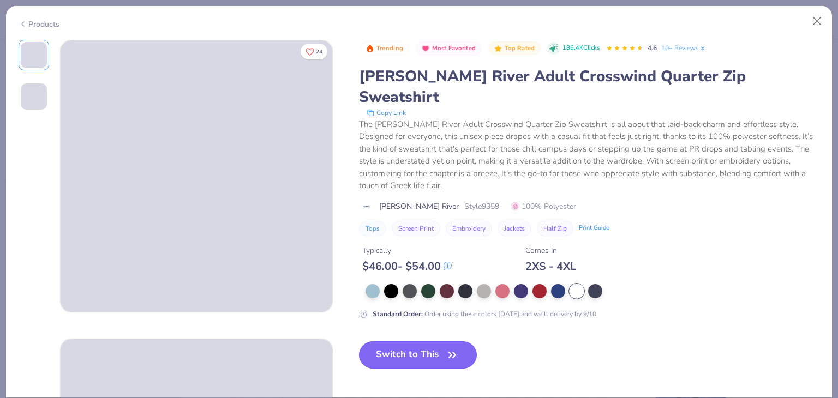
click at [417, 342] on button "Switch to This" at bounding box center [418, 355] width 118 height 27
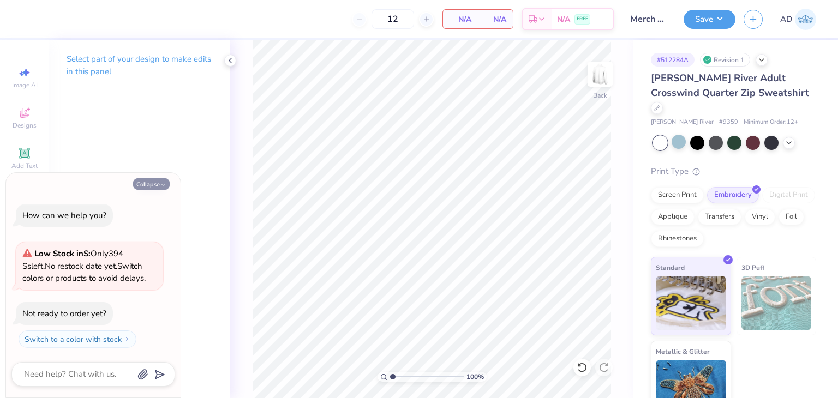
click at [154, 185] on button "Collapse" at bounding box center [151, 183] width 37 height 11
type textarea "x"
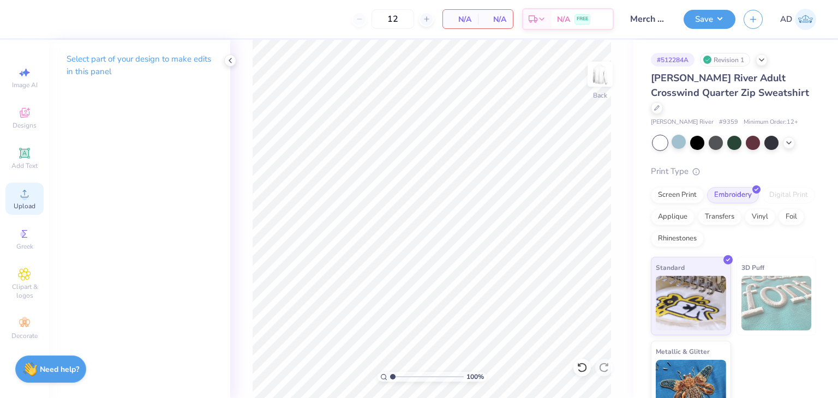
click at [20, 199] on icon at bounding box center [24, 193] width 13 height 13
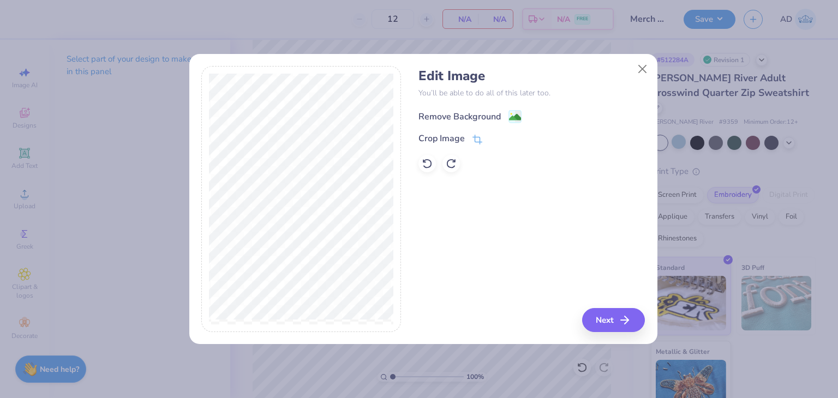
click at [460, 116] on div "Remove Background" at bounding box center [460, 116] width 82 height 13
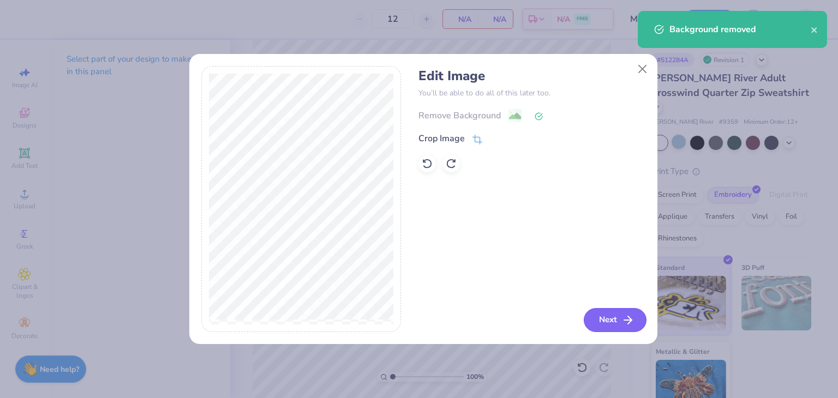
click at [613, 326] on button "Next" at bounding box center [615, 320] width 63 height 24
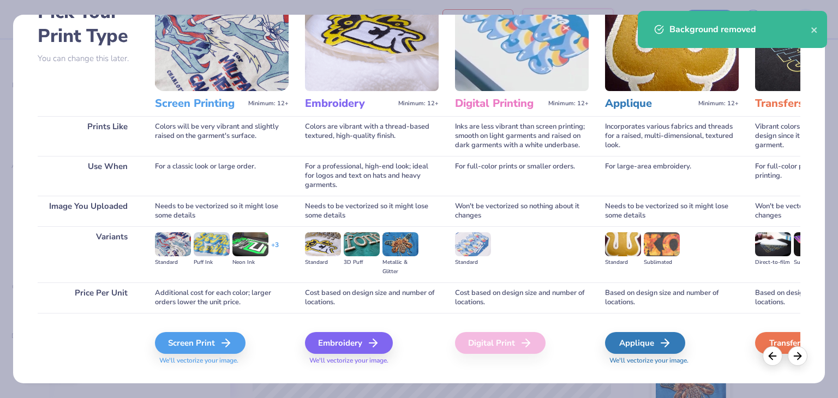
scroll to position [91, 0]
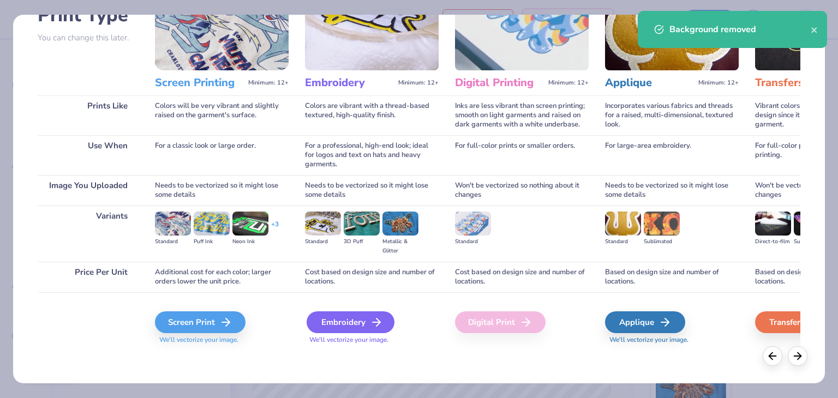
click at [368, 314] on div "Embroidery" at bounding box center [351, 323] width 88 height 22
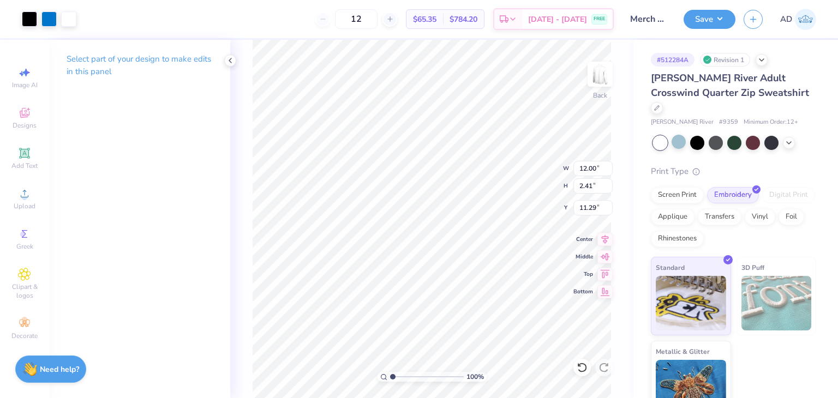
type input "3.87"
type input "0.78"
type input "3.00"
type input "5.45"
type input "1.10"
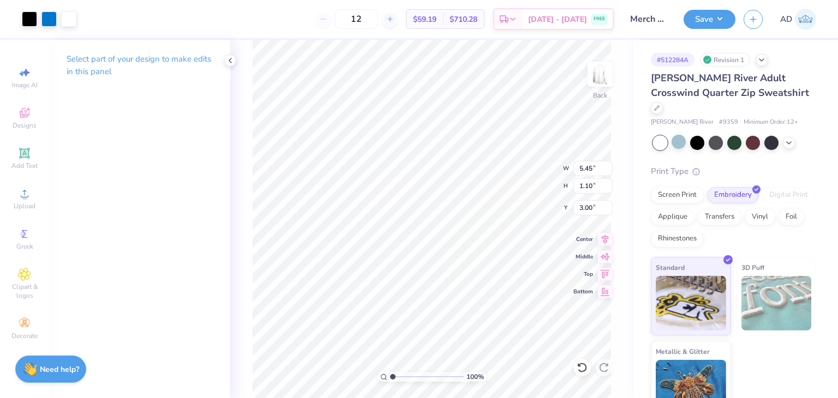
type input "4.86"
type input "0.98"
click at [714, 9] on button "Save" at bounding box center [710, 17] width 52 height 19
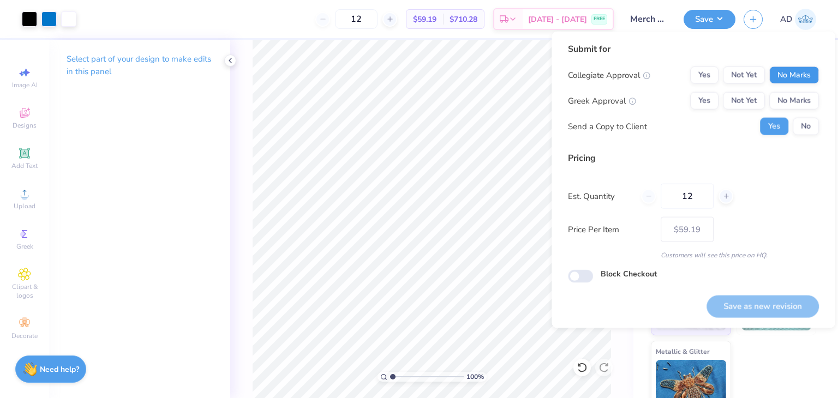
drag, startPoint x: 805, startPoint y: 62, endPoint x: 797, endPoint y: 79, distance: 18.8
click at [805, 65] on div "Submit for Collegiate Approval Yes Not Yet No Marks Greek Approval Yes Not Yet …" at bounding box center [693, 93] width 251 height 101
click at [797, 79] on button "No Marks" at bounding box center [795, 75] width 50 height 17
click at [799, 103] on button "No Marks" at bounding box center [795, 100] width 50 height 17
click at [761, 313] on button "Save as new revision" at bounding box center [763, 306] width 112 height 22
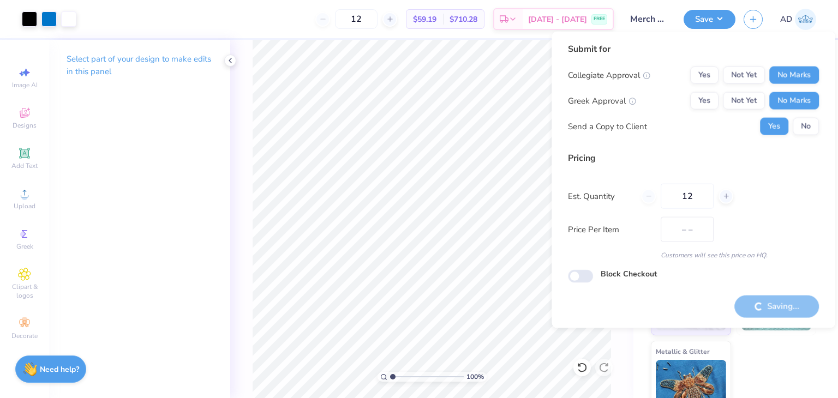
type input "$59.19"
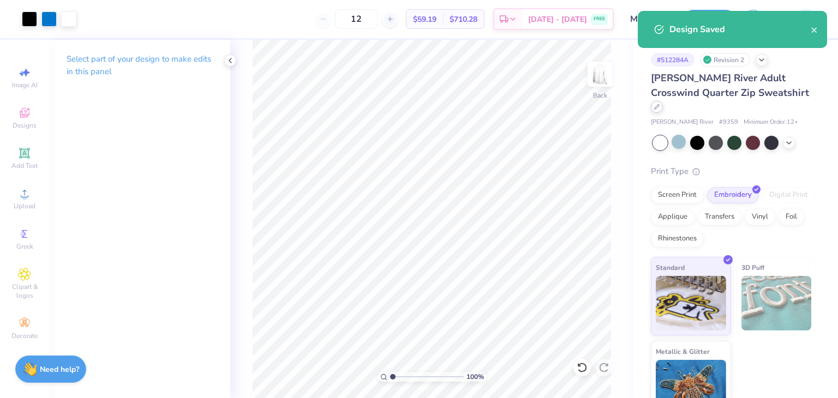
click at [659, 105] on icon at bounding box center [657, 107] width 4 height 4
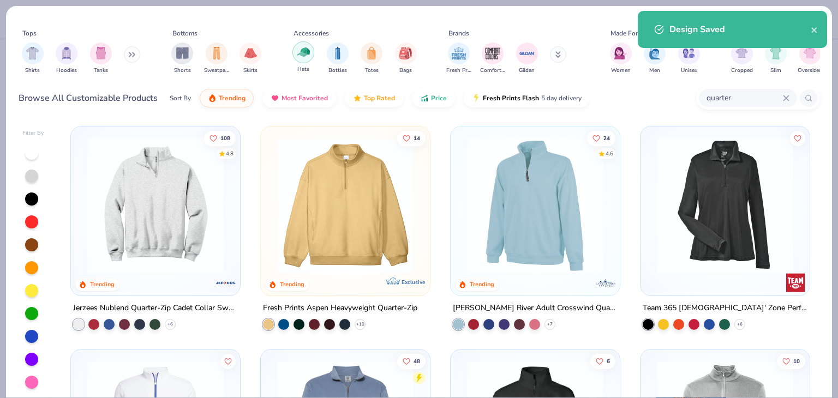
click at [299, 55] on img "filter for Hats" at bounding box center [303, 52] width 13 height 13
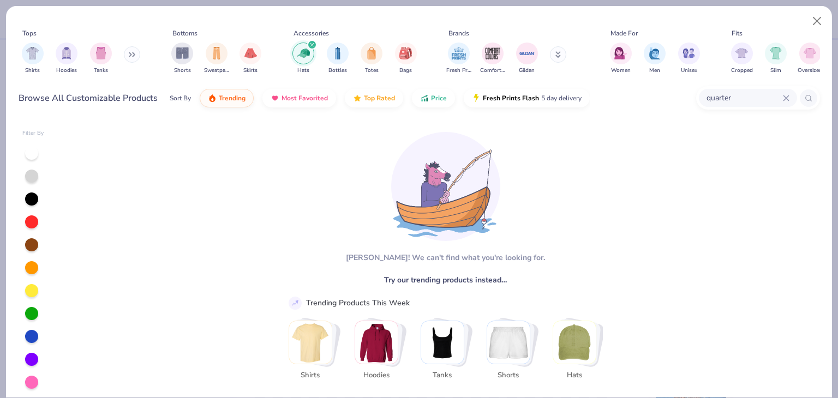
click at [790, 97] on div "quarter" at bounding box center [748, 98] width 98 height 18
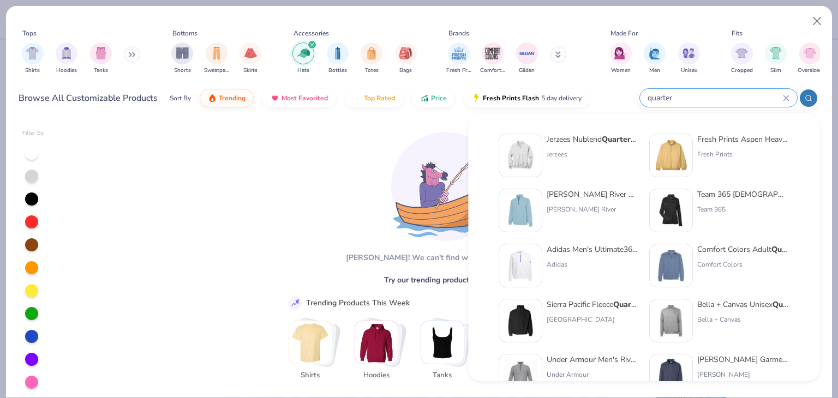
click at [785, 92] on div "quarter" at bounding box center [718, 98] width 157 height 18
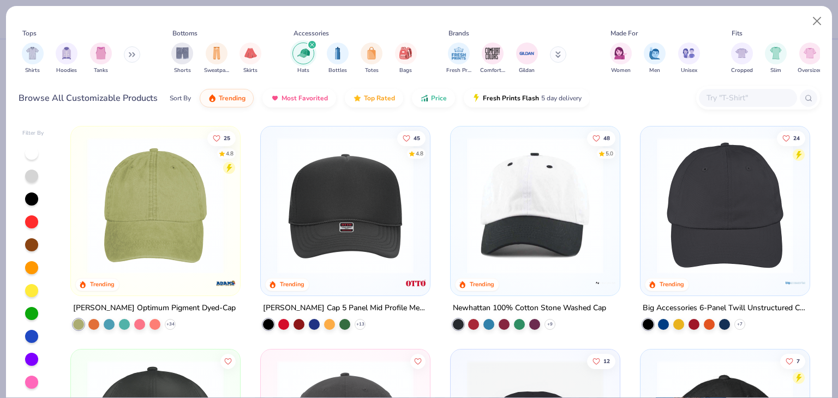
click at [739, 97] on input "text" at bounding box center [748, 98] width 84 height 13
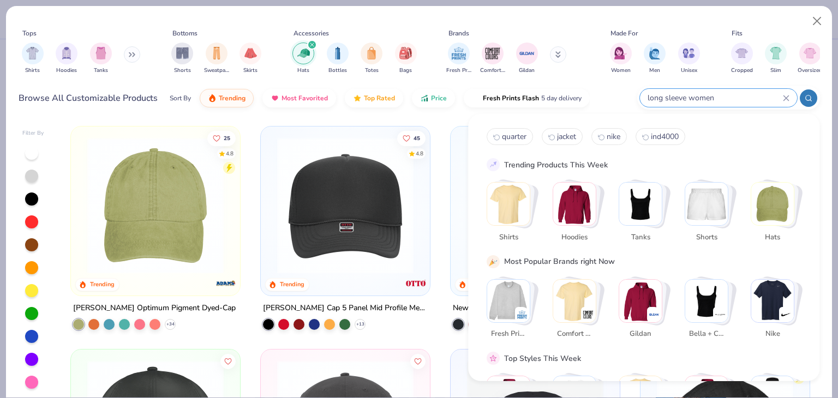
type input "long sleeve women"
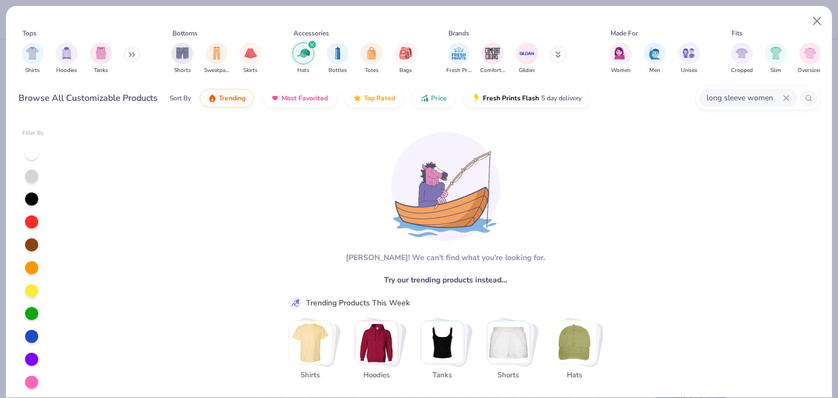
click at [312, 44] on icon "filter for Hats" at bounding box center [312, 44] width 3 height 3
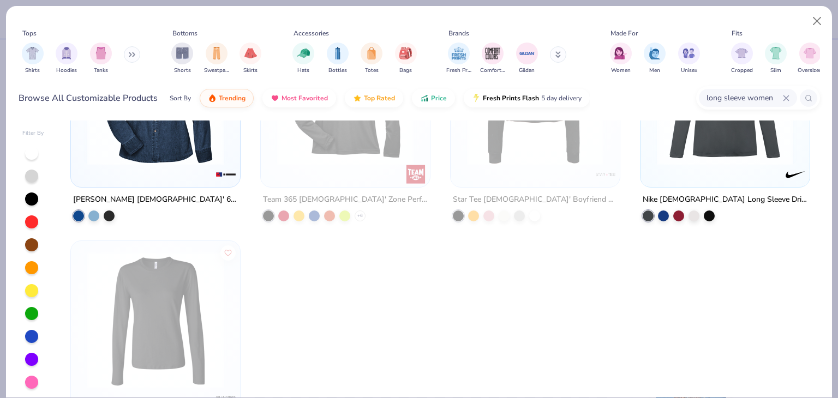
scroll to position [232, 0]
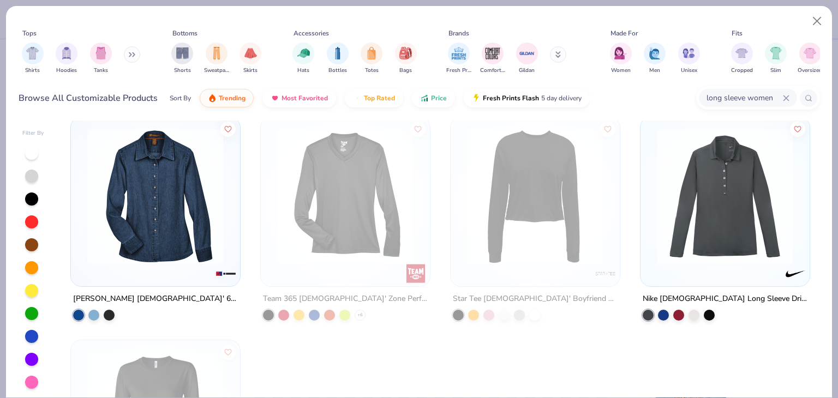
click at [773, 293] on div "Nike Ladies Long Sleeve Dri-FIT Stretch Tech Polo" at bounding box center [725, 299] width 165 height 14
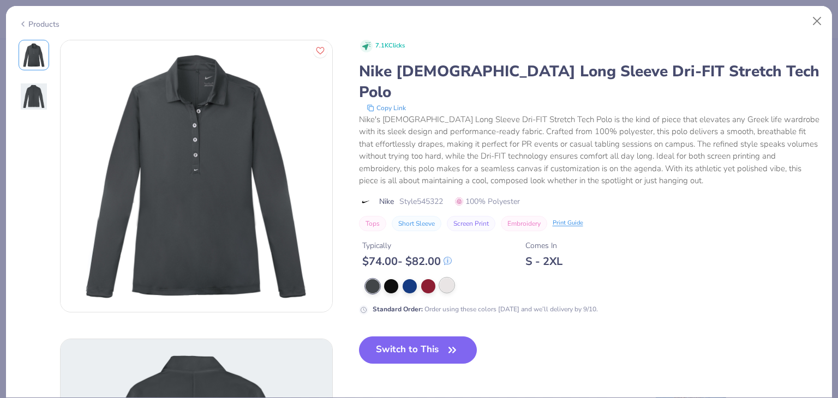
click at [442, 278] on div at bounding box center [447, 285] width 14 height 14
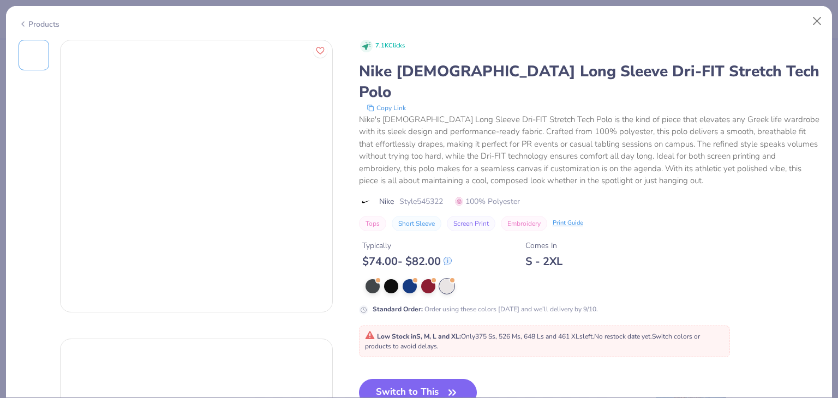
click at [413, 337] on div "7.1K Clicks Nike Ladies Long Sleeve Dri-FIT Stretch Tech Polo Copy Link Nike's …" at bounding box center [589, 232] width 461 height 384
click at [416, 379] on button "Switch to This" at bounding box center [418, 392] width 118 height 27
click at [409, 279] on div at bounding box center [410, 286] width 14 height 14
click at [437, 379] on button "Switch to This" at bounding box center [418, 392] width 118 height 27
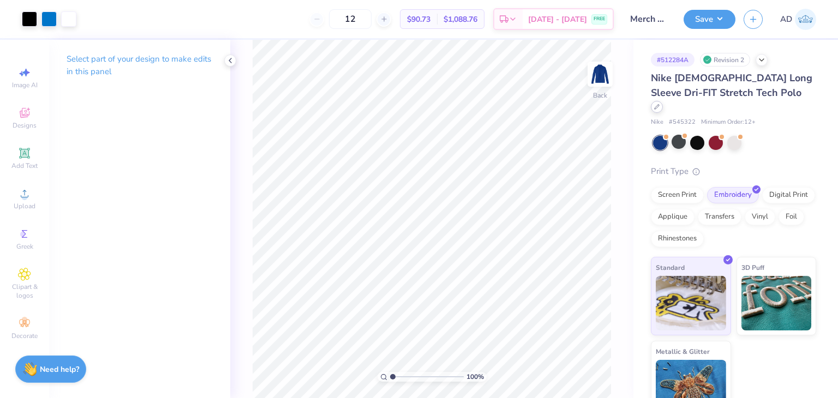
click at [660, 104] on icon at bounding box center [656, 106] width 5 height 5
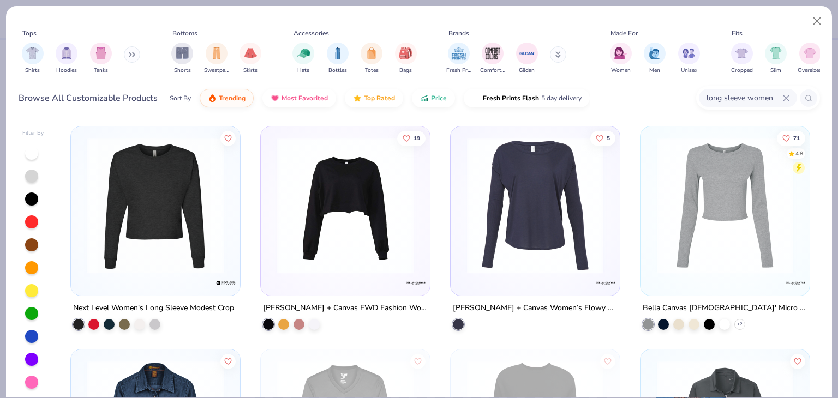
drag, startPoint x: 784, startPoint y: 94, endPoint x: 738, endPoint y: 100, distance: 46.2
click at [784, 95] on icon at bounding box center [786, 98] width 7 height 7
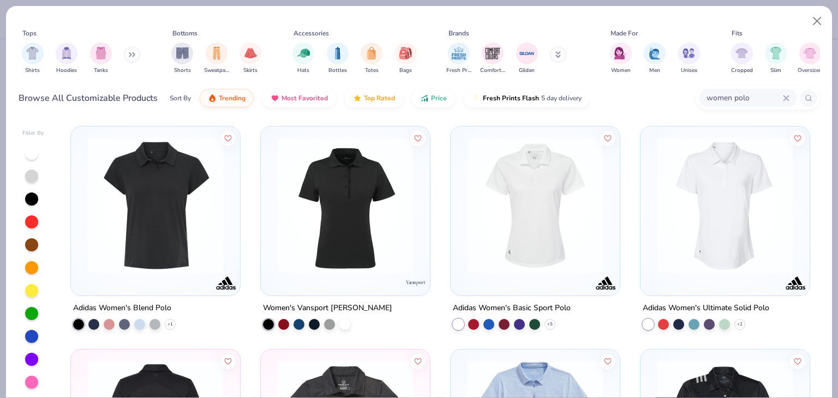
click at [752, 96] on input "women polo" at bounding box center [744, 98] width 77 height 13
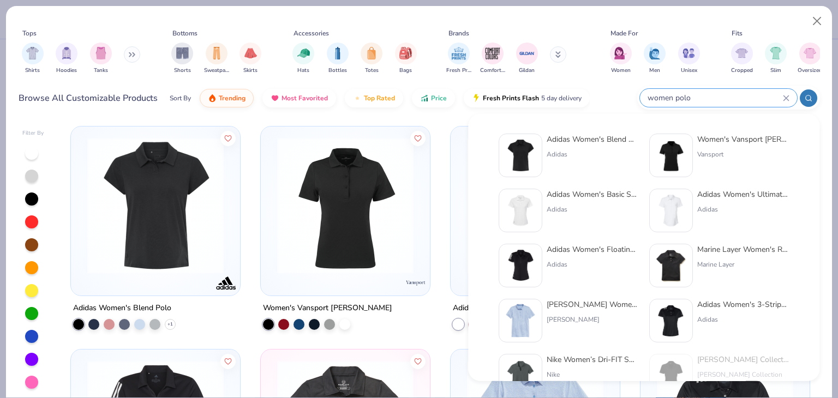
drag, startPoint x: 673, startPoint y: 96, endPoint x: 603, endPoint y: 108, distance: 71.4
click at [603, 108] on div "Browse All Customizable Products Sort By Trending Most Favorited Top Rated Pric…" at bounding box center [420, 98] width 802 height 31
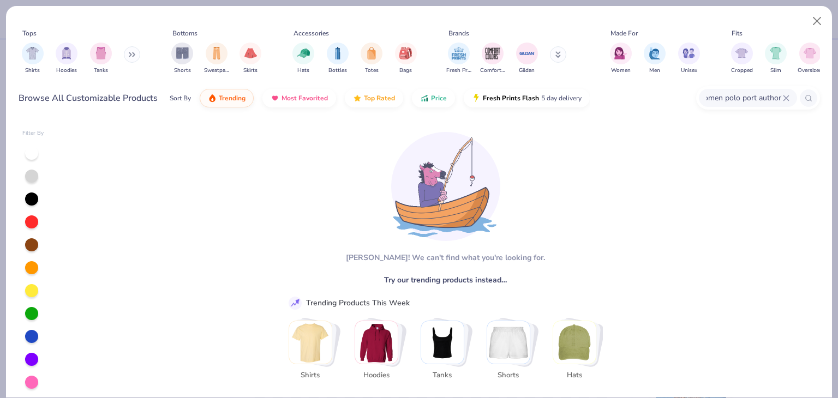
scroll to position [0, 16]
click at [738, 98] on input "women polo port authority" at bounding box center [744, 98] width 77 height 13
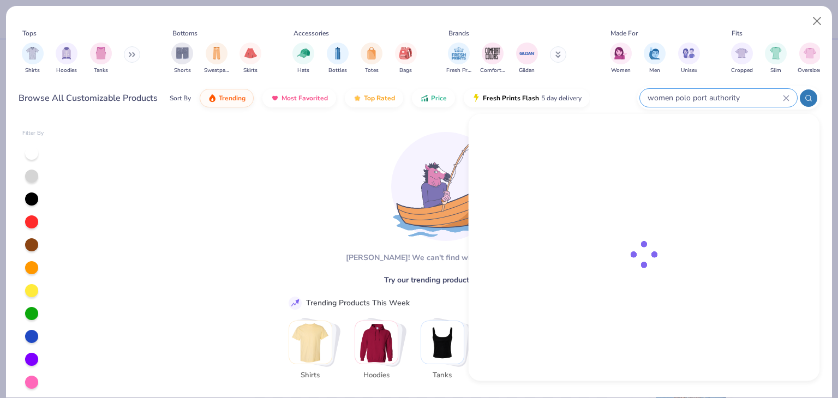
scroll to position [0, 0]
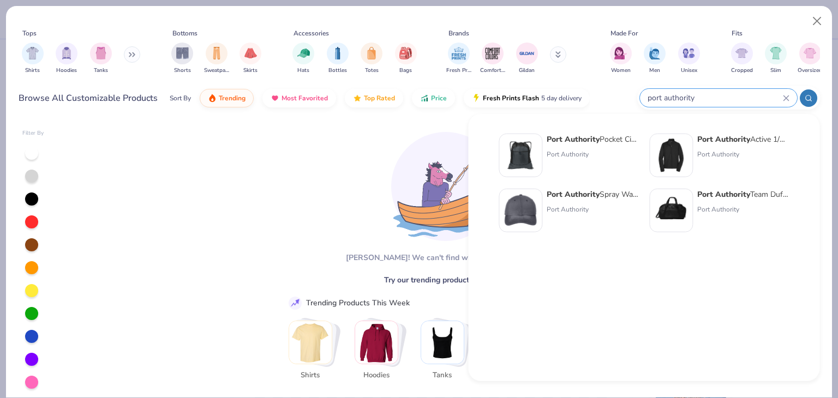
click at [699, 95] on input "port authority" at bounding box center [715, 98] width 136 height 13
type input "port authority"
click at [738, 135] on strong "Port Authority" at bounding box center [723, 139] width 53 height 10
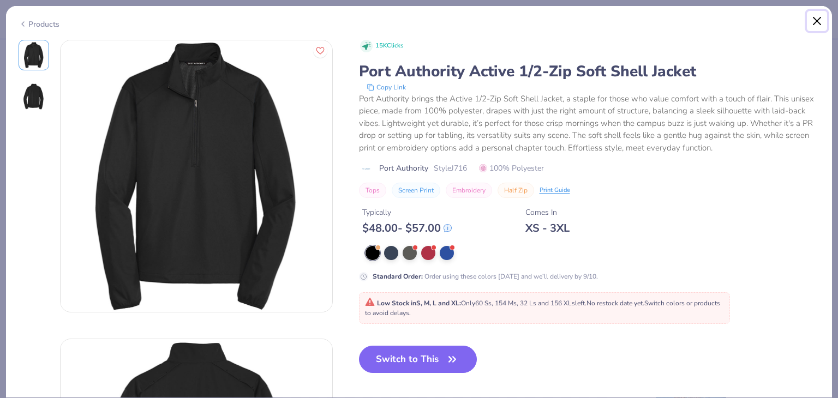
click at [814, 20] on button "Close" at bounding box center [817, 21] width 21 height 21
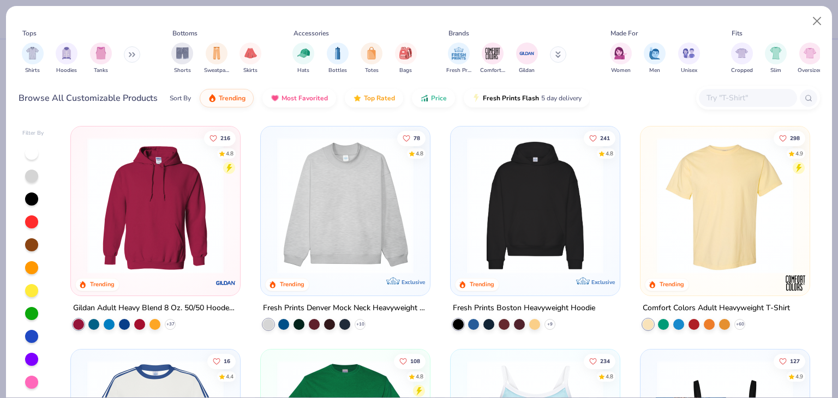
click at [749, 97] on input "text" at bounding box center [748, 98] width 84 height 13
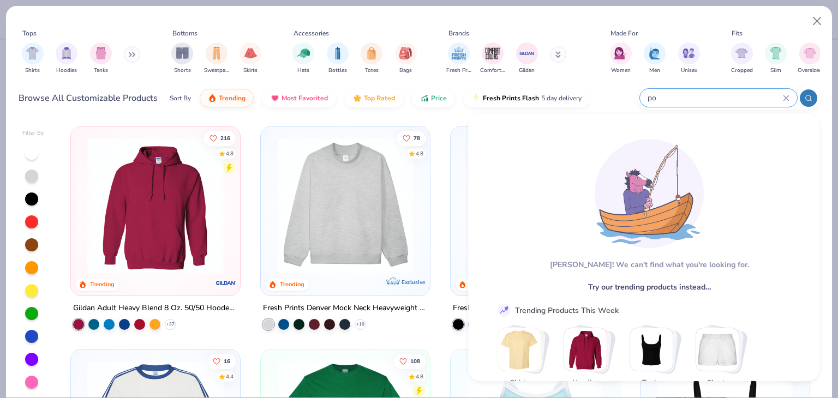
type input "p"
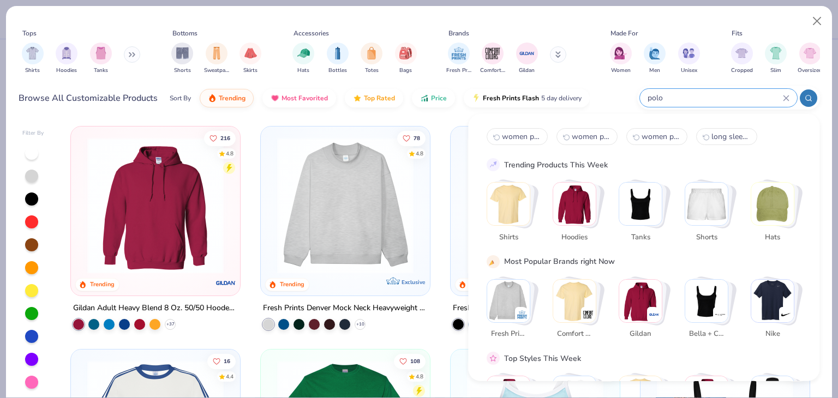
type input "polo"
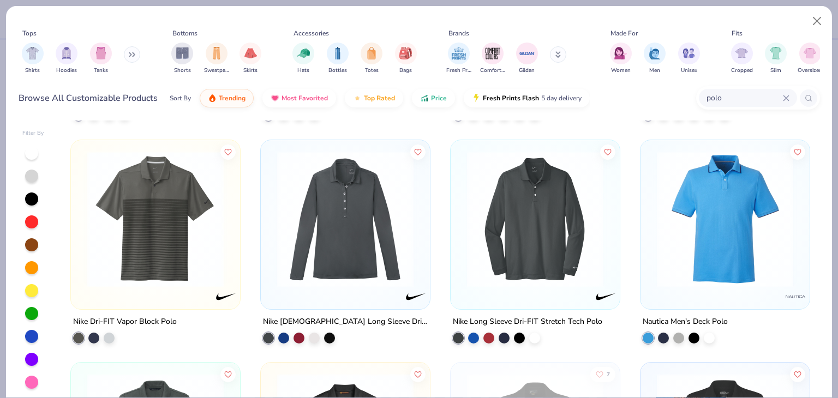
scroll to position [3165, 0]
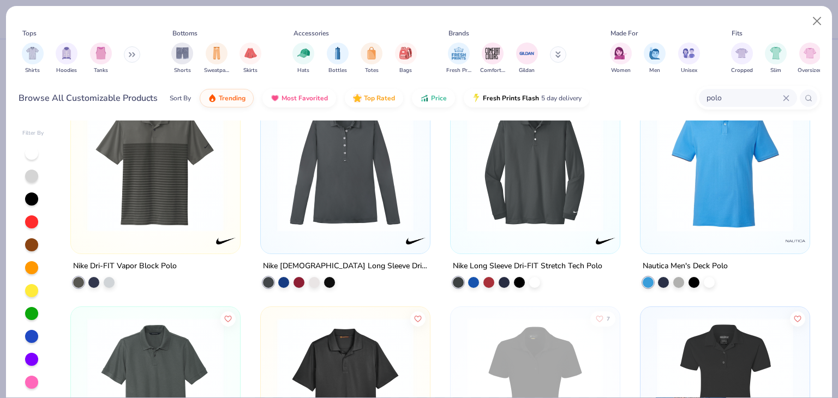
click at [306, 267] on div "Nike Ladies Long Sleeve Dri-FIT Stretch Tech Polo" at bounding box center [345, 266] width 165 height 14
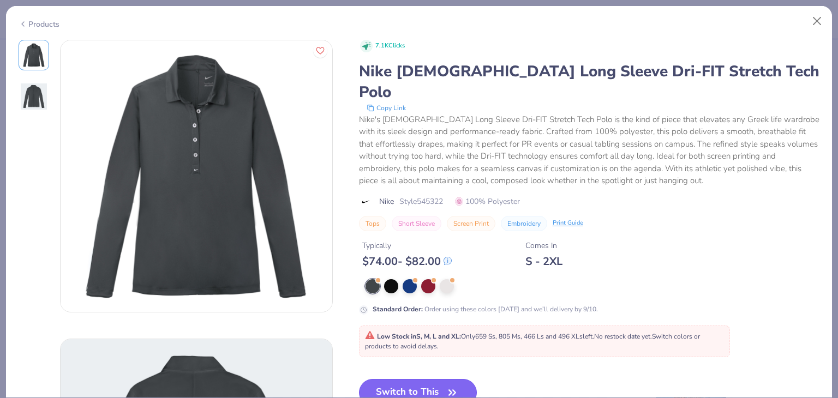
click at [431, 379] on button "Switch to This" at bounding box center [418, 392] width 118 height 27
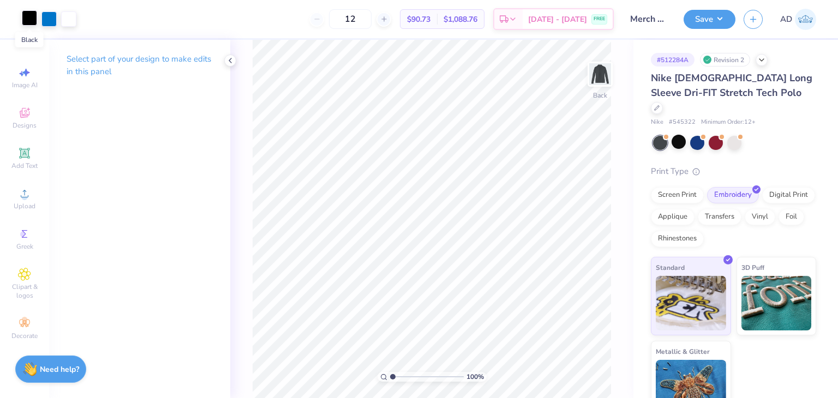
click at [28, 24] on div at bounding box center [29, 17] width 15 height 15
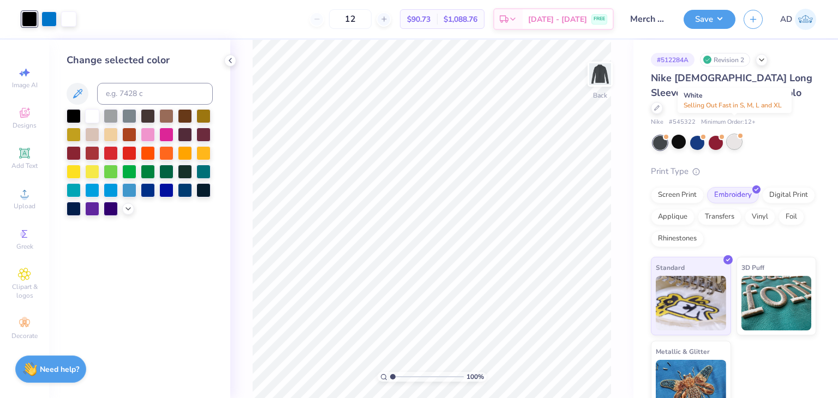
click at [733, 135] on div at bounding box center [735, 142] width 14 height 14
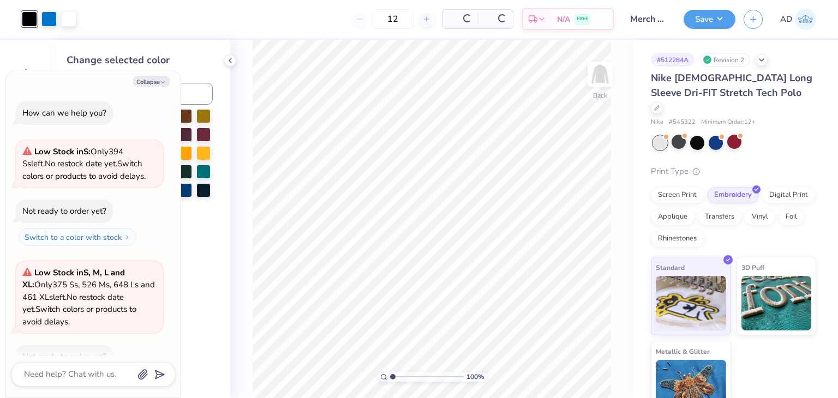
scroll to position [63, 0]
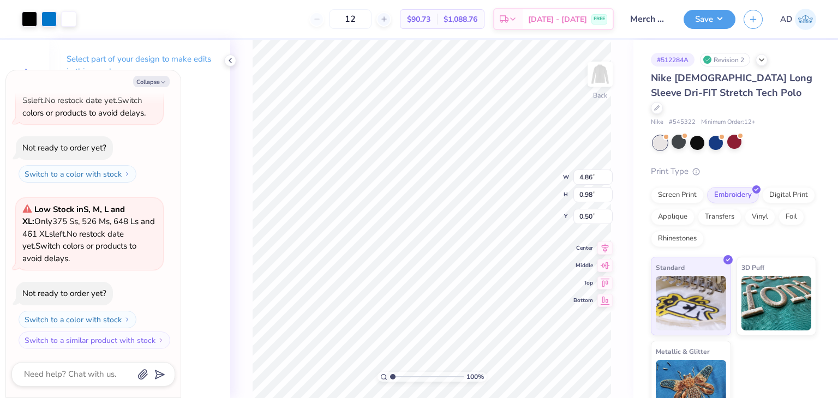
type textarea "x"
type input "3.00"
type textarea "x"
type input "3.54"
type input "0.71"
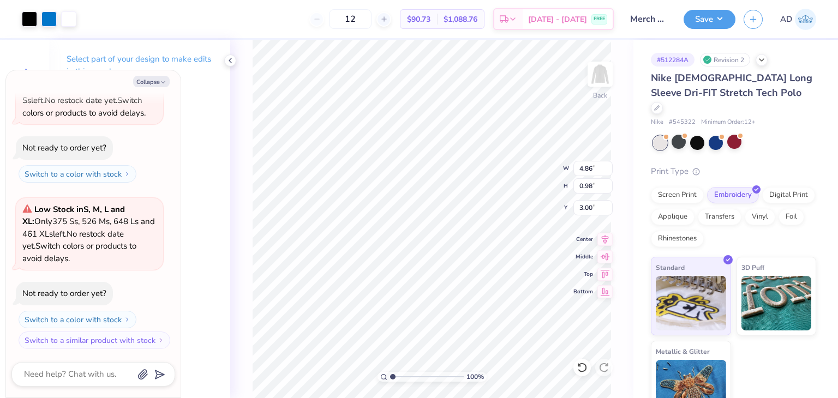
type input "3.26"
type textarea "x"
type input "3.00"
click at [701, 135] on div at bounding box center [697, 142] width 14 height 14
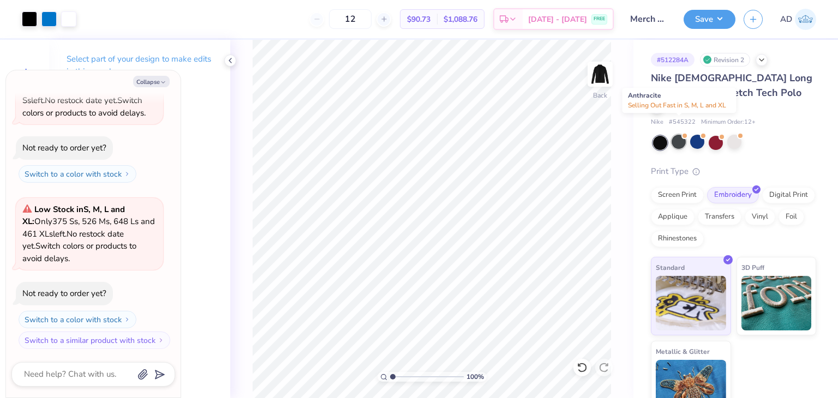
click at [673, 135] on div at bounding box center [679, 142] width 14 height 14
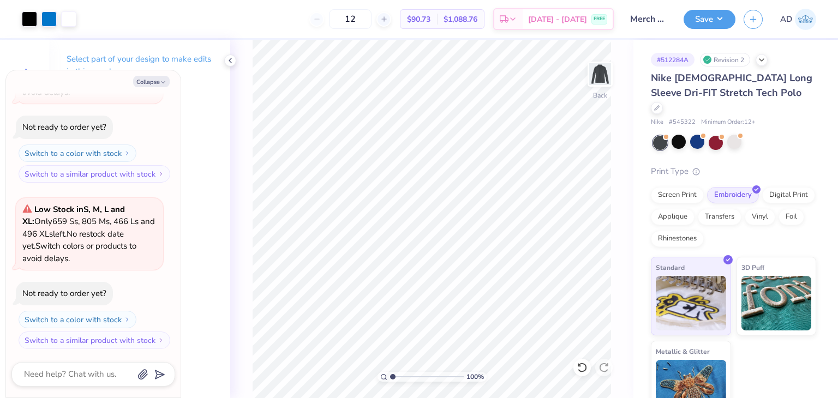
click at [660, 136] on div at bounding box center [660, 143] width 14 height 14
click at [673, 135] on div at bounding box center [679, 142] width 14 height 14
click at [658, 136] on div at bounding box center [660, 143] width 14 height 14
click at [677, 135] on div at bounding box center [679, 142] width 14 height 14
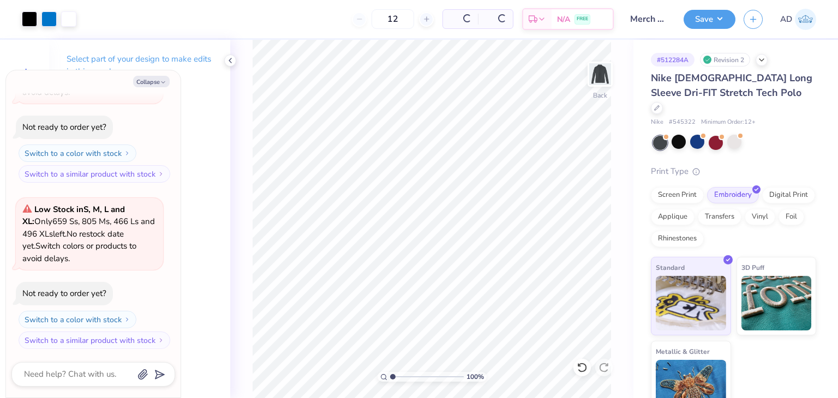
scroll to position [563, 0]
drag, startPoint x: 697, startPoint y: 14, endPoint x: 703, endPoint y: 16, distance: 6.9
click at [697, 14] on button "Save" at bounding box center [710, 17] width 52 height 19
type textarea "x"
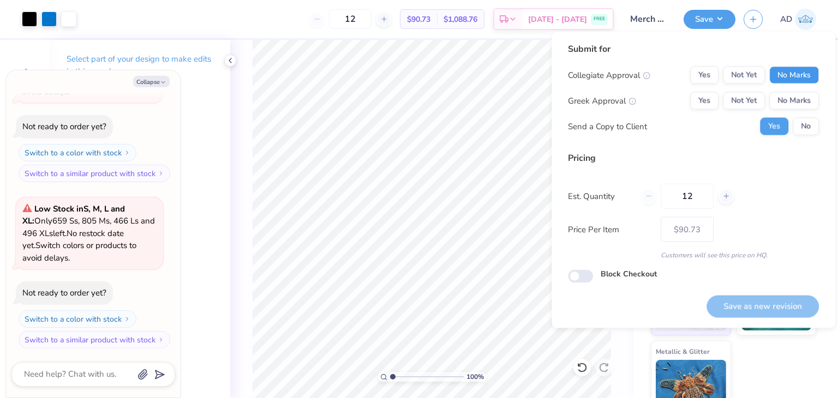
click at [796, 74] on button "No Marks" at bounding box center [795, 75] width 50 height 17
click at [804, 93] on button "No Marks" at bounding box center [795, 100] width 50 height 17
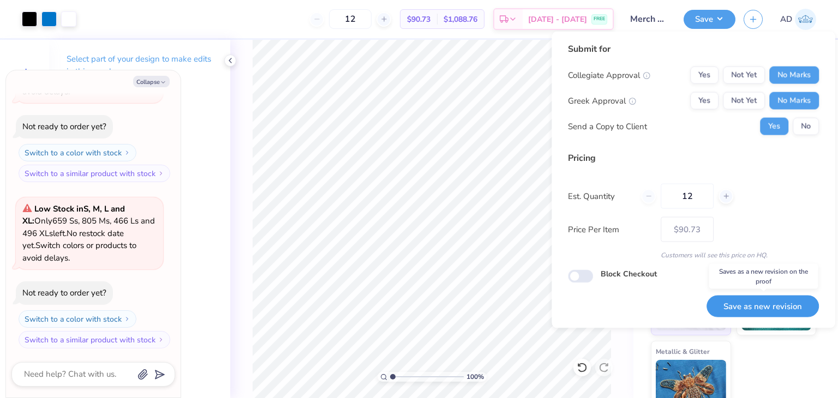
click at [777, 298] on button "Save as new revision" at bounding box center [763, 306] width 112 height 22
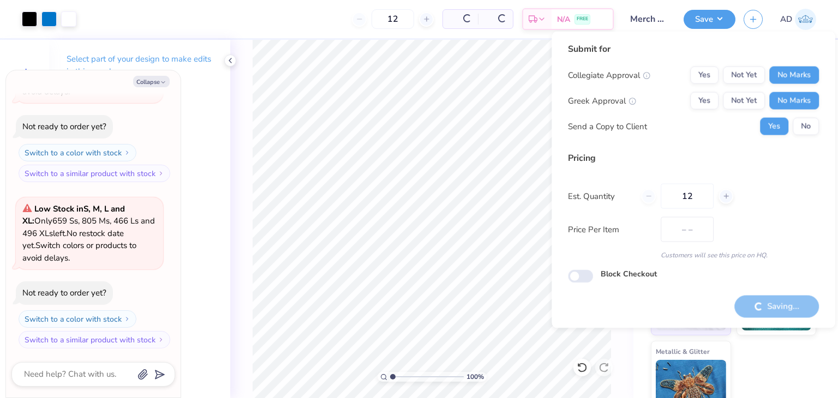
type input "$90.73"
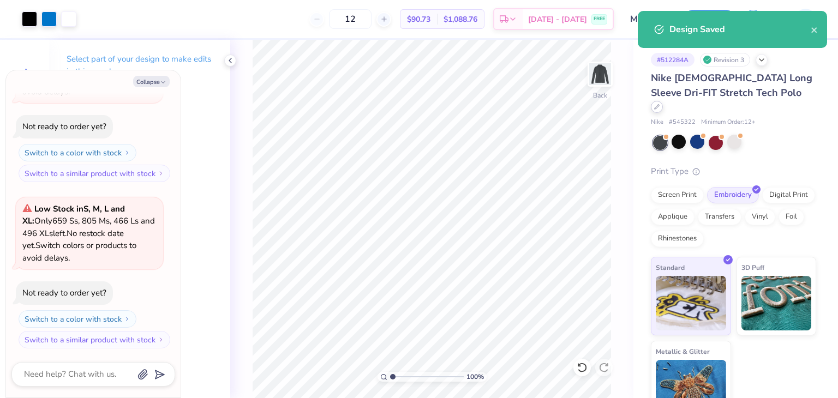
click at [663, 101] on div at bounding box center [657, 107] width 12 height 12
type textarea "x"
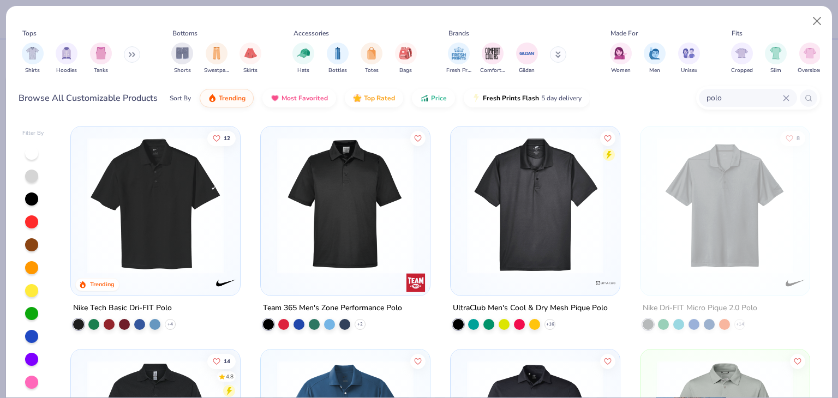
click at [784, 97] on icon at bounding box center [786, 98] width 7 height 7
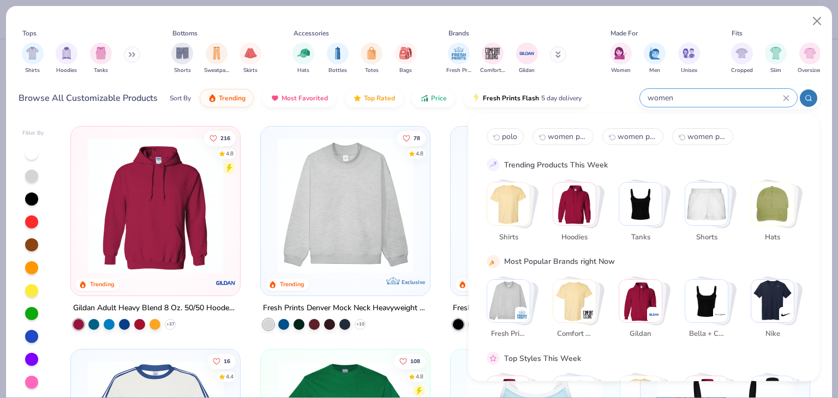
type input "women"
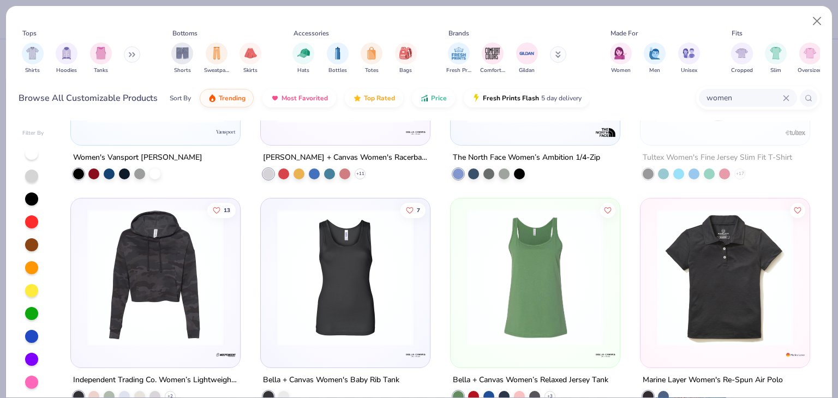
scroll to position [437, 0]
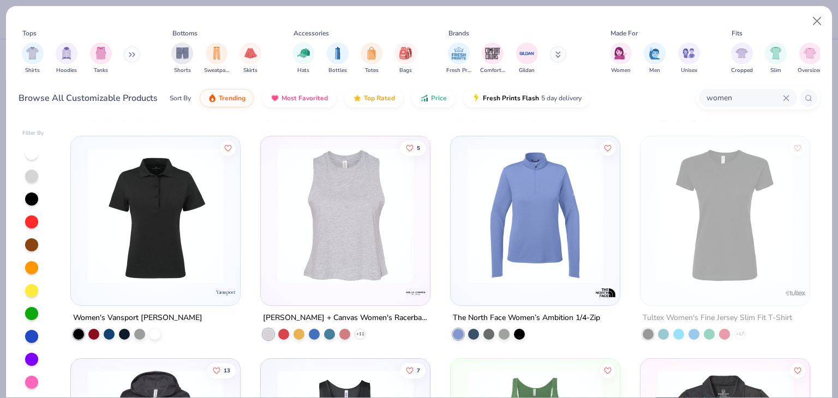
click at [537, 315] on div "The North Face Women’s Ambition 1/4-Zip" at bounding box center [526, 318] width 147 height 14
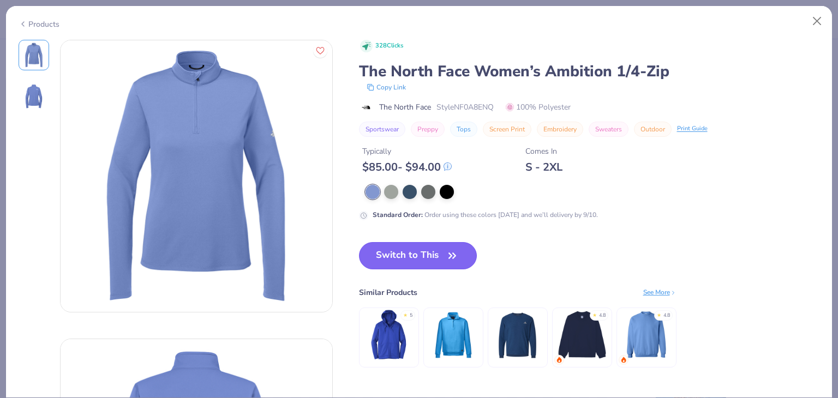
click at [386, 254] on button "Switch to This" at bounding box center [418, 255] width 118 height 27
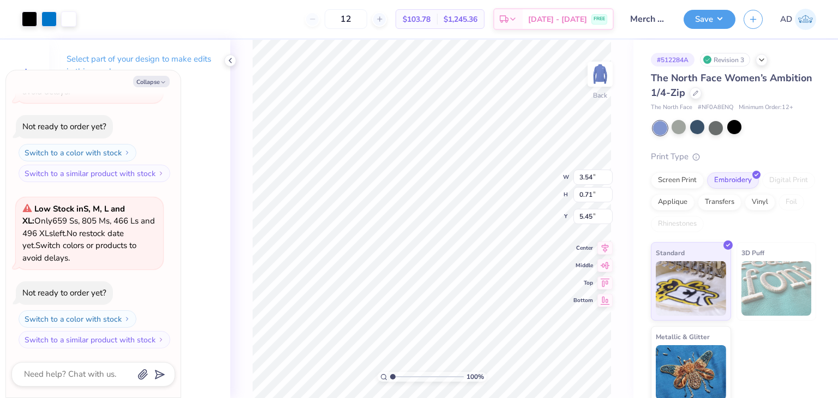
type textarea "x"
type input "3.00"
click at [731, 9] on div "Save AD" at bounding box center [761, 19] width 154 height 38
click at [720, 17] on button "Save" at bounding box center [710, 17] width 52 height 19
type textarea "x"
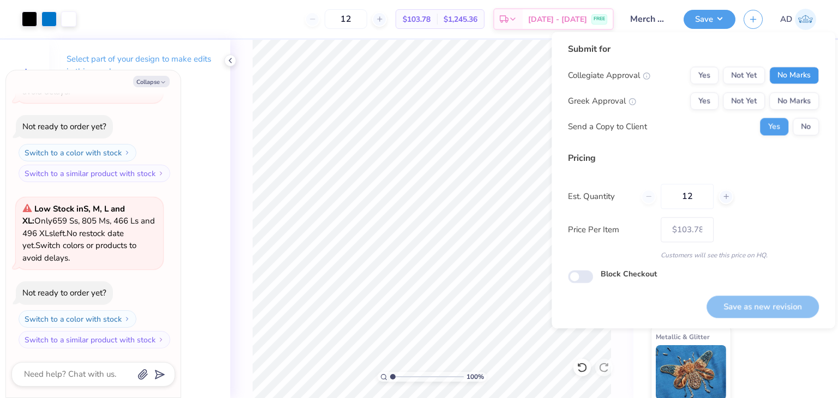
click at [794, 81] on button "No Marks" at bounding box center [795, 75] width 50 height 17
click at [794, 96] on button "No Marks" at bounding box center [795, 100] width 50 height 17
click at [729, 314] on button "Save as new revision" at bounding box center [763, 307] width 112 height 22
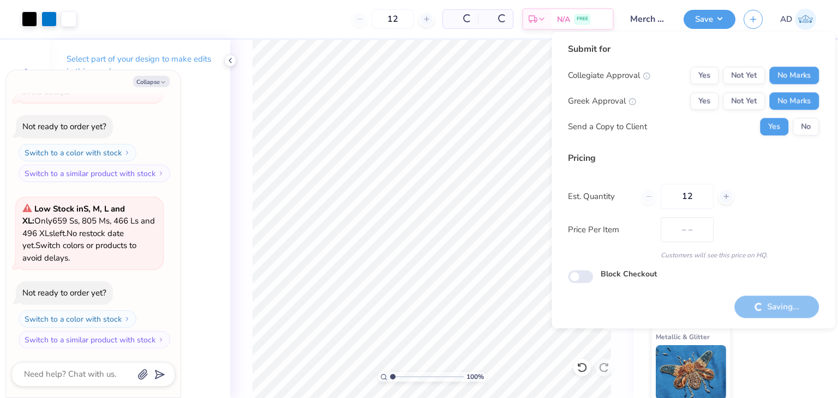
type input "$103.78"
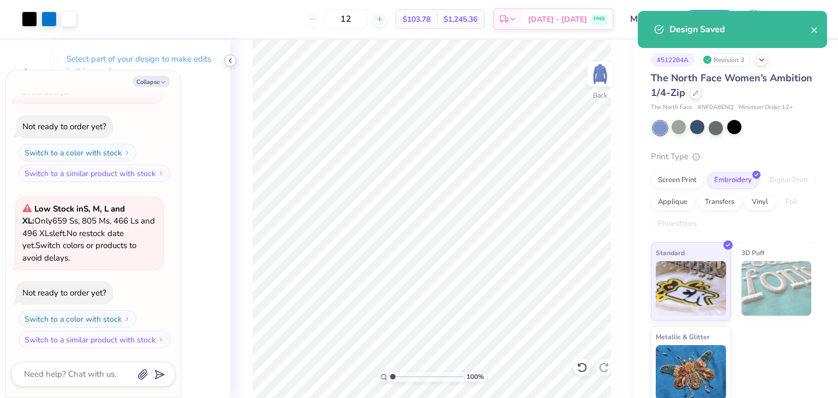
click at [227, 57] on icon at bounding box center [230, 60] width 9 height 9
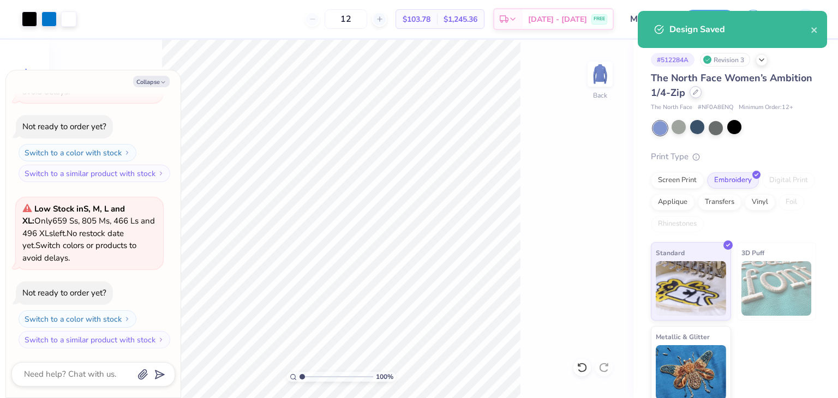
click at [702, 93] on div at bounding box center [696, 92] width 12 height 12
type textarea "x"
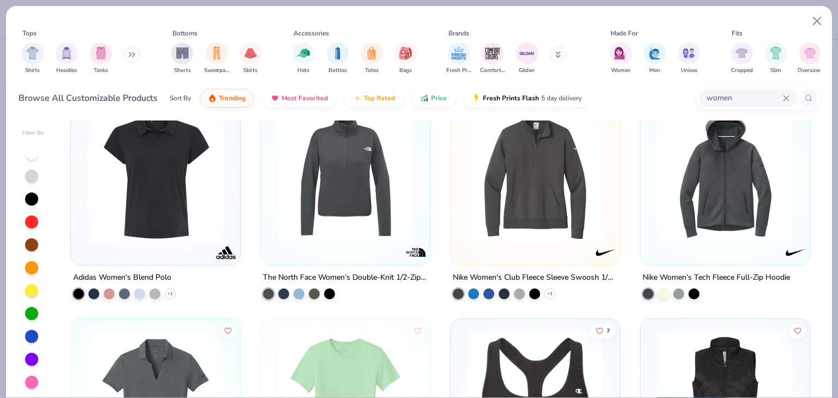
scroll to position [1092, 0]
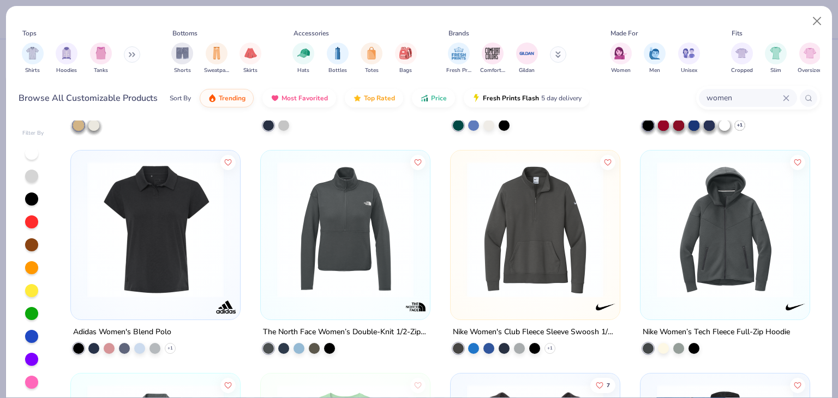
click at [786, 98] on icon at bounding box center [786, 98] width 5 height 5
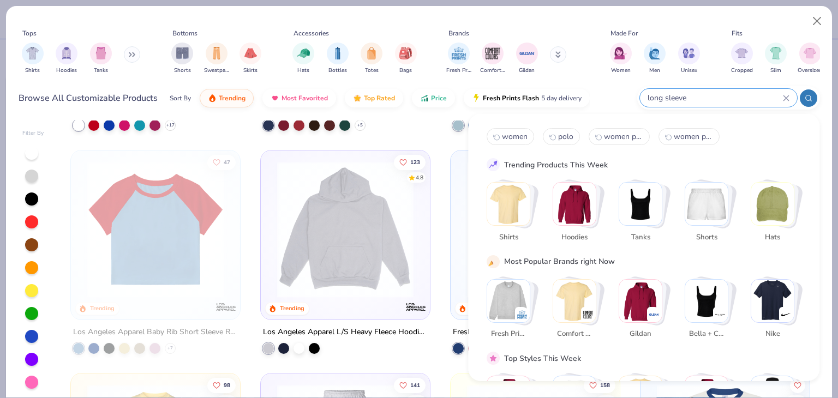
type input "long sleeve"
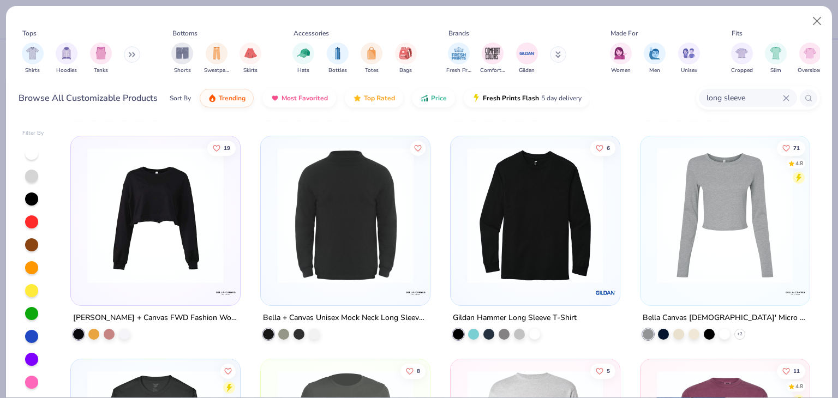
scroll to position [218, 0]
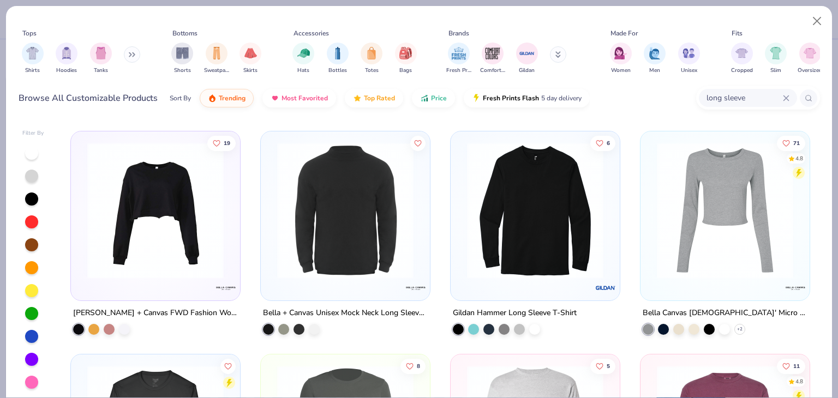
click at [351, 310] on div "Bella + Canvas Unisex Mock Neck Long Sleeve Tee" at bounding box center [345, 313] width 165 height 14
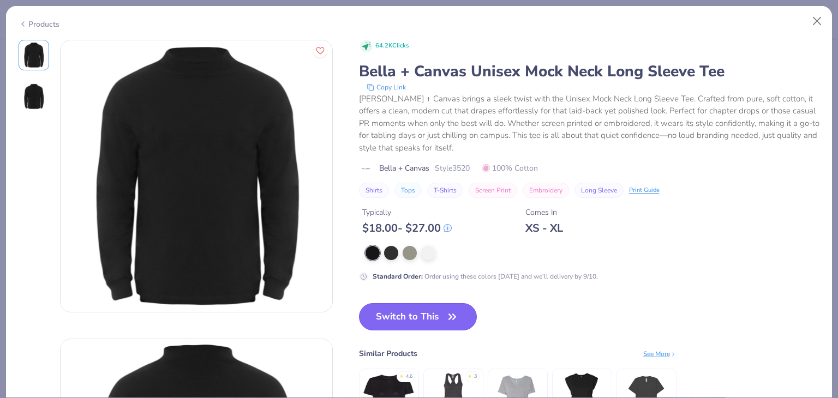
click at [428, 317] on button "Switch to This" at bounding box center [418, 316] width 118 height 27
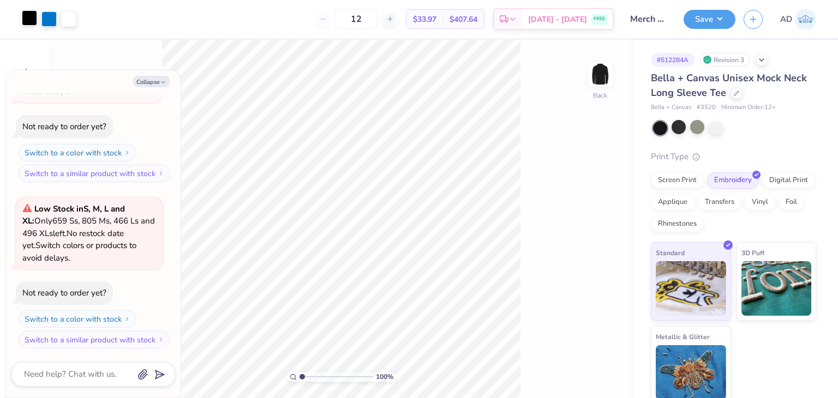
click at [31, 15] on div at bounding box center [29, 17] width 15 height 15
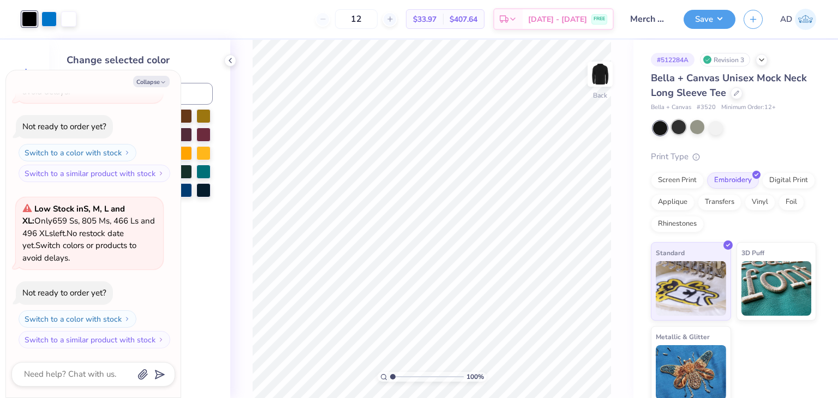
click at [684, 127] on div at bounding box center [679, 127] width 14 height 14
click at [693, 127] on div at bounding box center [697, 127] width 14 height 14
click at [234, 62] on icon at bounding box center [230, 60] width 9 height 9
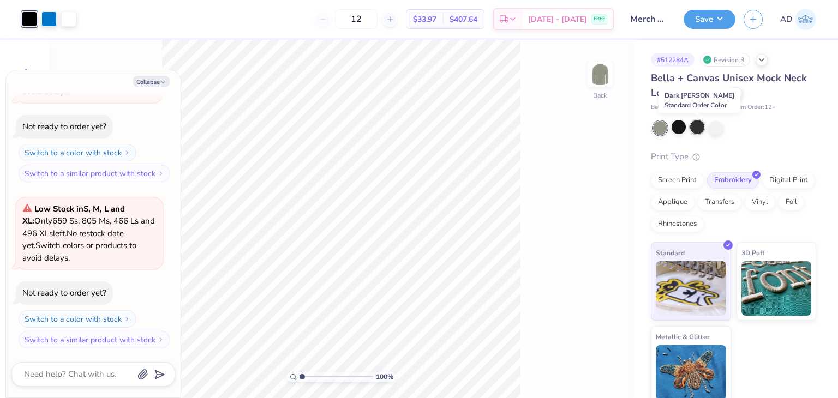
click at [695, 127] on div at bounding box center [697, 127] width 14 height 14
click at [31, 17] on div at bounding box center [29, 18] width 15 height 15
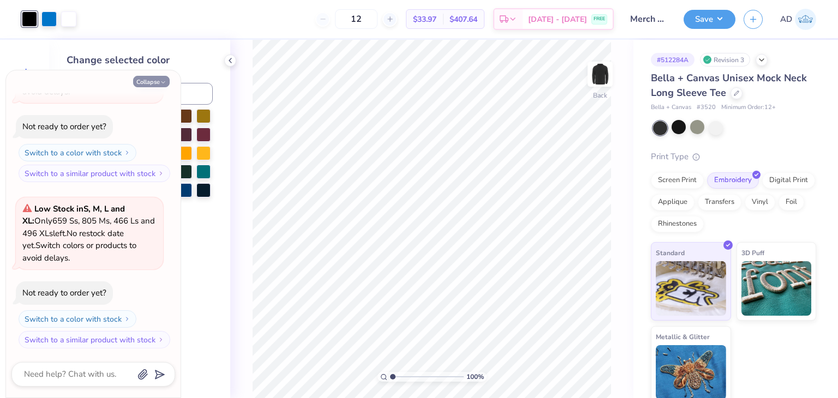
click at [156, 81] on button "Collapse" at bounding box center [151, 81] width 37 height 11
type textarea "x"
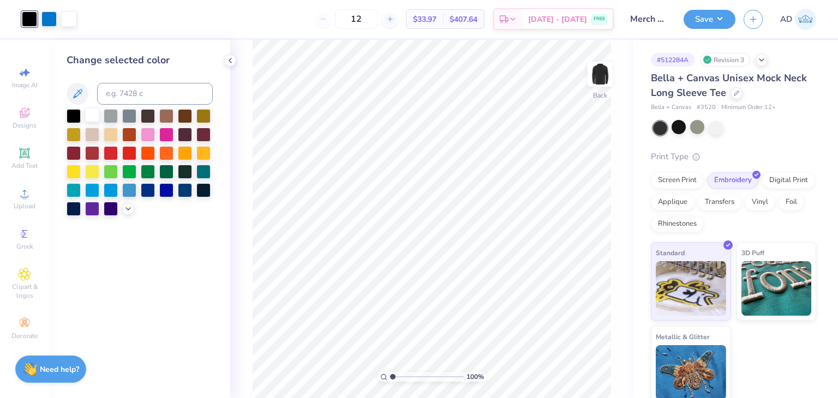
click at [96, 110] on div at bounding box center [92, 115] width 14 height 14
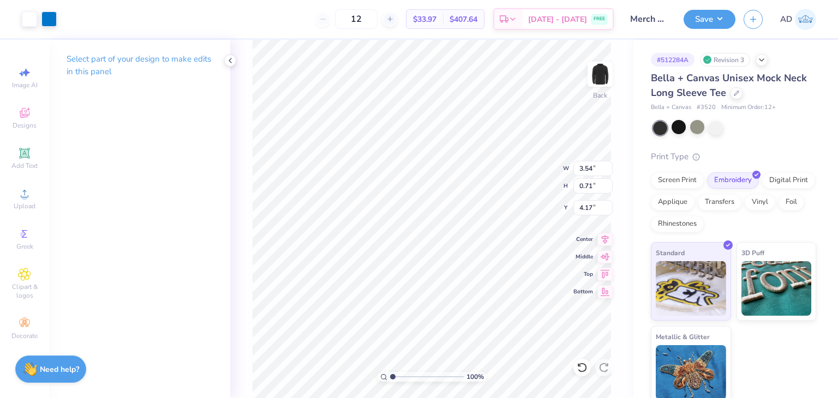
type input "5.14"
type input "1.03"
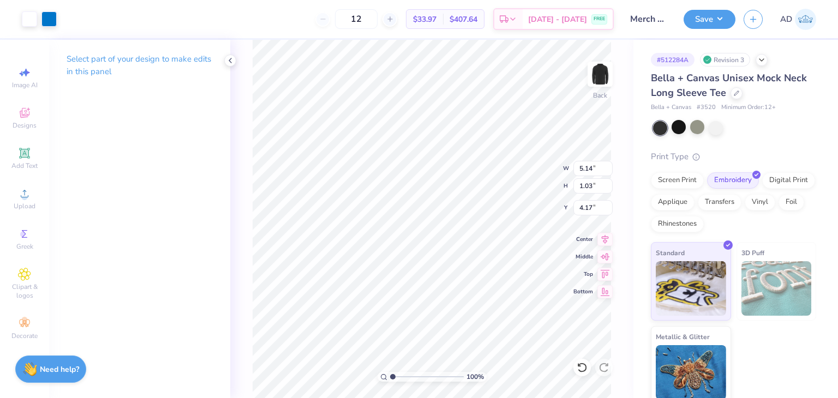
type input "3.00"
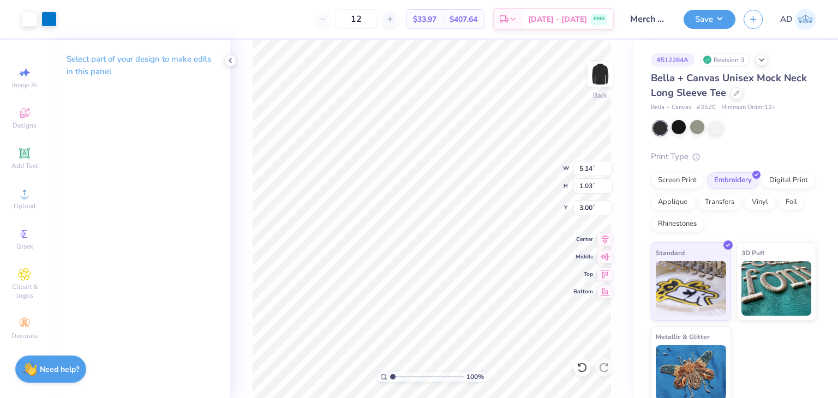
type input "4.10"
type input "0.82"
click at [700, 26] on button "Save" at bounding box center [710, 17] width 52 height 19
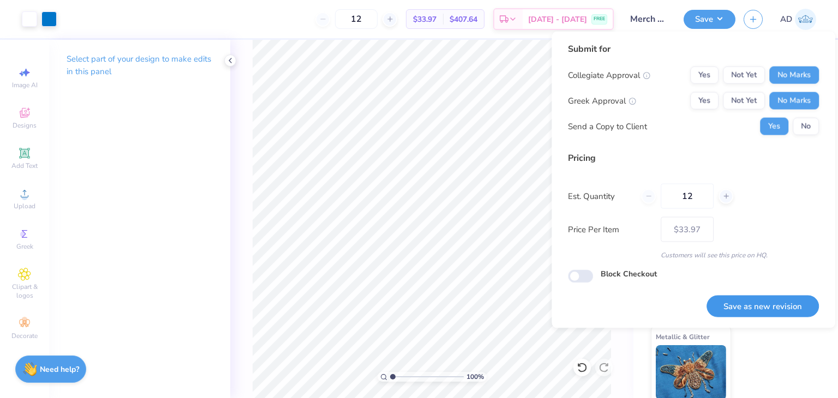
click at [750, 310] on button "Save as new revision" at bounding box center [763, 306] width 112 height 22
type input "$33.97"
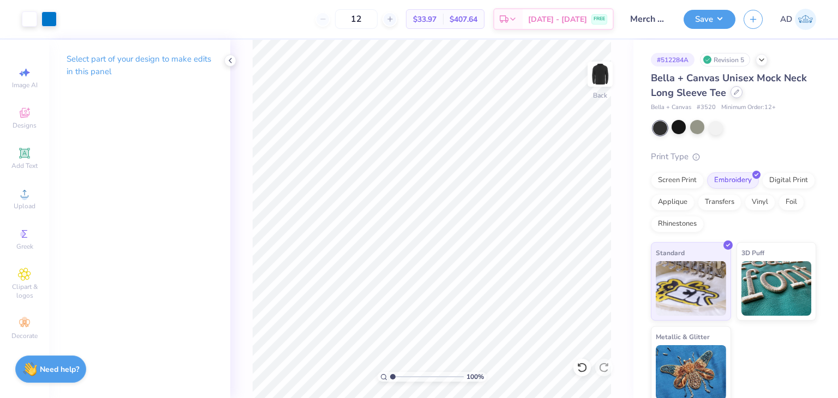
click at [738, 93] on icon at bounding box center [736, 92] width 5 height 5
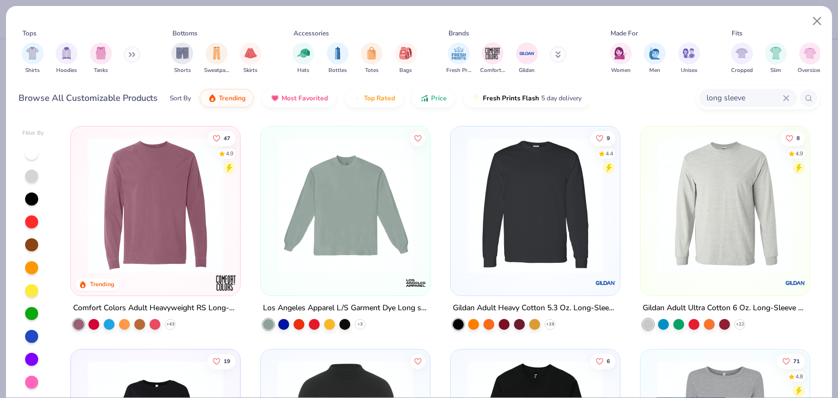
click at [782, 98] on input "long sleeve" at bounding box center [744, 98] width 77 height 13
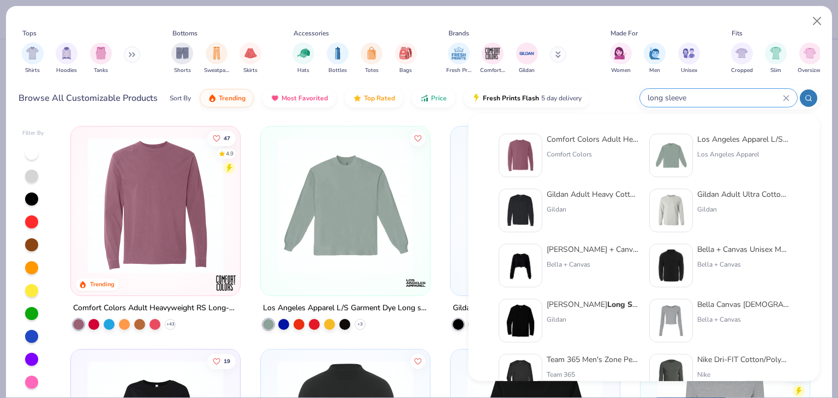
click at [789, 95] on icon at bounding box center [786, 98] width 7 height 7
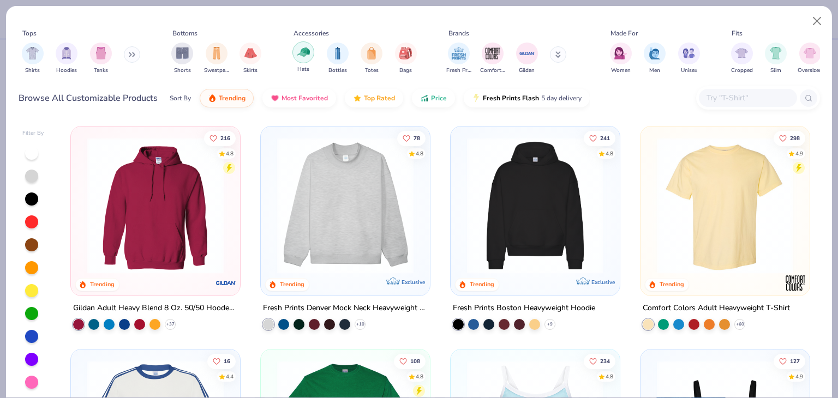
click at [305, 56] on img "filter for Hats" at bounding box center [303, 52] width 13 height 13
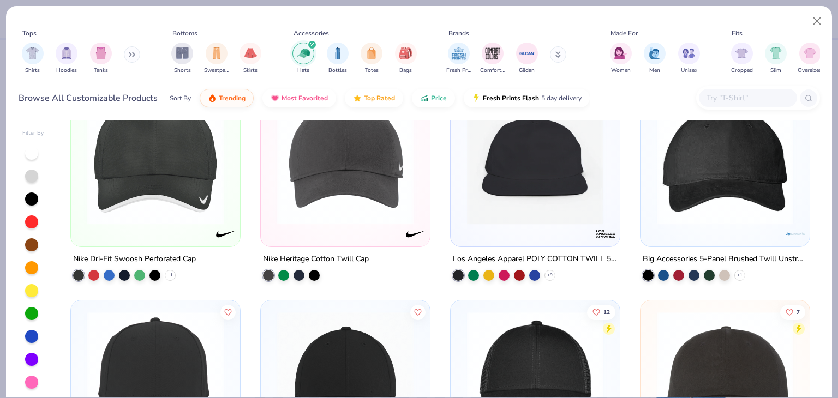
scroll to position [273, 0]
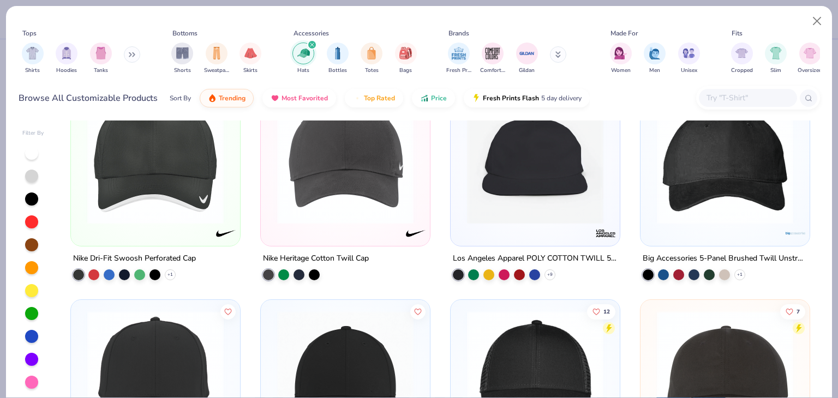
click at [168, 256] on div "Nike Dri-Fit Swoosh Perforated Cap" at bounding box center [134, 259] width 123 height 14
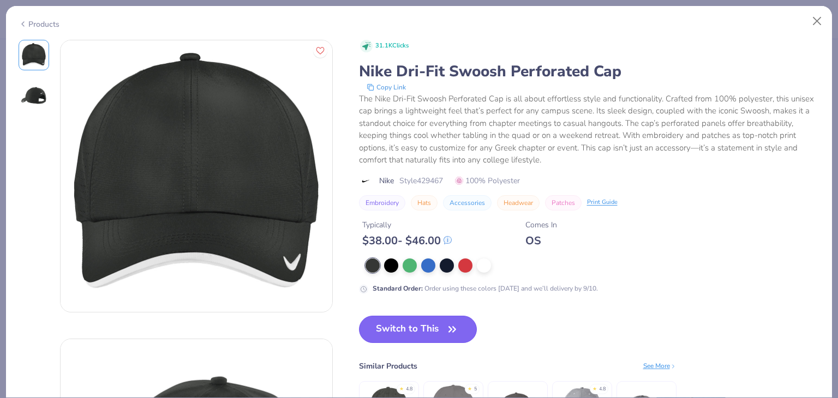
click at [437, 324] on button "Switch to This" at bounding box center [418, 329] width 118 height 27
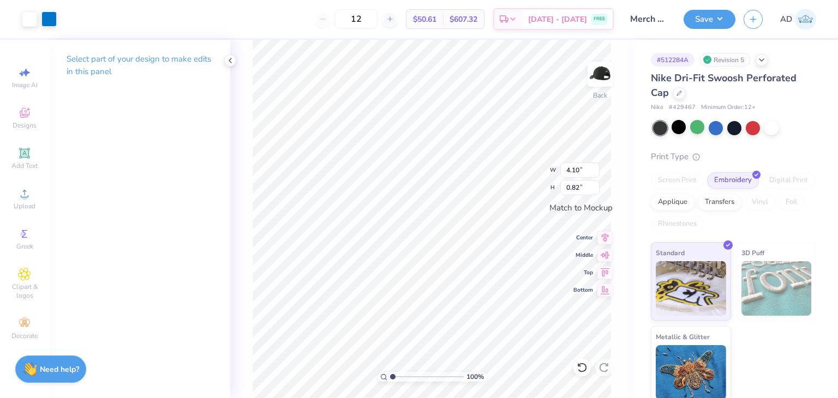
type input "2.69"
type input "0.54"
type input "2.02"
type input "0.41"
click at [701, 16] on button "Save" at bounding box center [710, 17] width 52 height 19
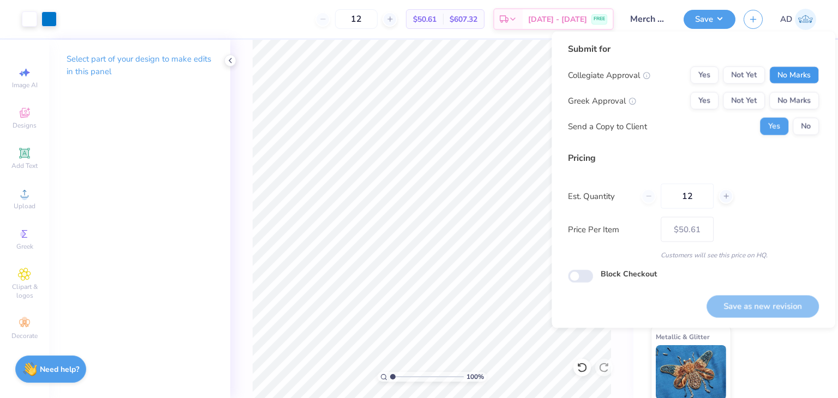
click at [785, 77] on button "No Marks" at bounding box center [795, 75] width 50 height 17
click at [790, 109] on button "No Marks" at bounding box center [795, 100] width 50 height 17
click at [746, 303] on button "Save as new revision" at bounding box center [763, 306] width 112 height 22
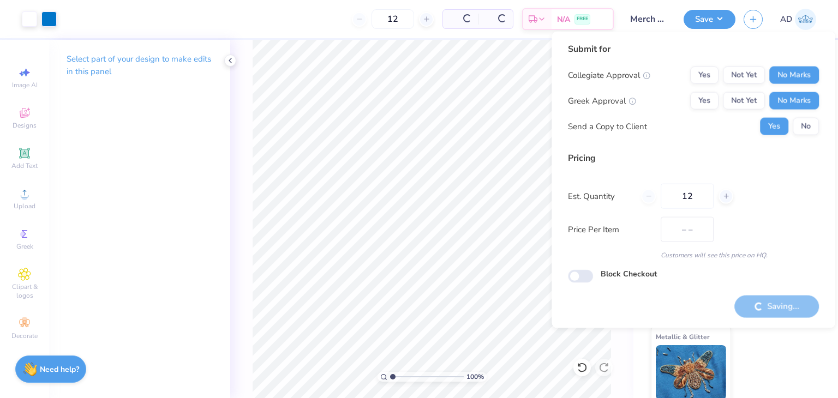
type input "$50.61"
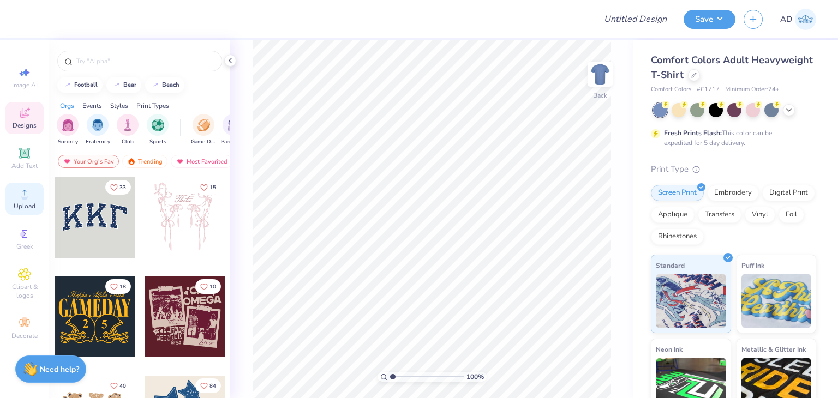
click at [11, 195] on div "Upload" at bounding box center [24, 199] width 38 height 32
click at [23, 199] on circle at bounding box center [24, 197] width 6 height 6
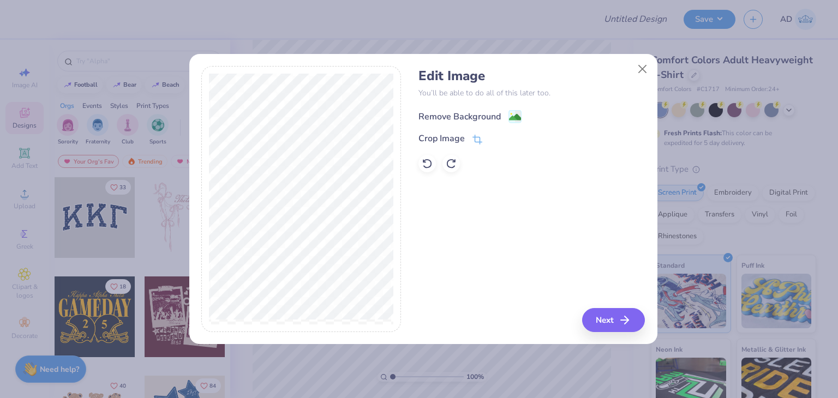
click at [464, 114] on div "Remove Background" at bounding box center [460, 116] width 82 height 13
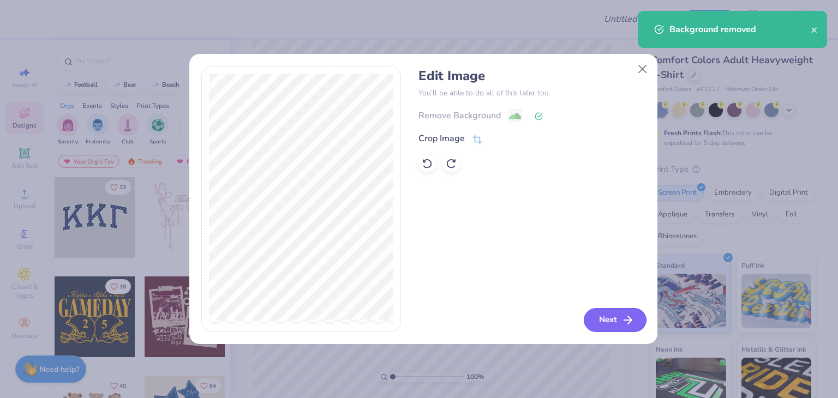
click at [618, 324] on button "Next" at bounding box center [615, 320] width 63 height 24
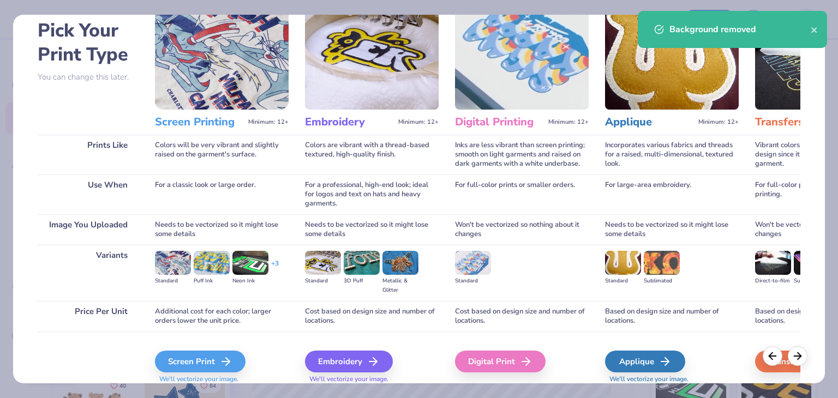
scroll to position [91, 0]
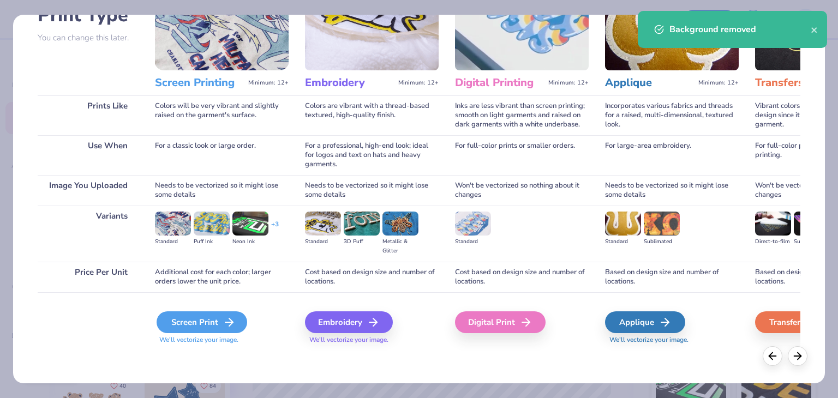
click at [228, 323] on line at bounding box center [229, 323] width 8 height 0
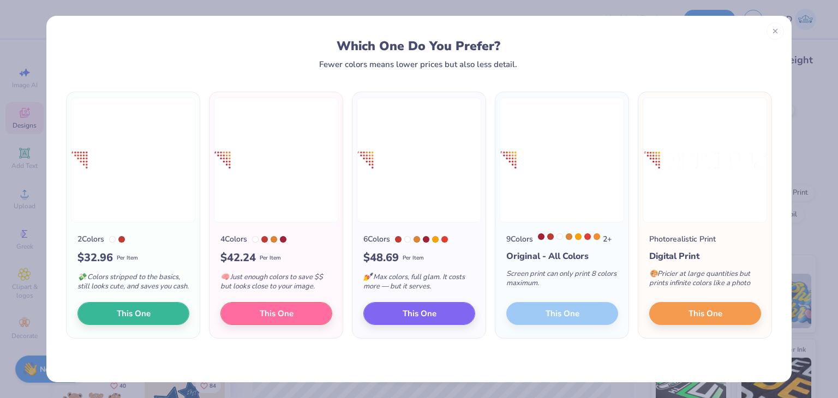
click at [562, 311] on div "9 Colors 2 + Original - All Colors Screen print can only print 8 colors maximum…" at bounding box center [562, 281] width 133 height 116
click at [423, 312] on span "This One" at bounding box center [420, 312] width 34 height 13
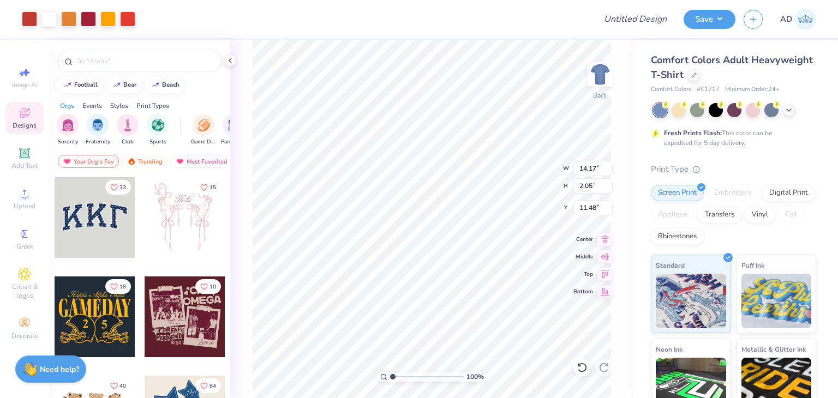
type input "8.31"
type input "1.20"
type input "3.25"
click at [700, 79] on div at bounding box center [694, 74] width 12 height 12
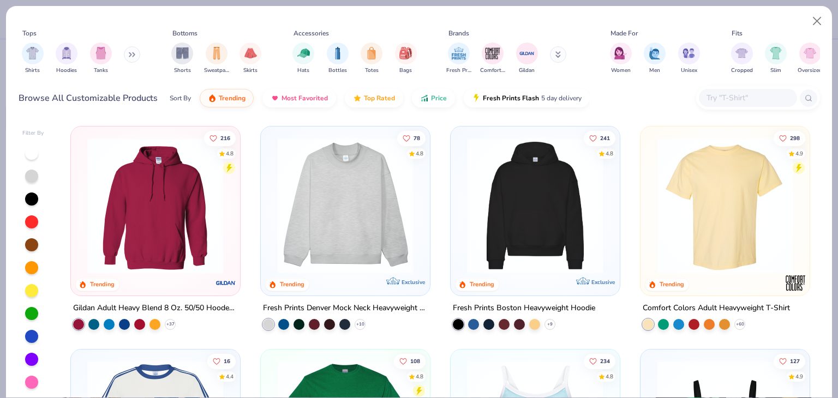
click at [712, 96] on input "text" at bounding box center [748, 98] width 84 height 13
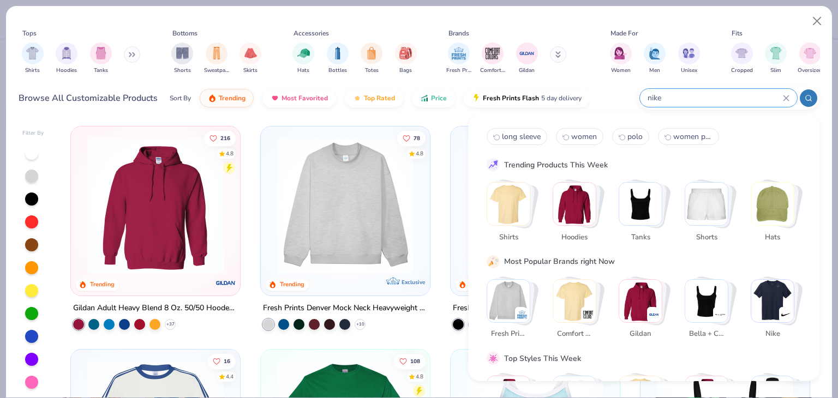
type input "nike"
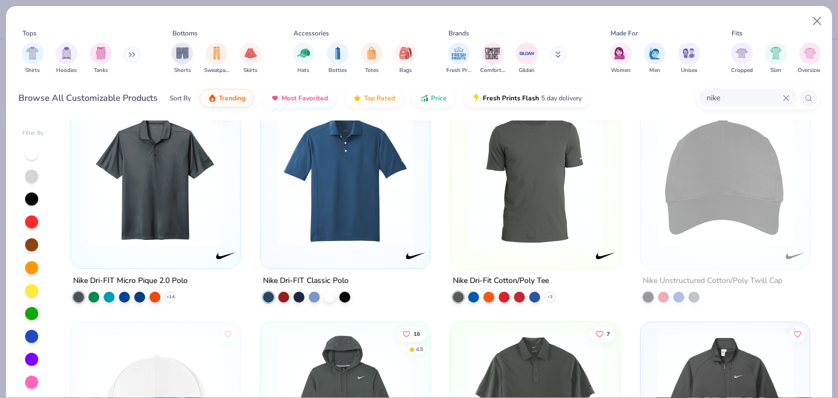
scroll to position [218, 0]
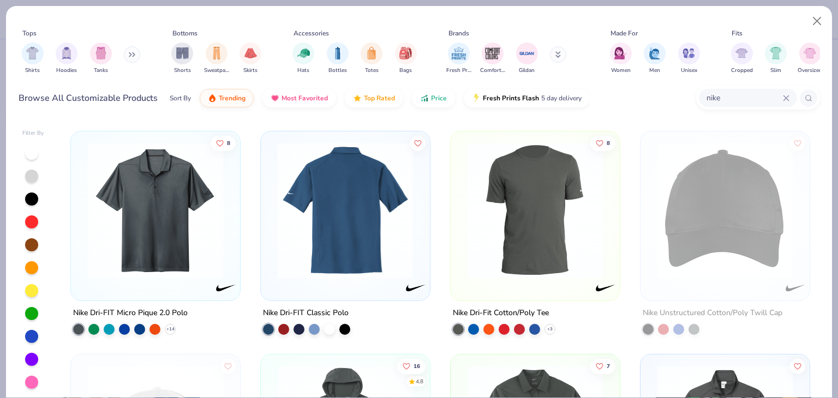
click at [319, 307] on div "Nike Dri-FIT Classic Polo" at bounding box center [306, 313] width 86 height 14
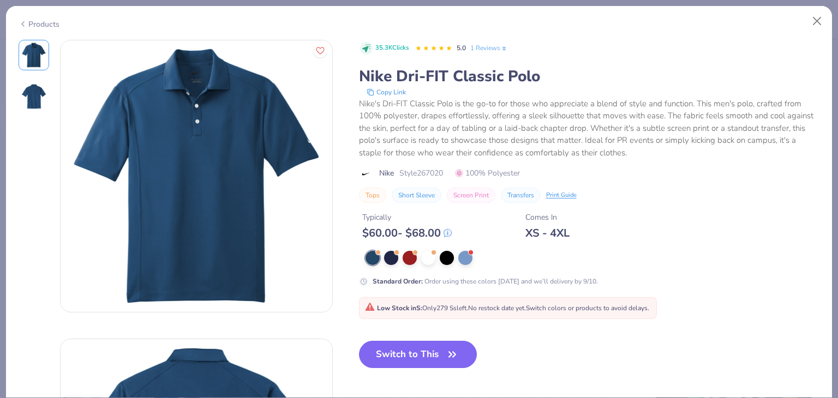
click at [415, 326] on div "35.3K Clicks 5.0 1 Reviews Nike Dri-FIT Classic Polo Copy Link Nike's Dri-FIT C…" at bounding box center [589, 213] width 461 height 347
click at [414, 346] on button "Switch to This" at bounding box center [418, 354] width 118 height 27
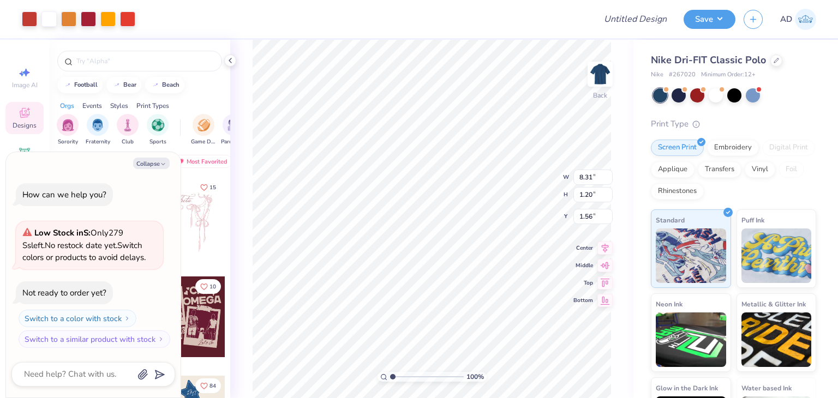
type textarea "x"
type input "5.09"
type input "0.73"
type input "2.02"
type textarea "x"
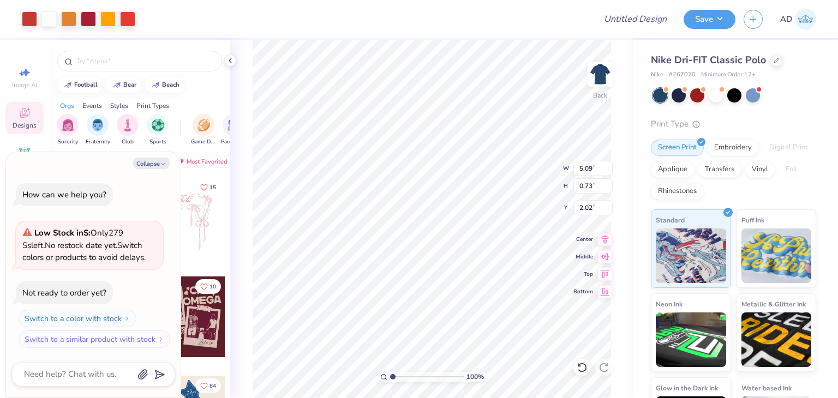
type input "3.00"
click at [579, 39] on div "Art colors Design Title Save AD Image AI Designs Add Text Upload Greek Clipart …" at bounding box center [419, 199] width 838 height 398
click at [725, 15] on button "Save" at bounding box center [710, 17] width 52 height 19
type textarea "x"
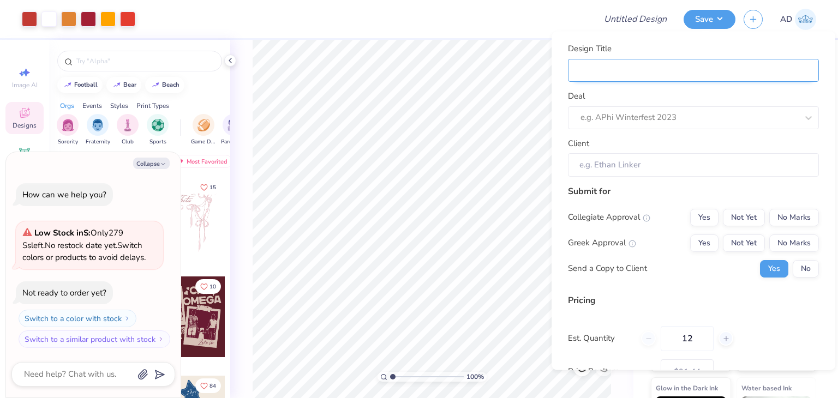
click at [604, 75] on input "Design Title" at bounding box center [693, 69] width 251 height 23
type input "M"
type textarea "x"
type input "M"
type input "Me"
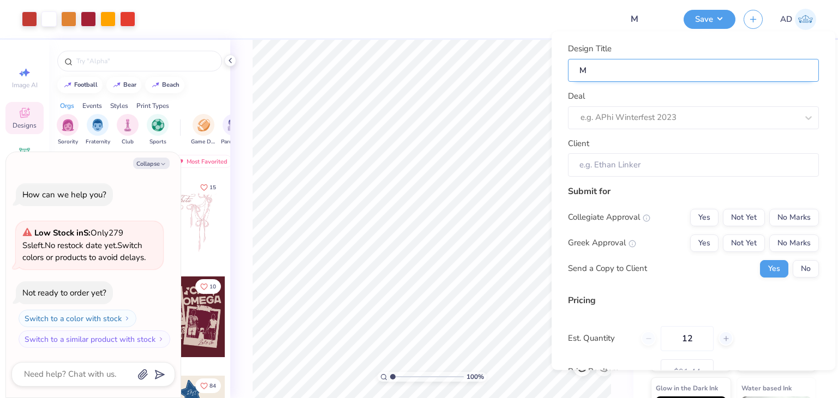
type textarea "x"
type input "Me"
type input "Mer"
type textarea "x"
type input "Mer"
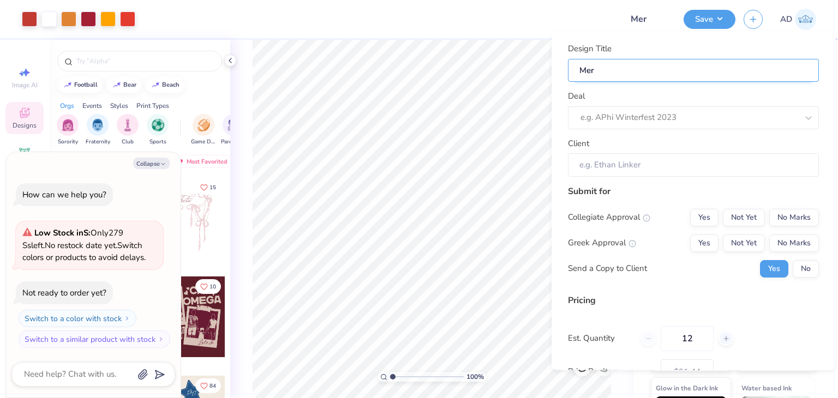
type input "Merc"
type textarea "x"
type input "Merch"
type textarea "x"
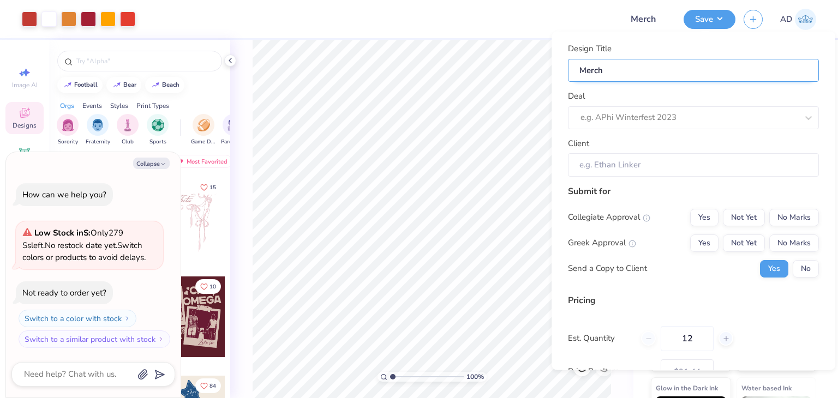
type input "Merch"
type textarea "x"
type input "Merch"
type input "Merch o"
type textarea "x"
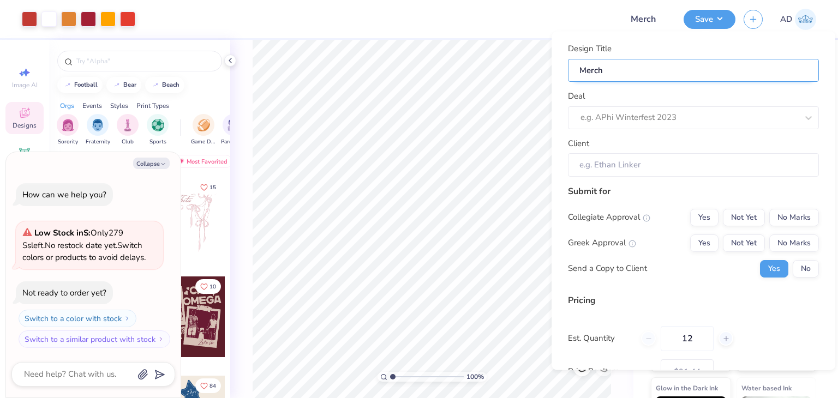
type input "Merch o"
type input "Merch op"
type textarea "x"
type input "Merch op"
type input "Merch opt"
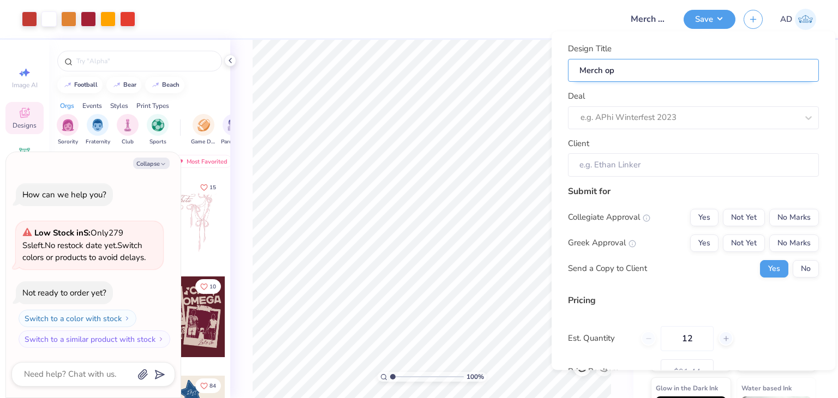
type textarea "x"
type input "Merch opt"
type input "Merch opti"
type textarea "x"
type input "Merch opti"
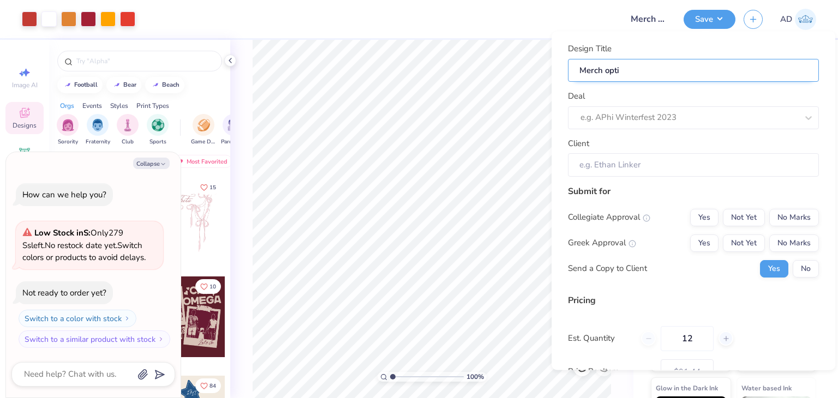
type input "Merch optio"
type textarea "x"
type input "Merch optio"
type input "Merch option"
type textarea "x"
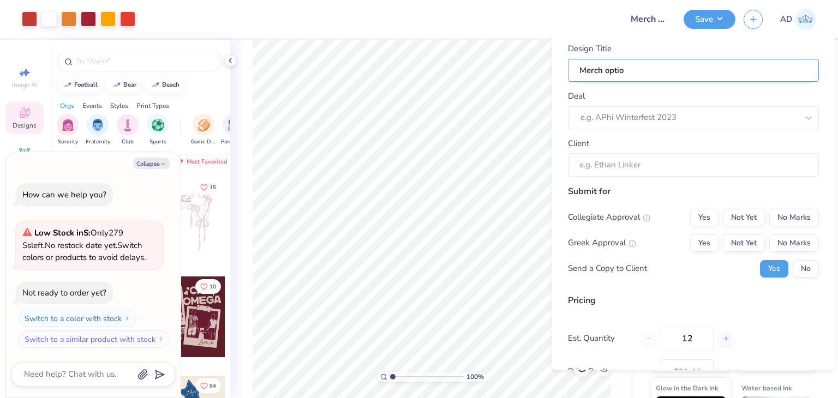
type input "Merch option"
type input "Merch options"
type textarea "x"
type input "Merch options"
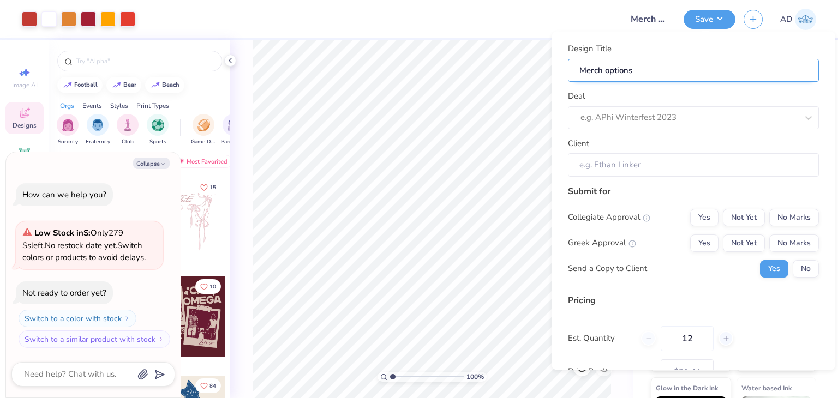
type textarea "x"
type input "Merch options"
type input "Merch options f"
type textarea "x"
type input "Merch options fo"
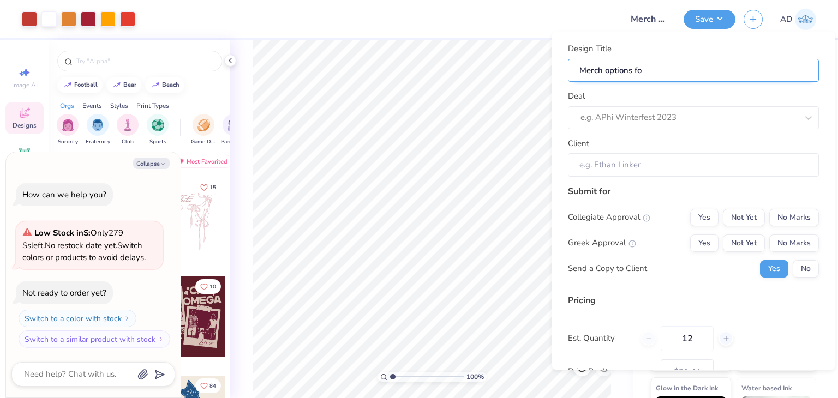
type input "Merch options fo"
type textarea "x"
type input "Merch options for"
type textarea "x"
type input "Merch options for"
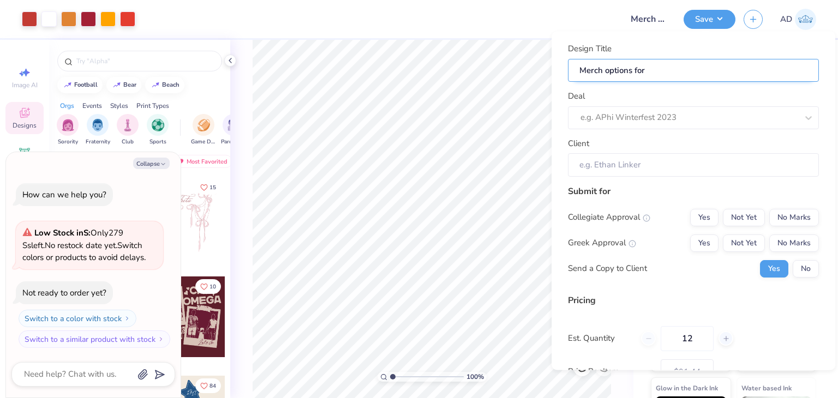
type input "Merch options for"
type textarea "x"
type input "Merch options for"
type input "Merch options for O"
type textarea "x"
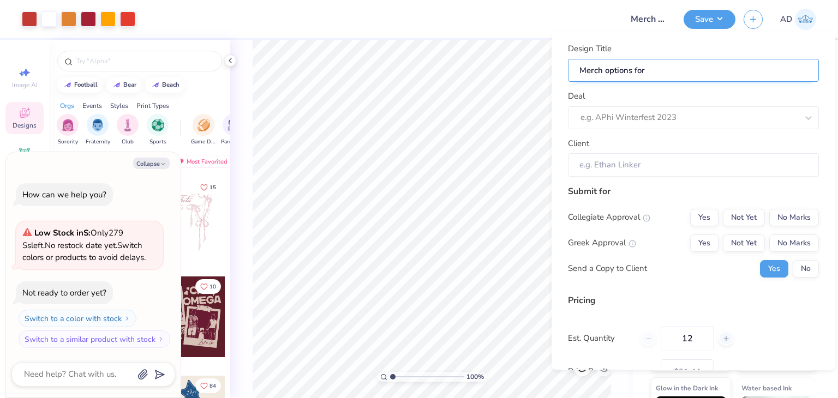
type input "Merch options for O"
type input "Merch options for Op"
type textarea "x"
type input "Merch options for Op"
type input "Merch options for Opt"
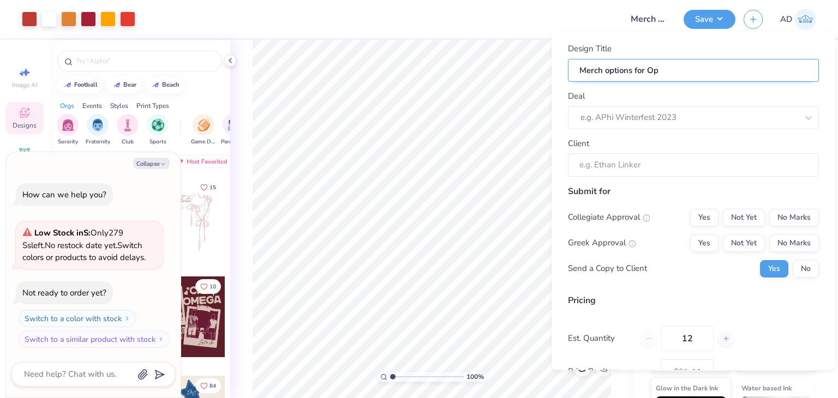
type textarea "x"
type input "Merch options for Opti"
type textarea "x"
type input "Merch options for Optim"
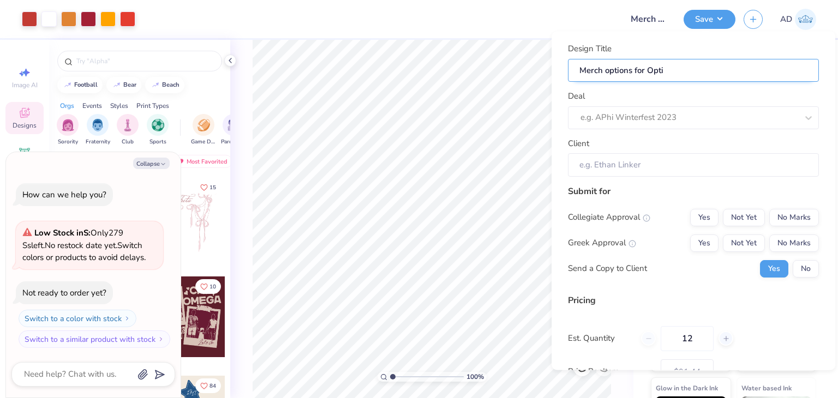
type textarea "x"
type input "Merch options for Optim"
type input "Merch options for Optimu"
type textarea "x"
type input "Merch options for Optimus"
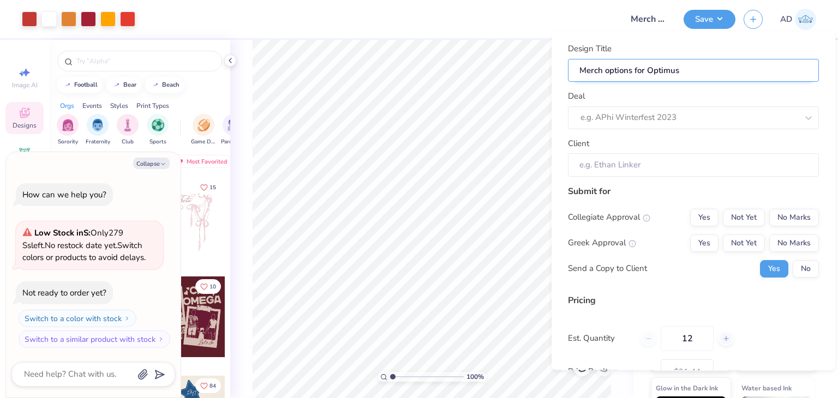
type input "Merch options for Optimus"
type textarea "x"
type input "Merch options for Optimus"
type textarea "x"
type input "Merch options for Optimus"
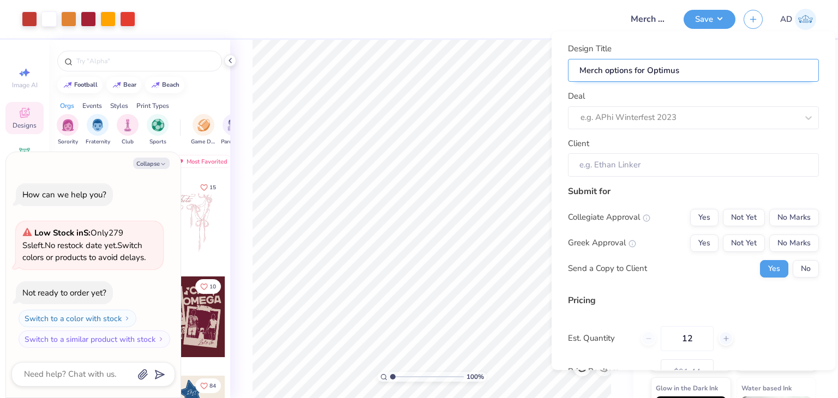
type input "Merch options for Optimus G"
type textarea "x"
type input "Merch options for Optimus G"
type input "Merch options for Optimus Gr"
type textarea "x"
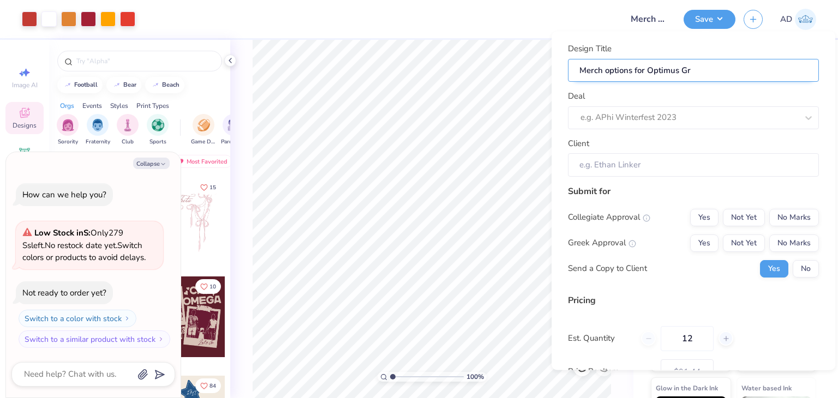
type input "Merch options for Optimus Gro"
type textarea "x"
type input "Merch options for Optimus Grou"
type textarea "x"
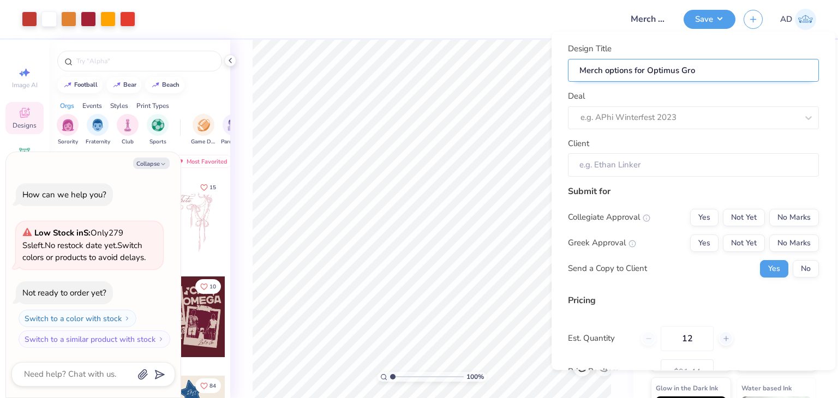
type input "Merch options for Optimus Grou"
type input "Merch options for Optimus Group"
type textarea "x"
type input "Merch options for Optimus Group"
type input "Merch options for Optimus Group!"
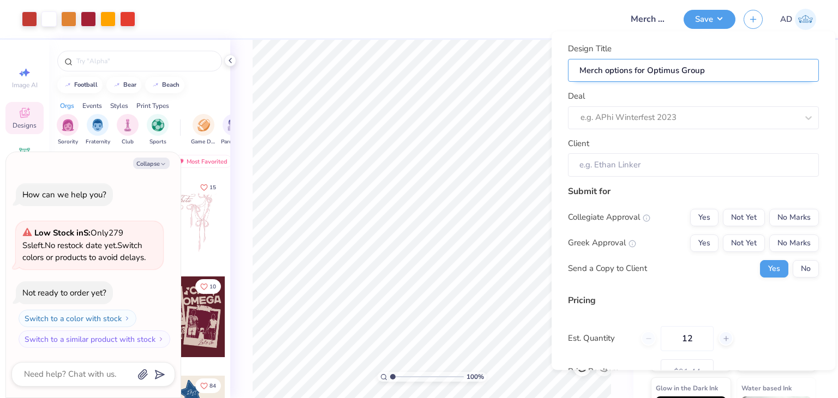
type textarea "x"
type input "Merch options for Optimus Group!"
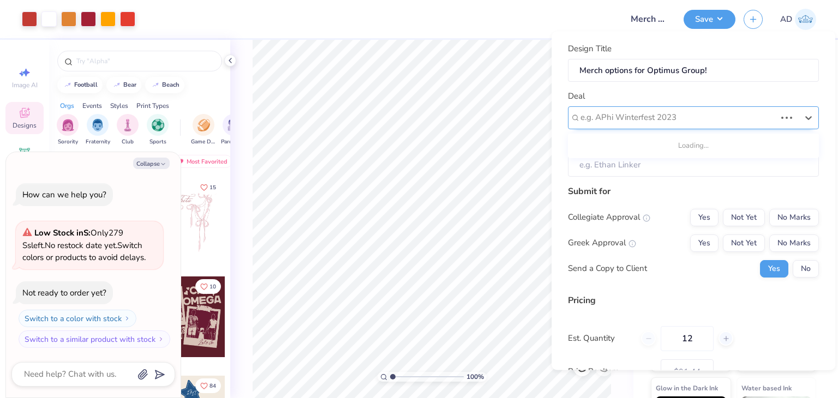
click at [681, 110] on div at bounding box center [678, 117] width 195 height 15
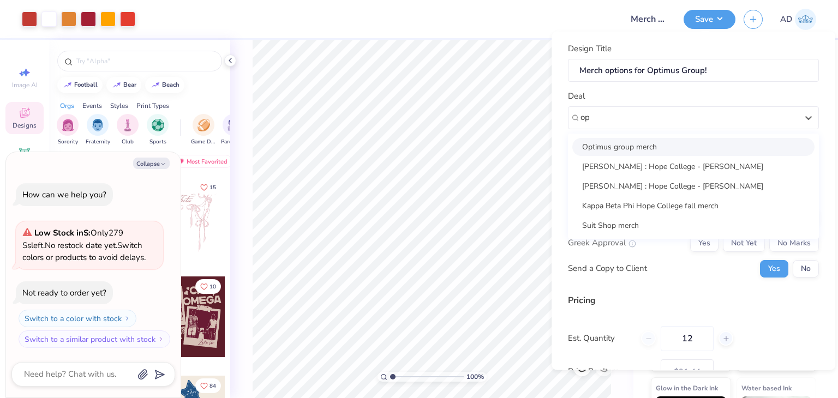
click at [679, 147] on div "Optimus group merch" at bounding box center [694, 147] width 242 height 18
type input "op"
type textarea "x"
type input "[PERSON_NAME]"
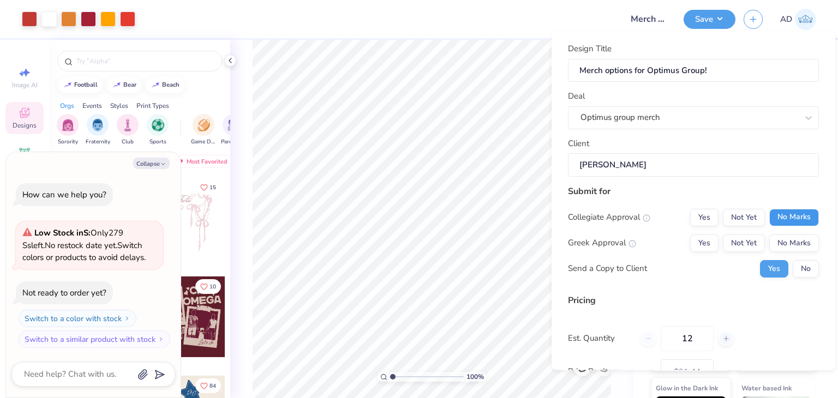
click at [783, 215] on button "No Marks" at bounding box center [795, 216] width 50 height 17
click at [789, 239] on button "No Marks" at bounding box center [795, 242] width 50 height 17
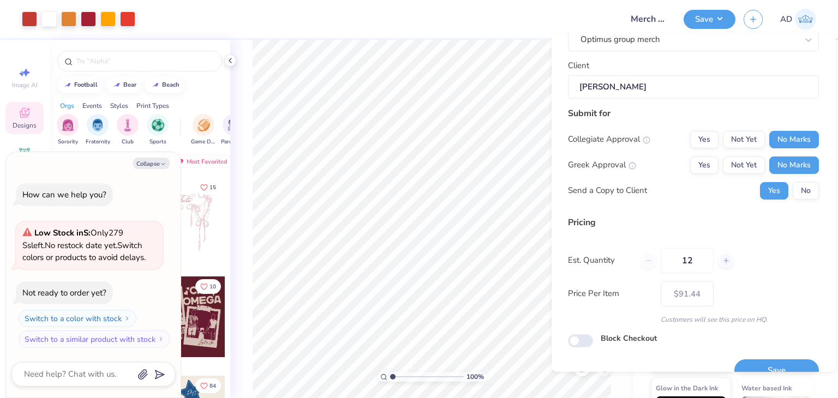
scroll to position [100, 0]
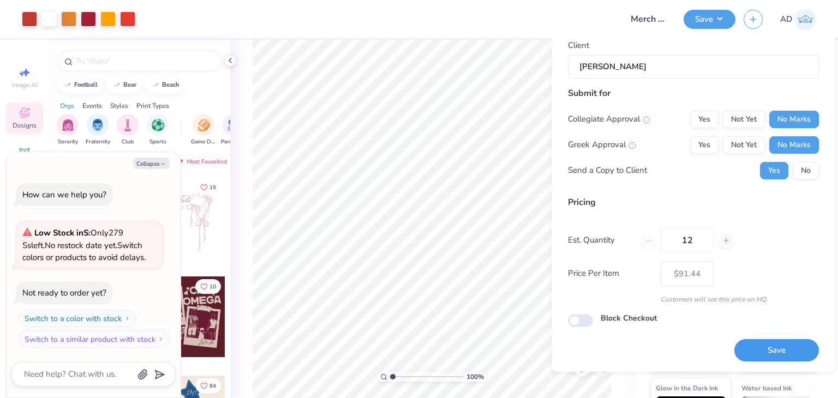
click at [737, 345] on button "Save" at bounding box center [777, 350] width 85 height 22
type input "$91.44"
type textarea "x"
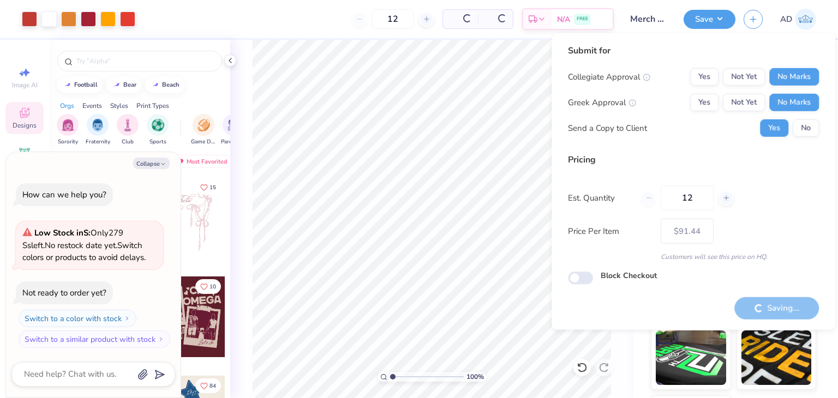
type input "– –"
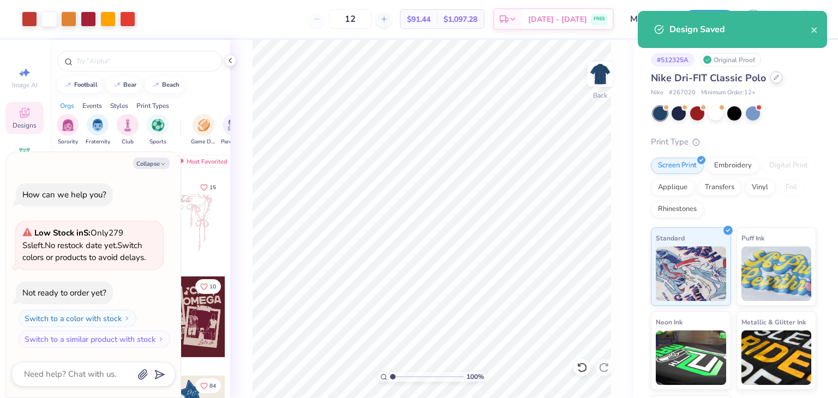
click at [776, 75] on icon at bounding box center [776, 77] width 5 height 5
type textarea "x"
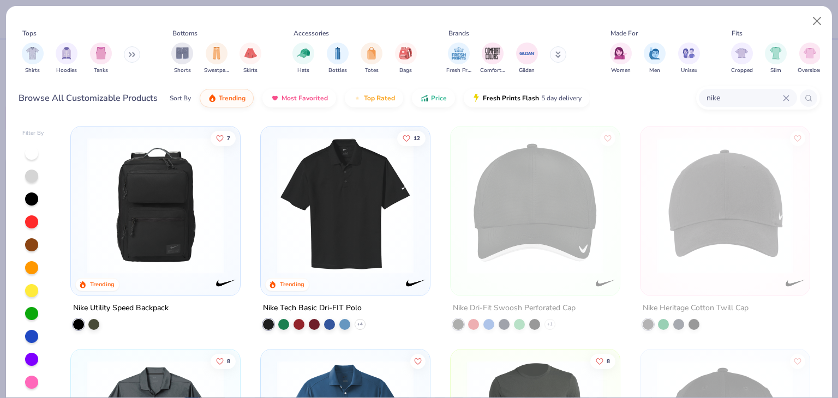
click at [786, 98] on icon at bounding box center [786, 98] width 5 height 5
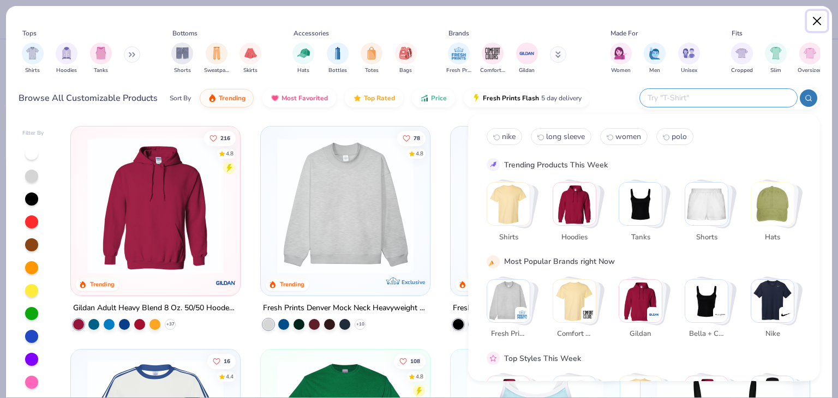
click at [818, 22] on button "Close" at bounding box center [817, 21] width 21 height 21
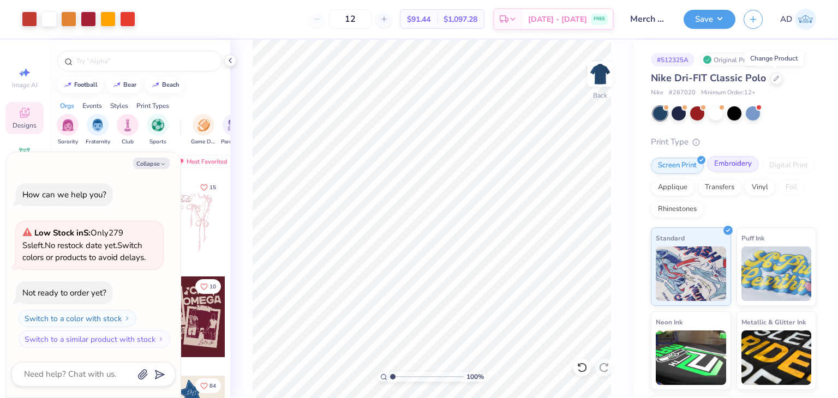
click at [734, 161] on div "Embroidery" at bounding box center [733, 164] width 52 height 16
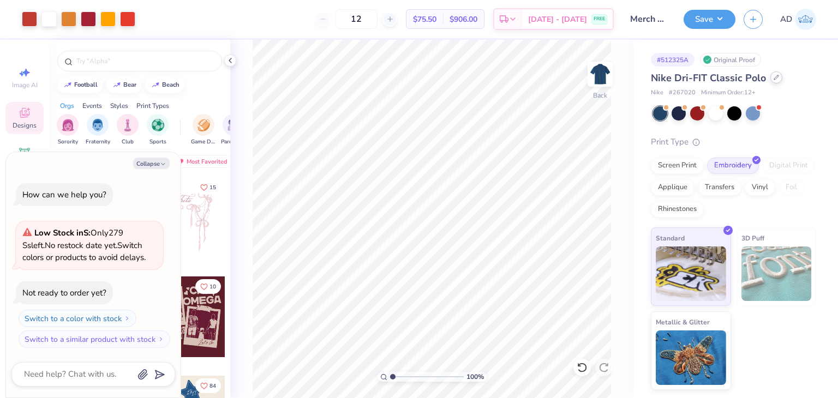
click at [774, 77] on icon at bounding box center [776, 77] width 5 height 5
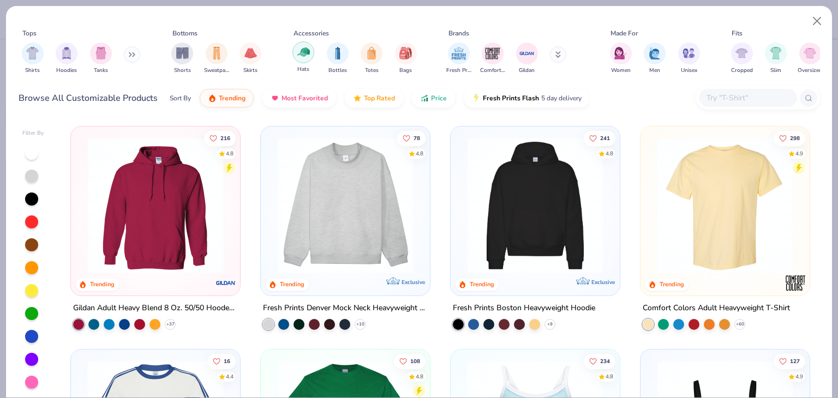
click at [307, 51] on img "filter for Hats" at bounding box center [303, 52] width 13 height 13
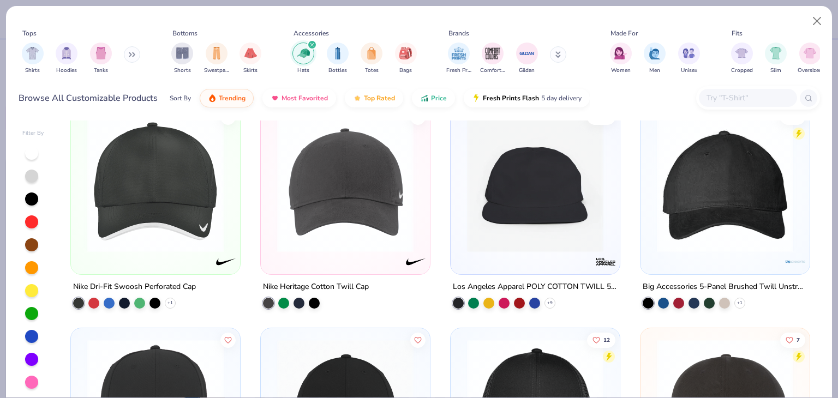
scroll to position [164, 0]
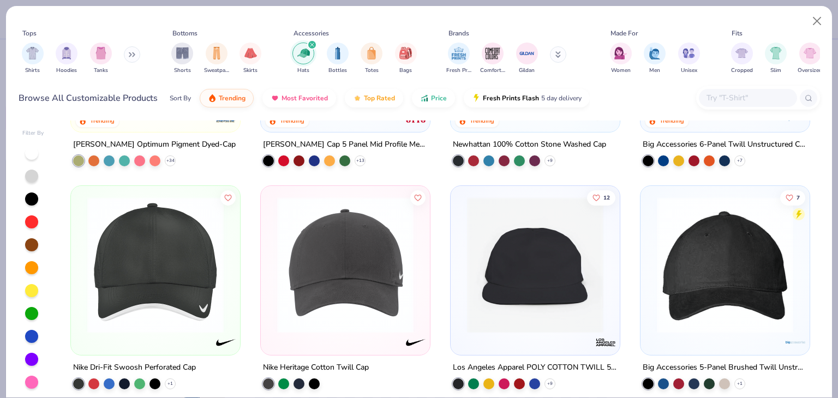
click at [175, 281] on img at bounding box center [155, 265] width 147 height 136
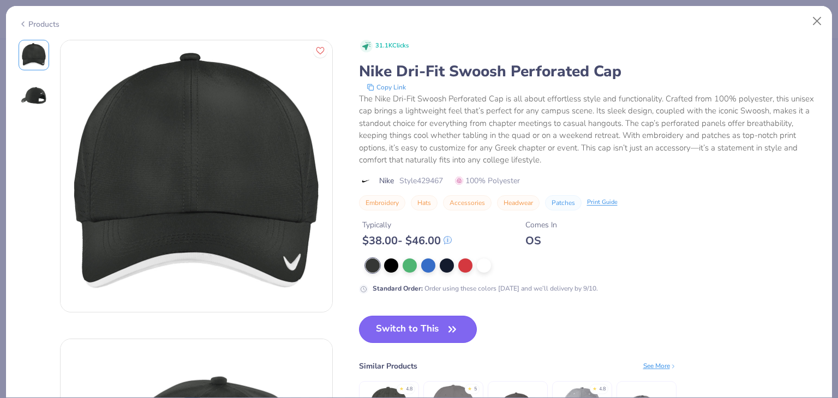
click at [436, 330] on button "Switch to This" at bounding box center [418, 329] width 118 height 27
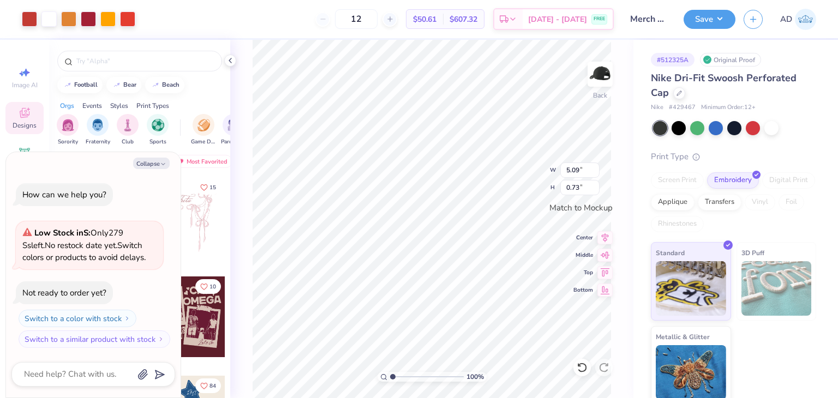
type textarea "x"
type input "3.12"
type input "0.45"
click at [718, 16] on button "Save" at bounding box center [710, 17] width 52 height 19
type textarea "x"
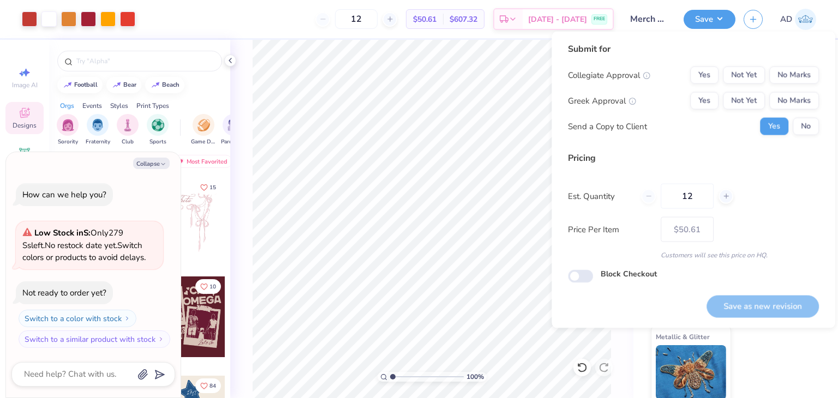
click at [776, 85] on div "Collegiate Approval Yes Not Yet No Marks Greek Approval Yes Not Yet No Marks Se…" at bounding box center [693, 101] width 251 height 69
click at [796, 70] on button "No Marks" at bounding box center [795, 75] width 50 height 17
click at [796, 102] on button "No Marks" at bounding box center [795, 100] width 50 height 17
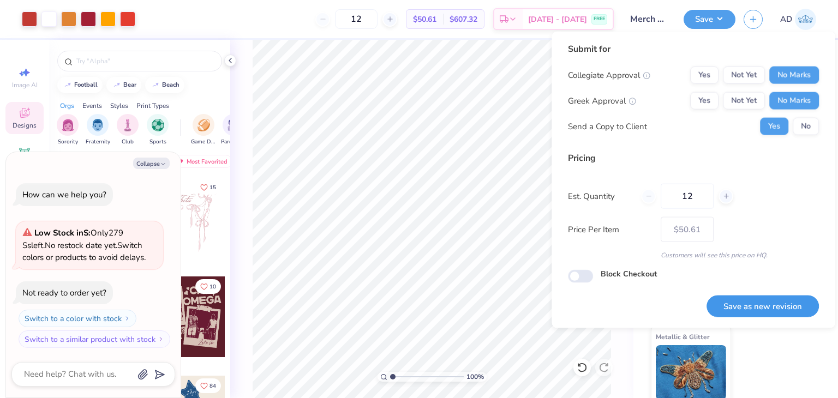
click at [771, 300] on button "Save as new revision" at bounding box center [763, 306] width 112 height 22
type input "$50.61"
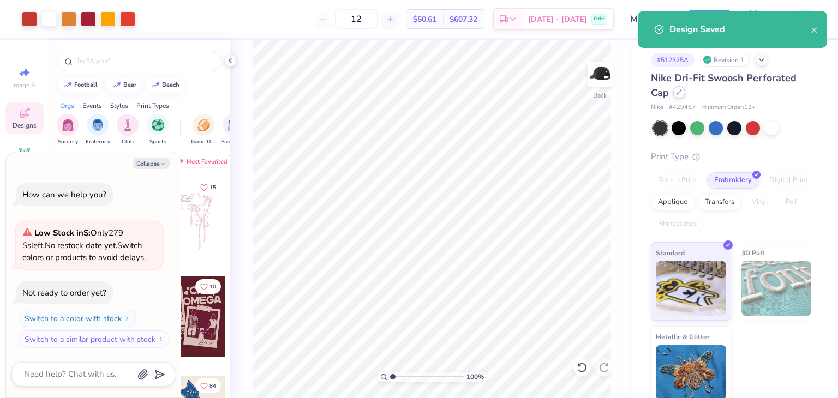
click at [681, 92] on icon at bounding box center [679, 92] width 5 height 5
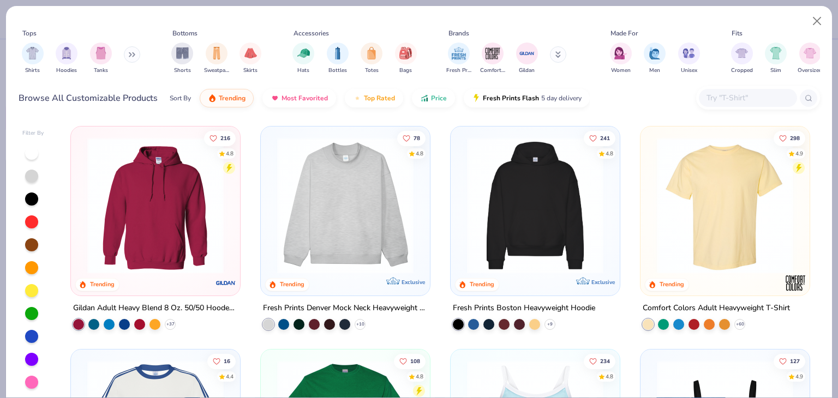
click at [131, 53] on icon at bounding box center [130, 55] width 2 height 4
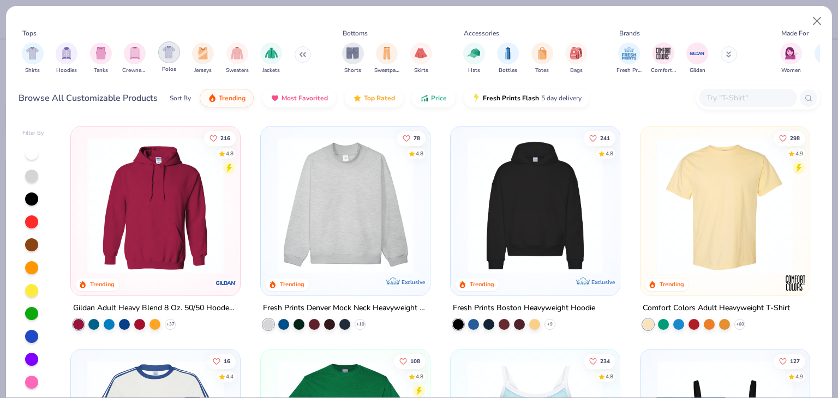
click at [170, 55] on img "filter for Polos" at bounding box center [169, 52] width 13 height 13
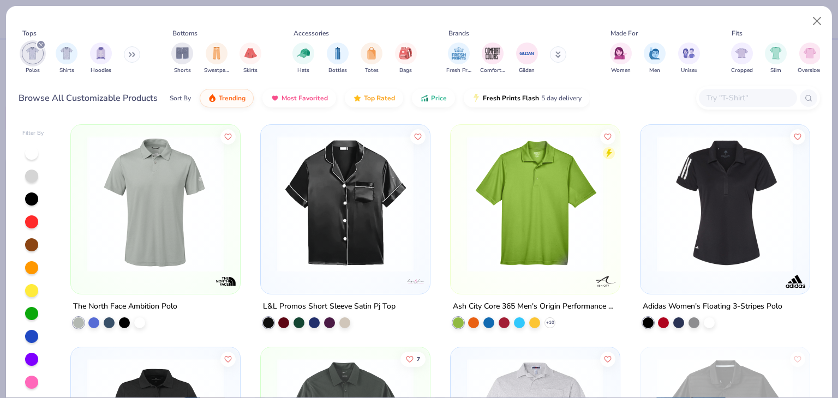
scroll to position [327, 0]
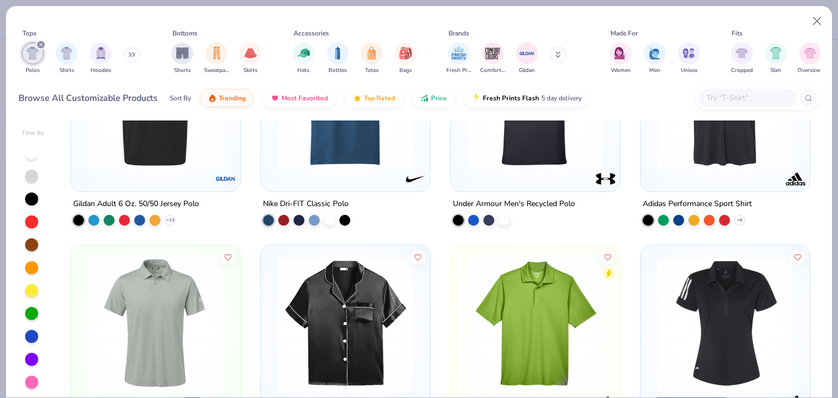
click at [40, 46] on icon "filter for Polos" at bounding box center [41, 45] width 4 height 4
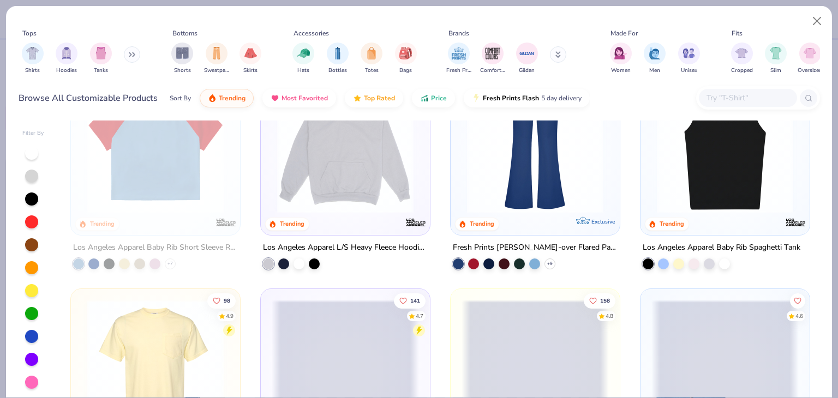
scroll to position [1310, 0]
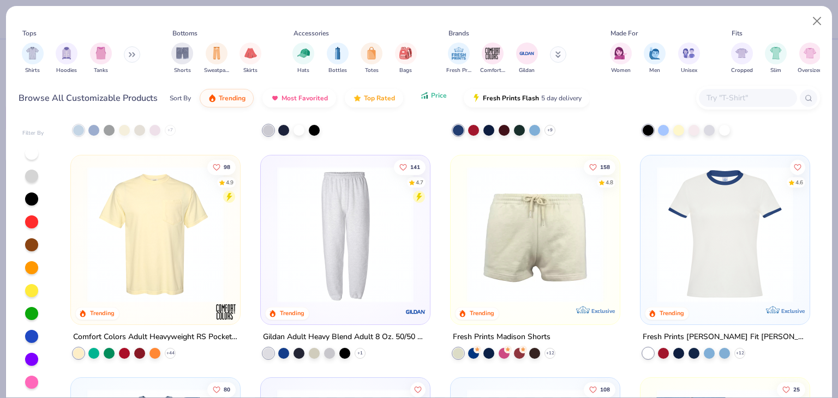
click at [433, 99] on span "Price" at bounding box center [439, 95] width 16 height 9
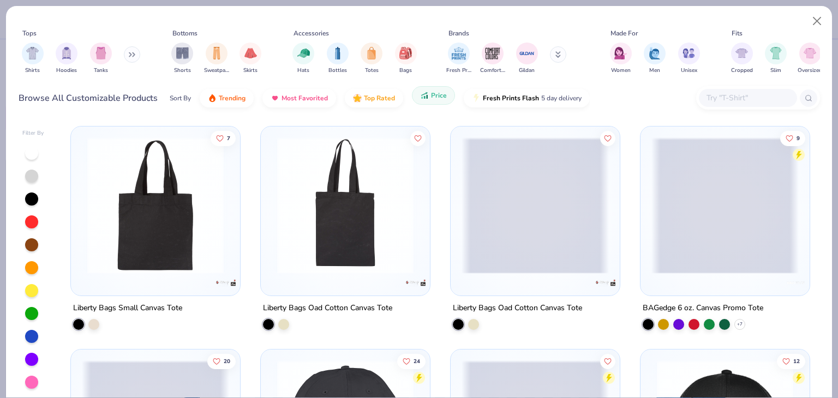
click at [433, 99] on span "Price" at bounding box center [439, 95] width 16 height 9
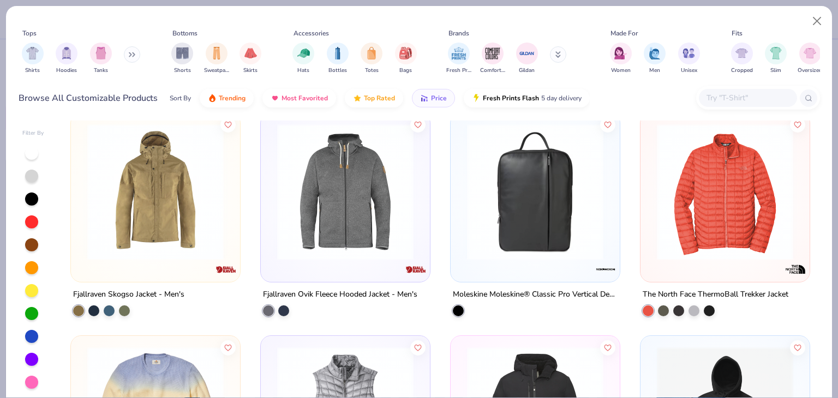
scroll to position [0, 0]
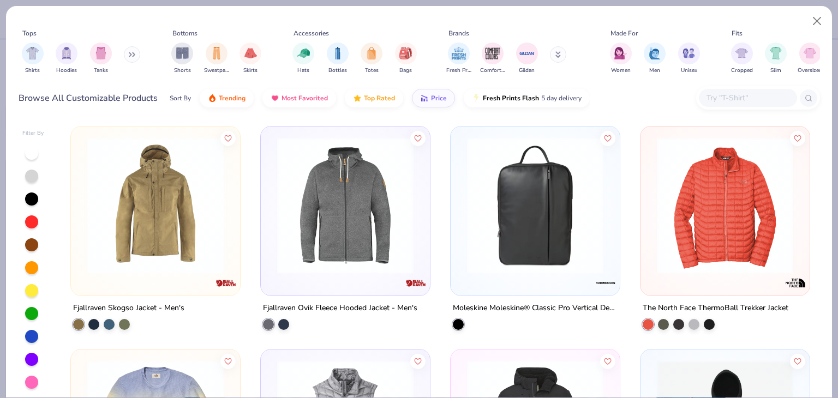
click at [540, 300] on div "Moleskine Moleskine® Classic Pro Vertical Device Bag" at bounding box center [535, 228] width 170 height 204
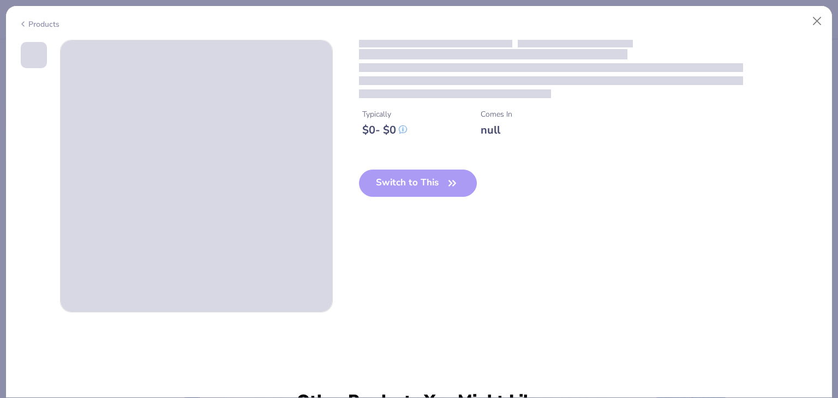
click at [539, 305] on div "Typically $ 0 - $ 0 Comes In null Switch to This" at bounding box center [420, 176] width 802 height 273
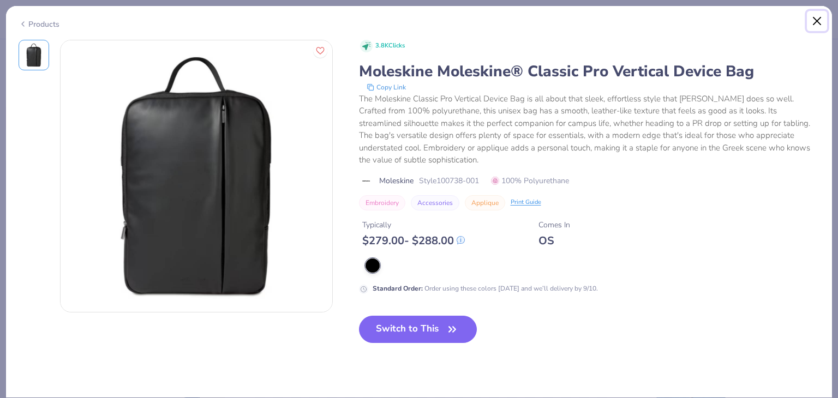
click at [813, 20] on button "Close" at bounding box center [817, 21] width 21 height 21
type textarea "x"
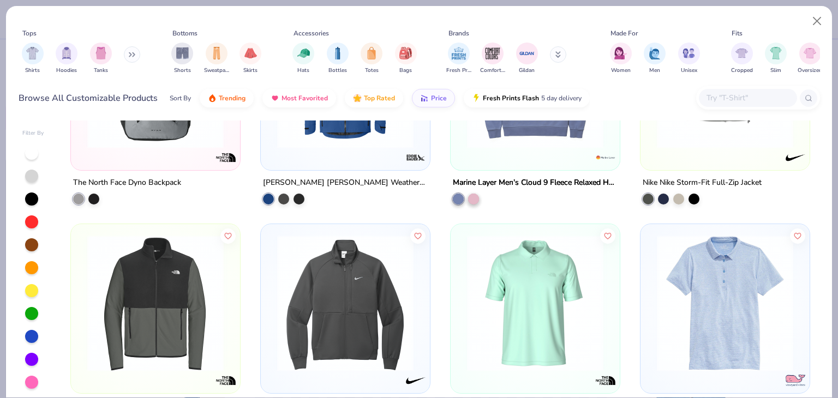
scroll to position [3766, 0]
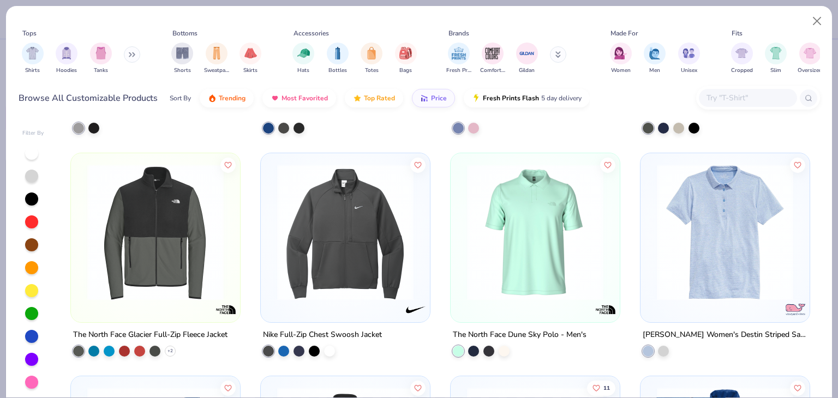
click at [738, 94] on input "text" at bounding box center [748, 98] width 84 height 13
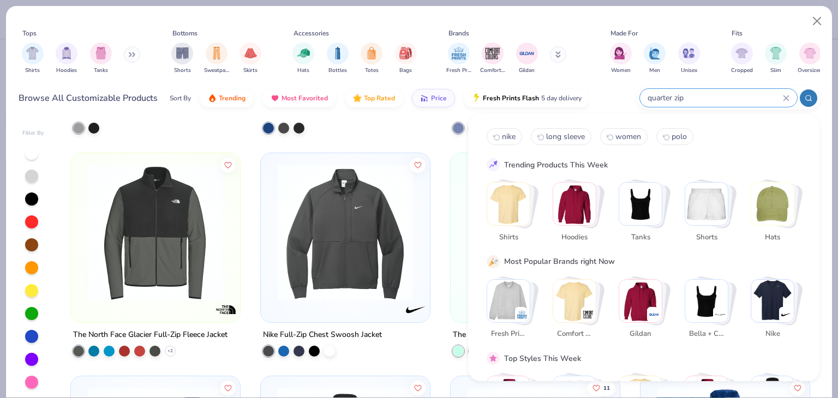
type input "quarter zip"
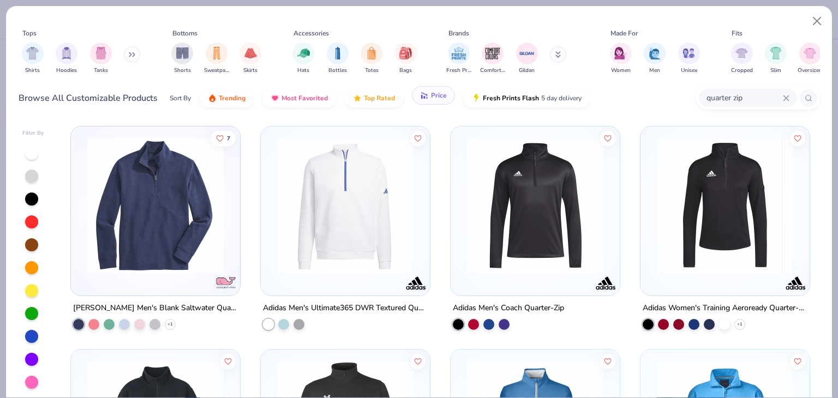
click at [431, 97] on span "Price" at bounding box center [439, 95] width 16 height 9
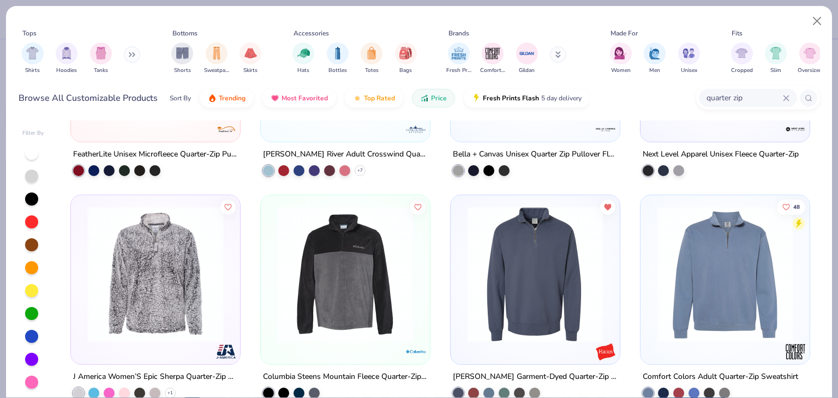
scroll to position [437, 0]
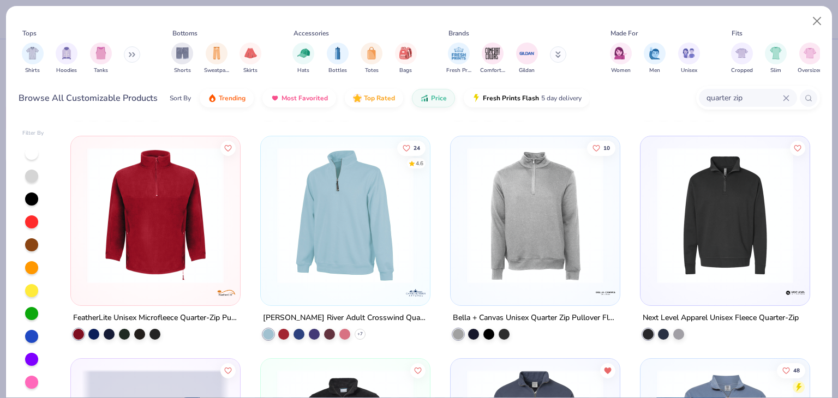
click at [376, 313] on div "[PERSON_NAME] River Adult Crosswind Quarter Zip Sweatshirt" at bounding box center [345, 318] width 165 height 14
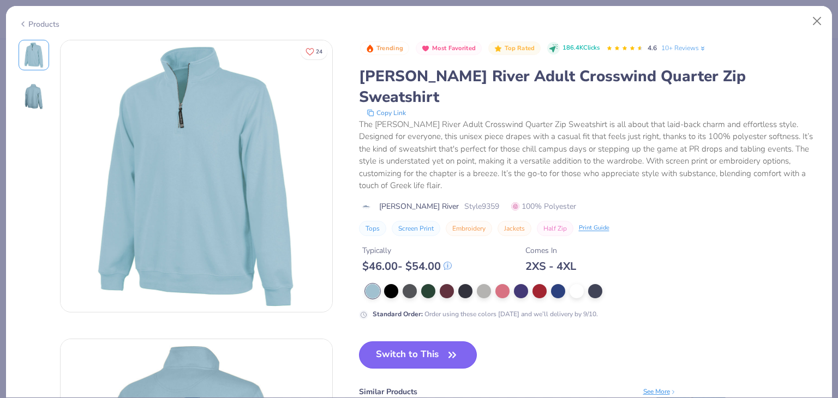
click at [416, 342] on button "Switch to This" at bounding box center [418, 355] width 118 height 27
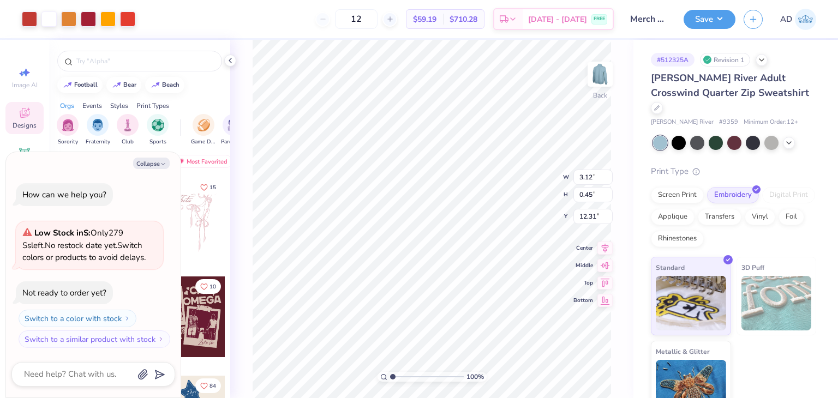
type textarea "x"
type input "6.70"
type input "0.97"
type textarea "x"
type input "3.00"
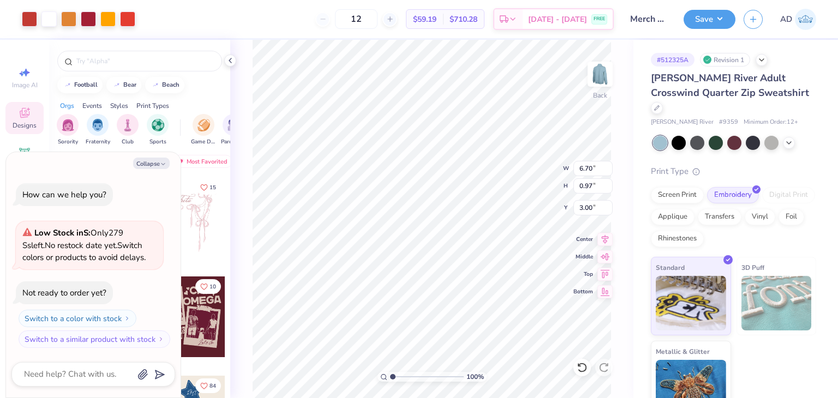
type textarea "x"
type input "5.24"
type input "0.76"
type input "3.21"
type textarea "x"
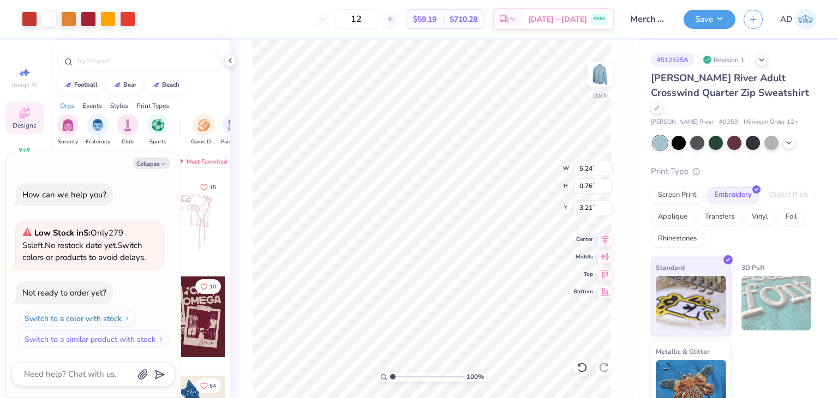
type input "3.00"
click at [672, 135] on div at bounding box center [679, 142] width 14 height 14
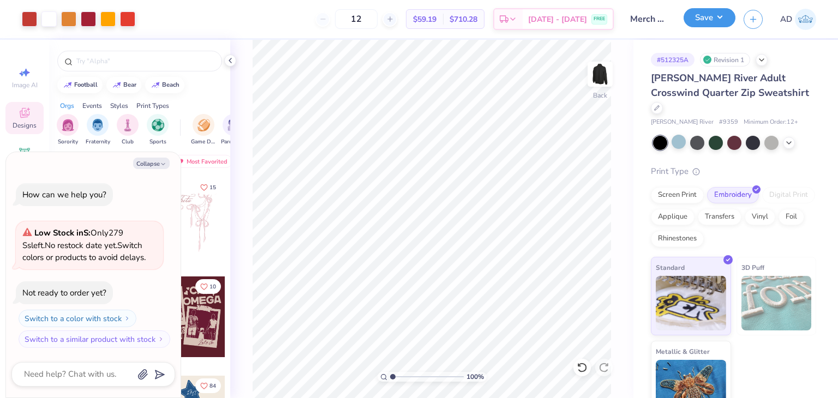
click at [717, 21] on button "Save" at bounding box center [710, 17] width 52 height 19
type textarea "x"
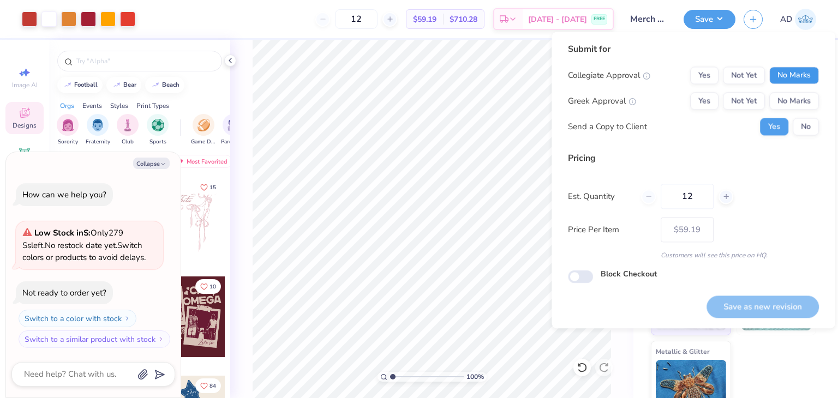
click at [782, 80] on button "No Marks" at bounding box center [795, 75] width 50 height 17
click at [788, 101] on button "No Marks" at bounding box center [795, 100] width 50 height 17
click at [766, 301] on button "Save as new revision" at bounding box center [763, 307] width 112 height 22
type input "$59.19"
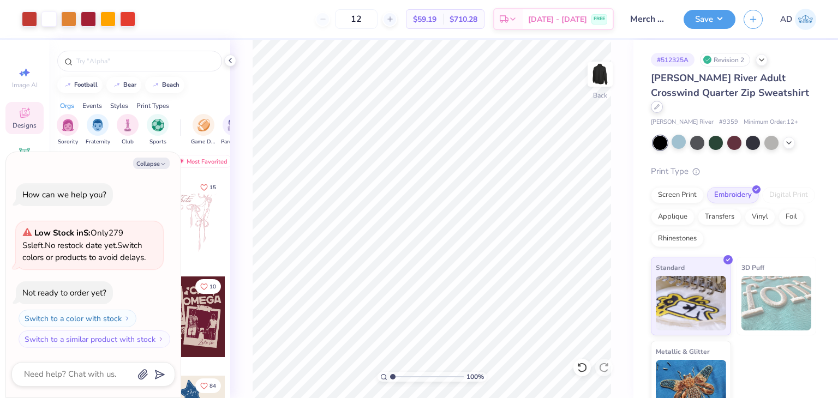
click at [660, 104] on icon at bounding box center [656, 106] width 5 height 5
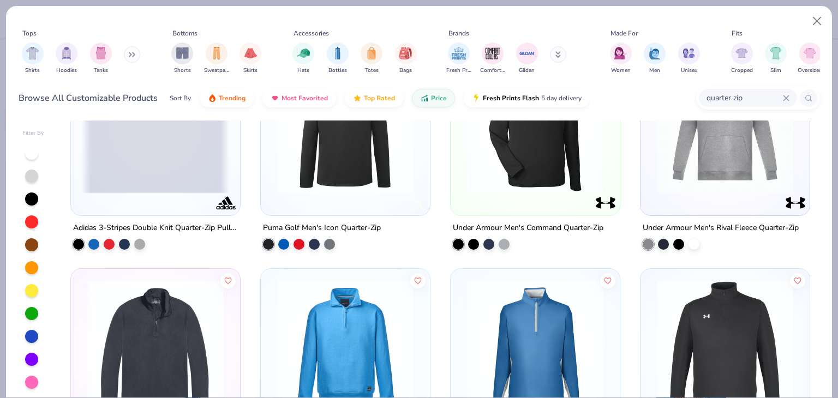
scroll to position [1637, 0]
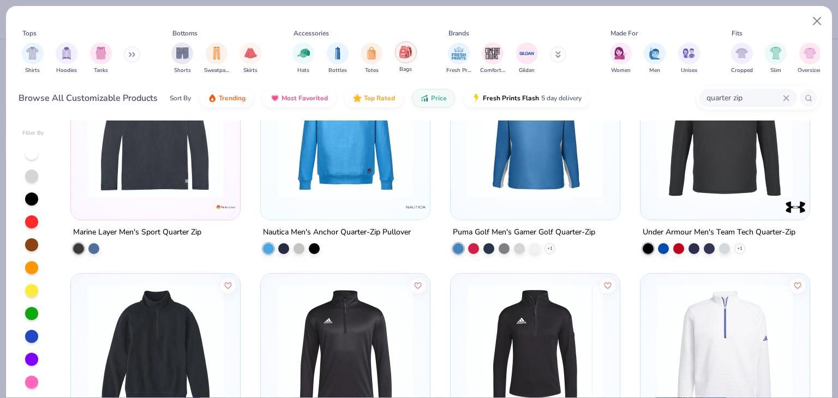
click at [404, 51] on img "filter for Bags" at bounding box center [406, 52] width 12 height 13
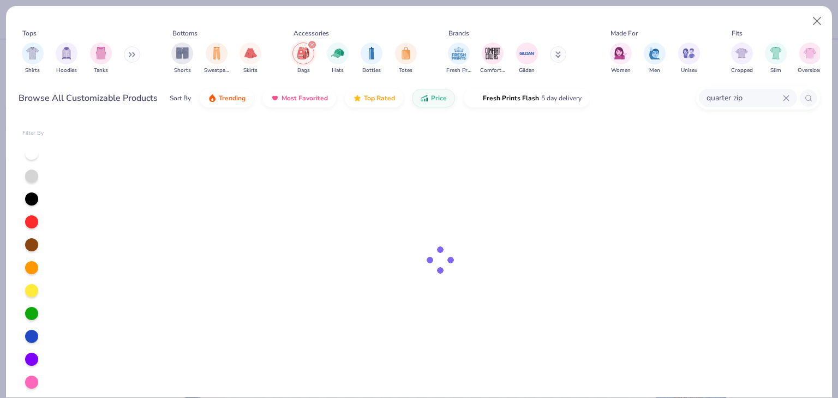
type textarea "x"
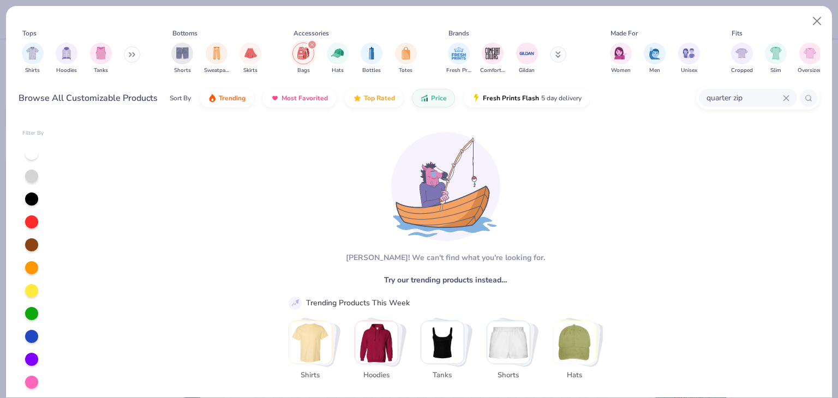
click at [787, 95] on icon at bounding box center [786, 98] width 7 height 7
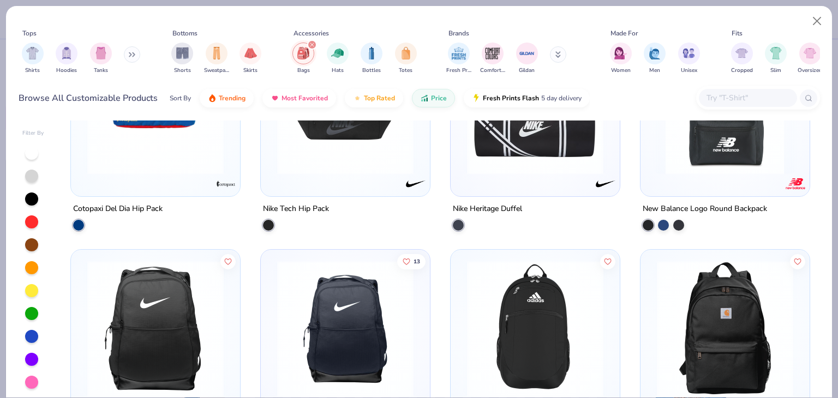
scroll to position [655, 0]
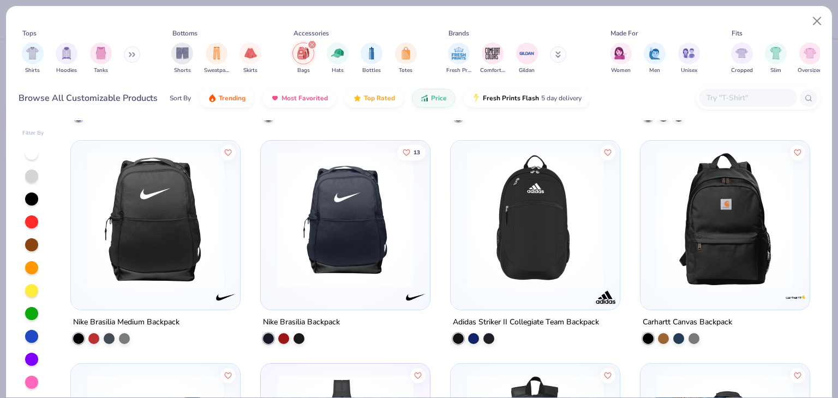
click at [356, 282] on img at bounding box center [345, 220] width 147 height 136
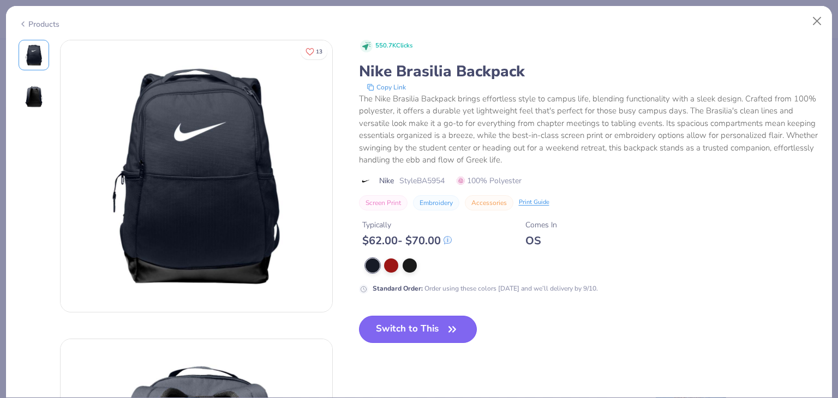
click at [417, 330] on button "Switch to This" at bounding box center [418, 329] width 118 height 27
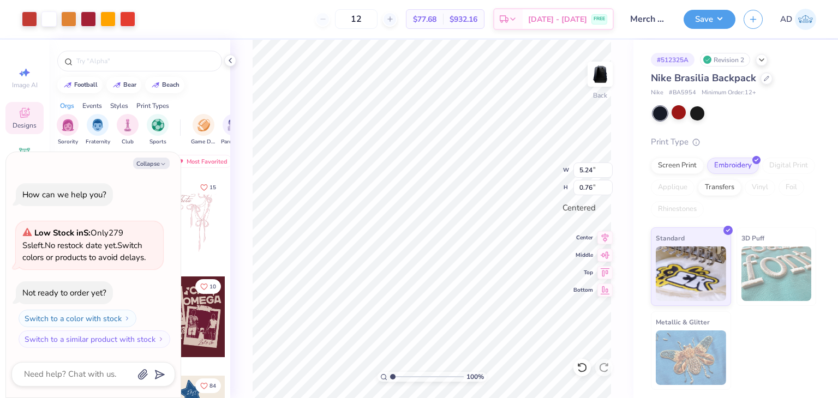
type textarea "x"
type input "4.54"
type input "0.66"
click at [717, 22] on button "Save" at bounding box center [710, 17] width 52 height 19
type textarea "x"
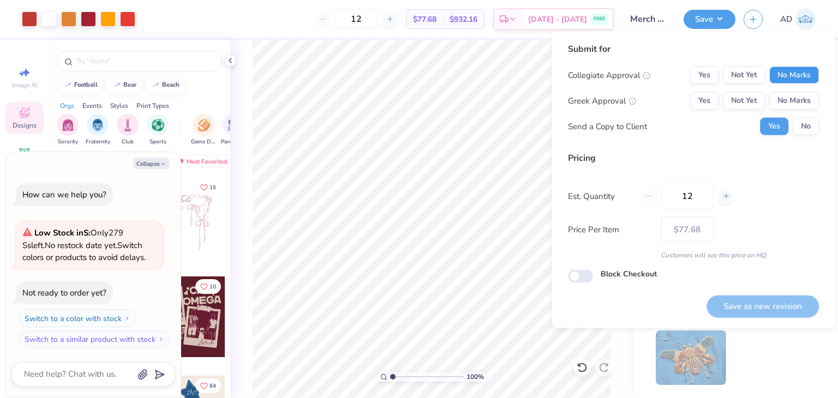
click at [792, 73] on button "No Marks" at bounding box center [795, 75] width 50 height 17
click at [797, 114] on div "Collegiate Approval Yes Not Yet No Marks Greek Approval Yes Not Yet No Marks Se…" at bounding box center [693, 101] width 251 height 69
click at [797, 105] on button "No Marks" at bounding box center [795, 100] width 50 height 17
click at [764, 305] on button "Save as new revision" at bounding box center [763, 306] width 112 height 22
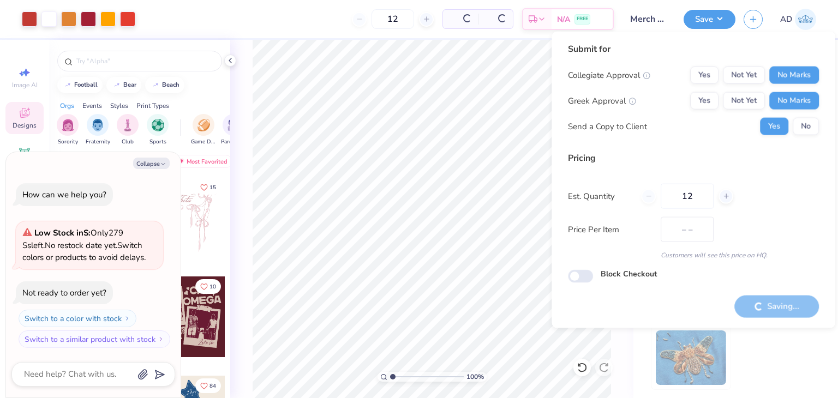
type input "$77.68"
type textarea "x"
